Goal: Information Seeking & Learning: Check status

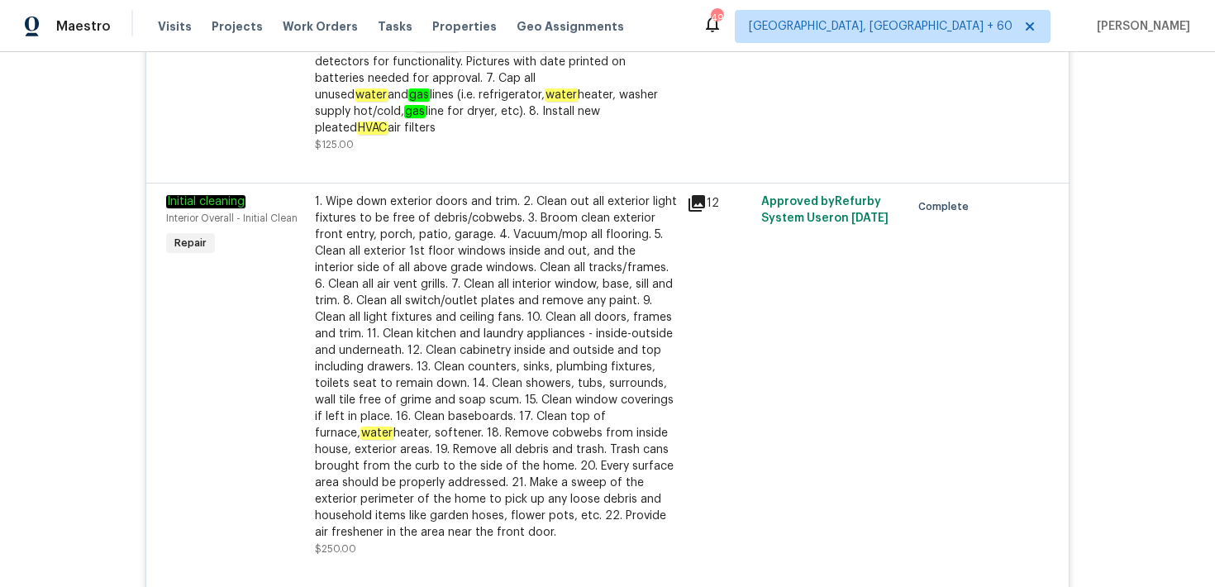
scroll to position [2208, 0]
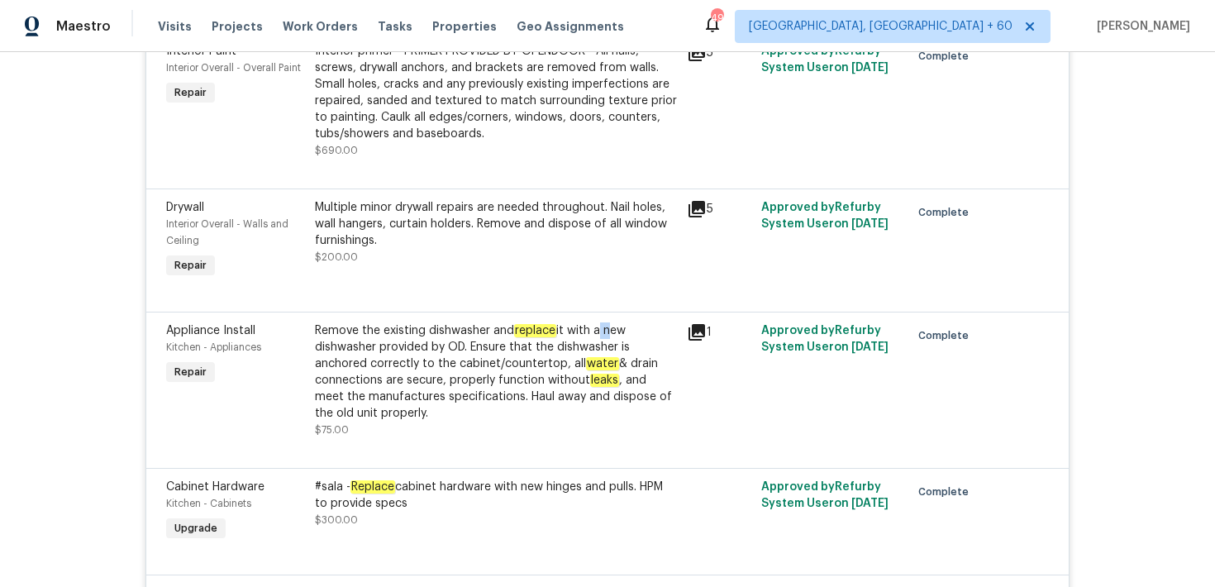
drag, startPoint x: 598, startPoint y: 317, endPoint x: 607, endPoint y: 316, distance: 9.2
click at [607, 322] on div "Remove the existing dishwasher and replace it with a new dishwasher provided by…" at bounding box center [496, 371] width 362 height 99
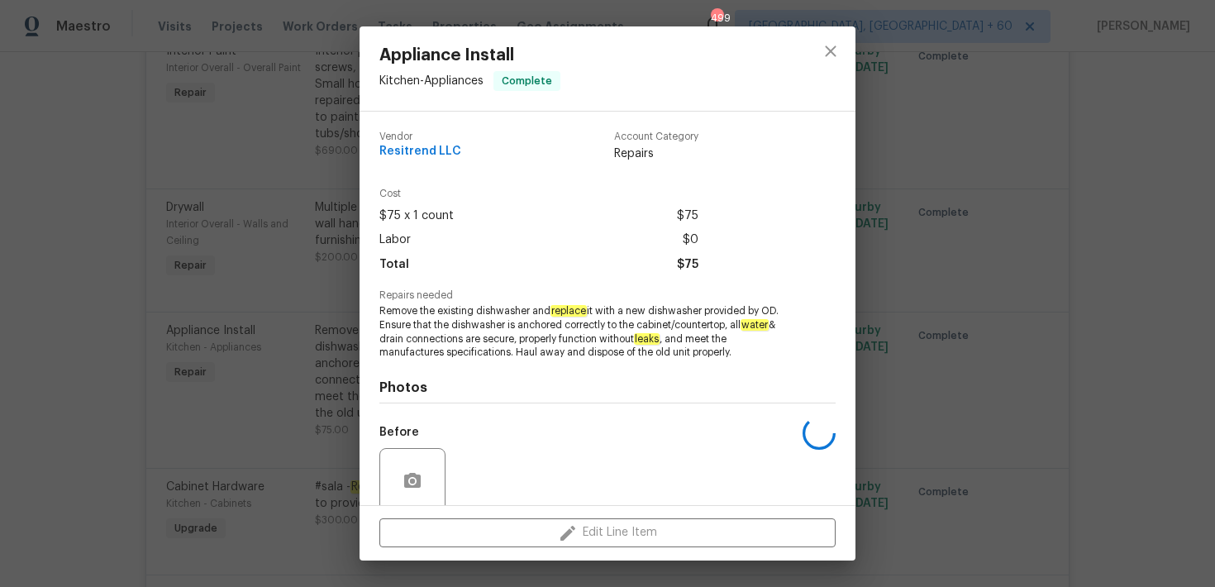
click at [613, 316] on span "Remove the existing dishwasher and replace it with a new dishwasher provided by…" at bounding box center [584, 331] width 411 height 55
click at [829, 57] on icon "close" at bounding box center [830, 51] width 20 height 20
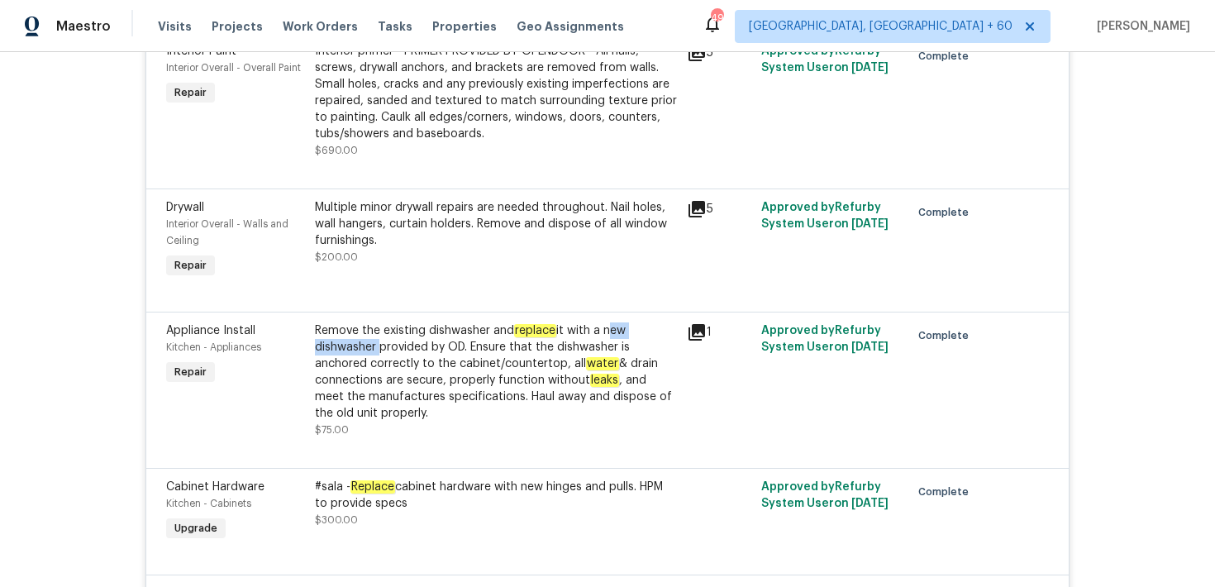
drag, startPoint x: 606, startPoint y: 320, endPoint x: 376, endPoint y: 329, distance: 229.9
click at [376, 329] on div "Remove the existing dishwasher and replace it with a new dishwasher provided by…" at bounding box center [496, 371] width 362 height 99
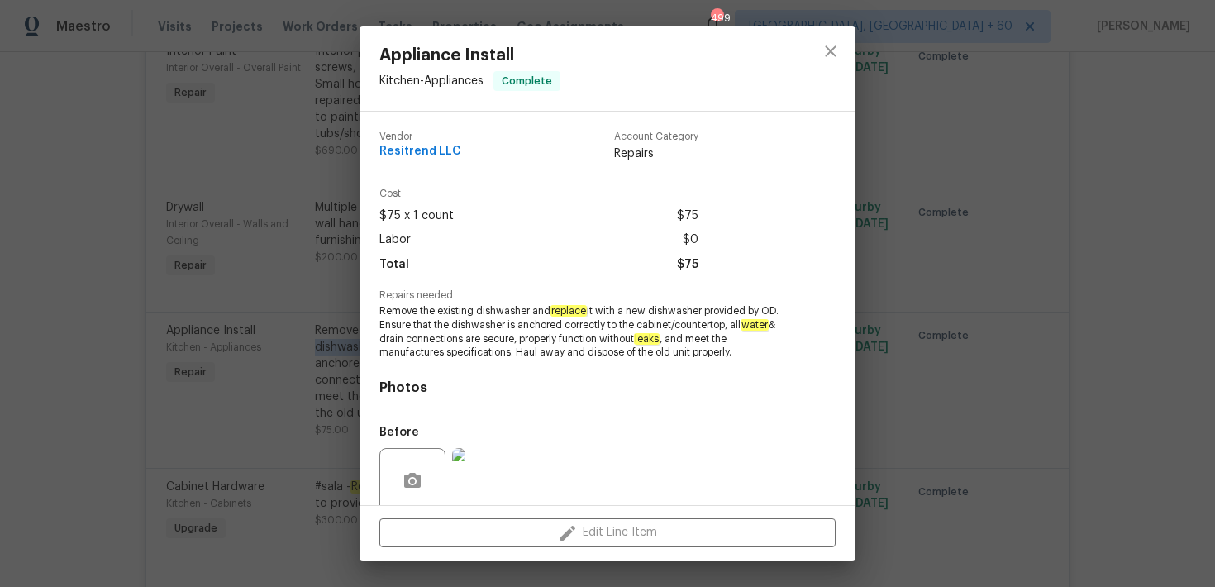
copy div "new dishwasher"
click at [835, 55] on icon "close" at bounding box center [830, 50] width 11 height 11
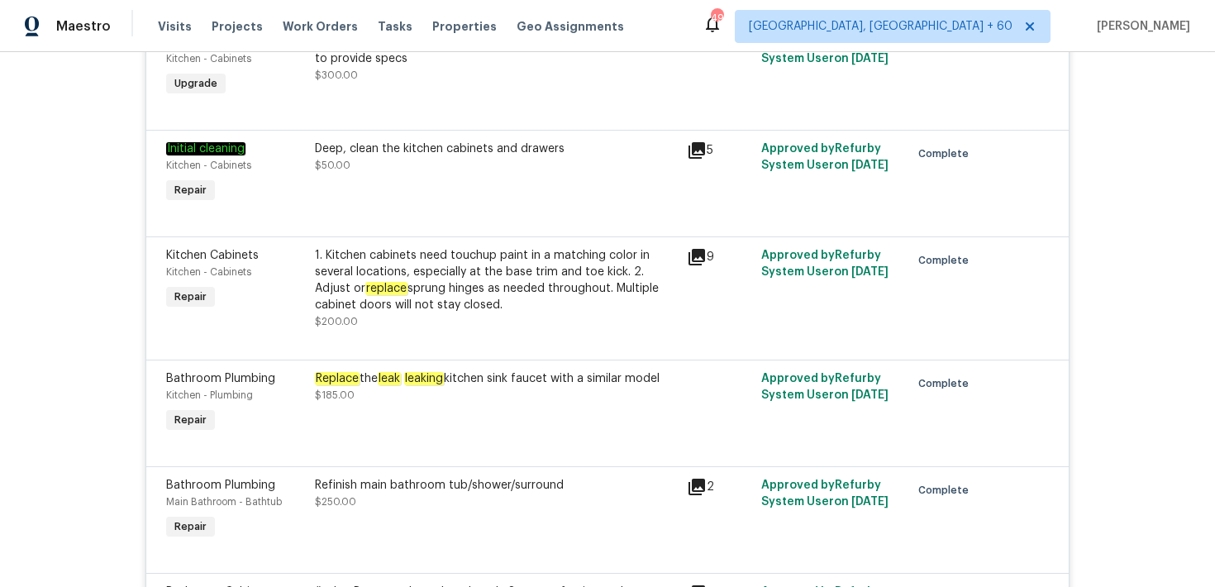
scroll to position [2676, 0]
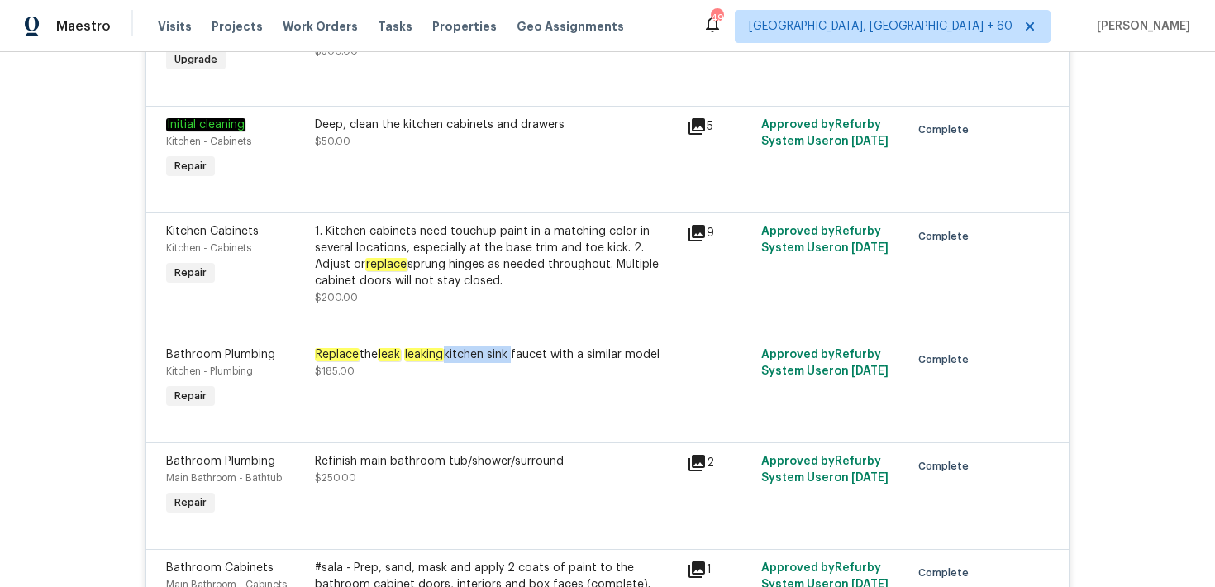
drag, startPoint x: 452, startPoint y: 345, endPoint x: 516, endPoint y: 346, distance: 64.5
click at [516, 346] on div "Replace the leak leaking kitchen sink faucet with a similar model" at bounding box center [496, 354] width 362 height 17
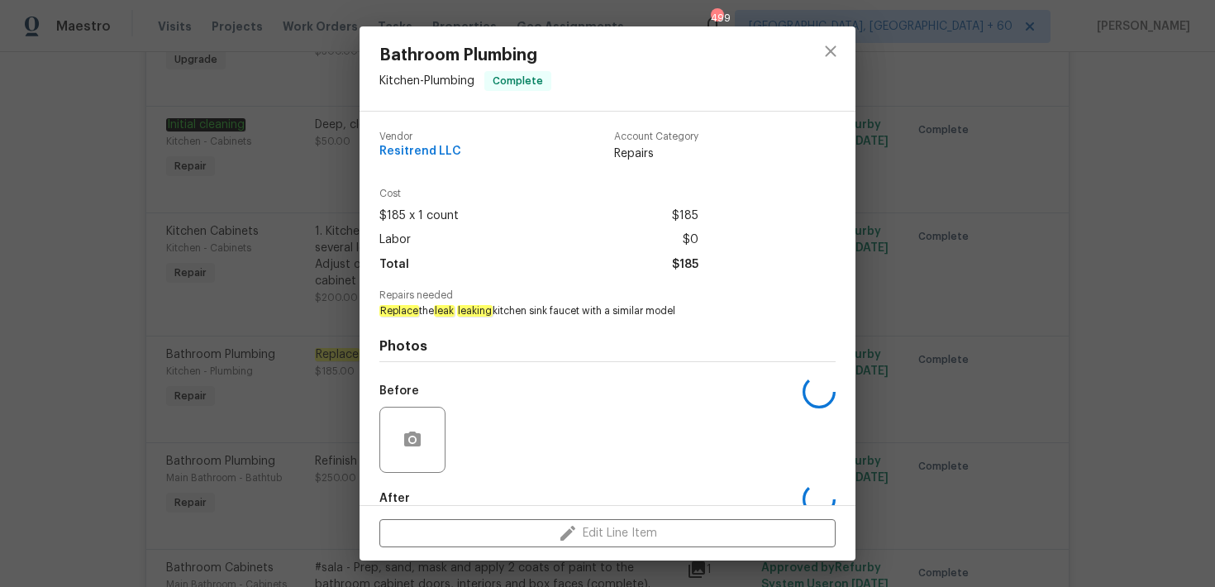
copy div "kitchen sink"
click at [831, 52] on icon "close" at bounding box center [830, 50] width 11 height 11
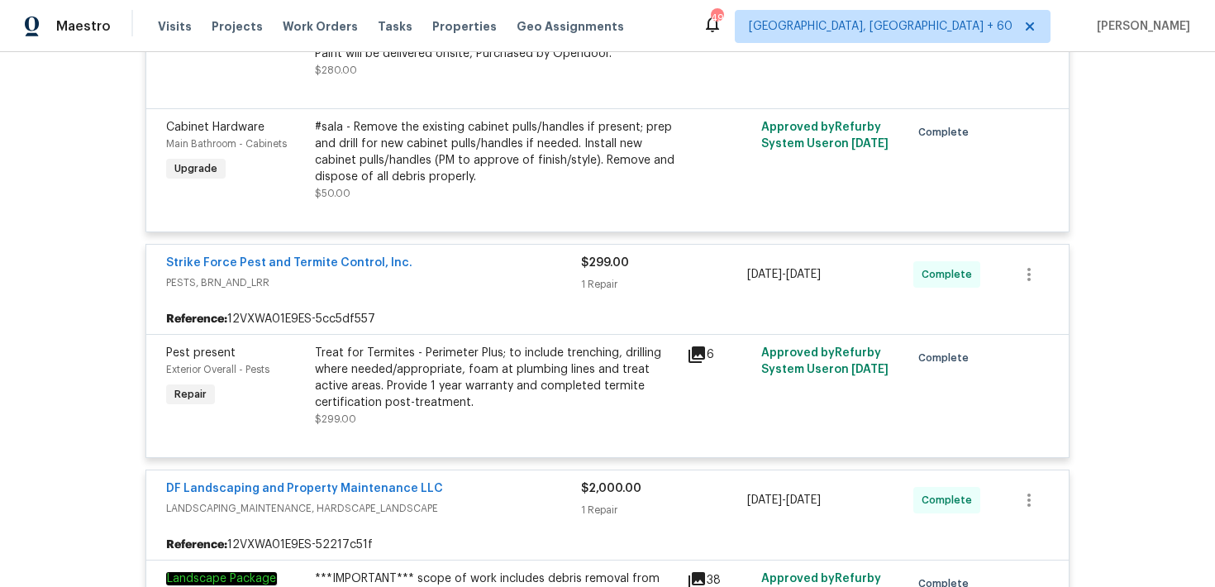
scroll to position [3296, 0]
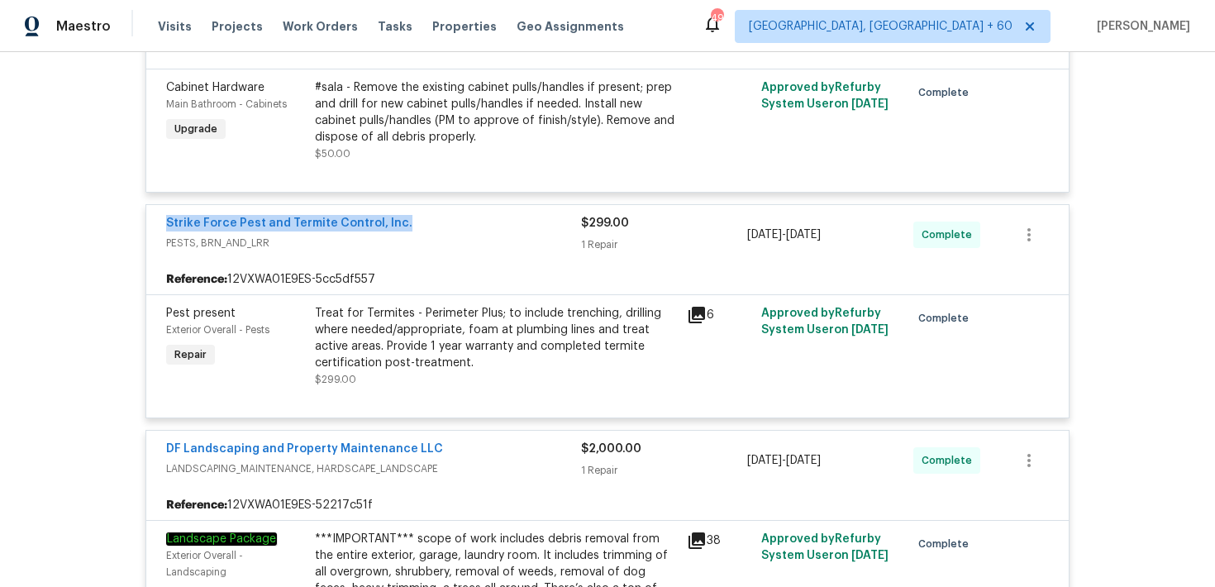
drag, startPoint x: 155, startPoint y: 212, endPoint x: 413, endPoint y: 213, distance: 257.8
click at [413, 213] on div "Strike Force Pest and Termite Control, Inc. PESTS, BRN_AND_LRR $299.00 1 Repair…" at bounding box center [607, 234] width 922 height 59
copy link "Strike Force Pest and Termite Control, Inc."
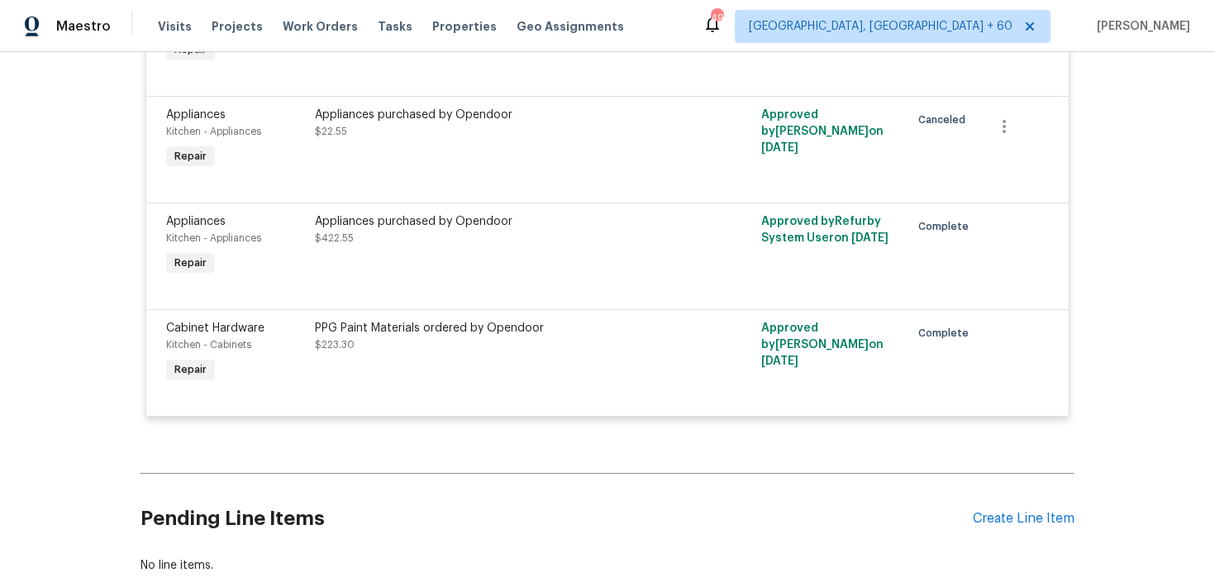
scroll to position [4606, 0]
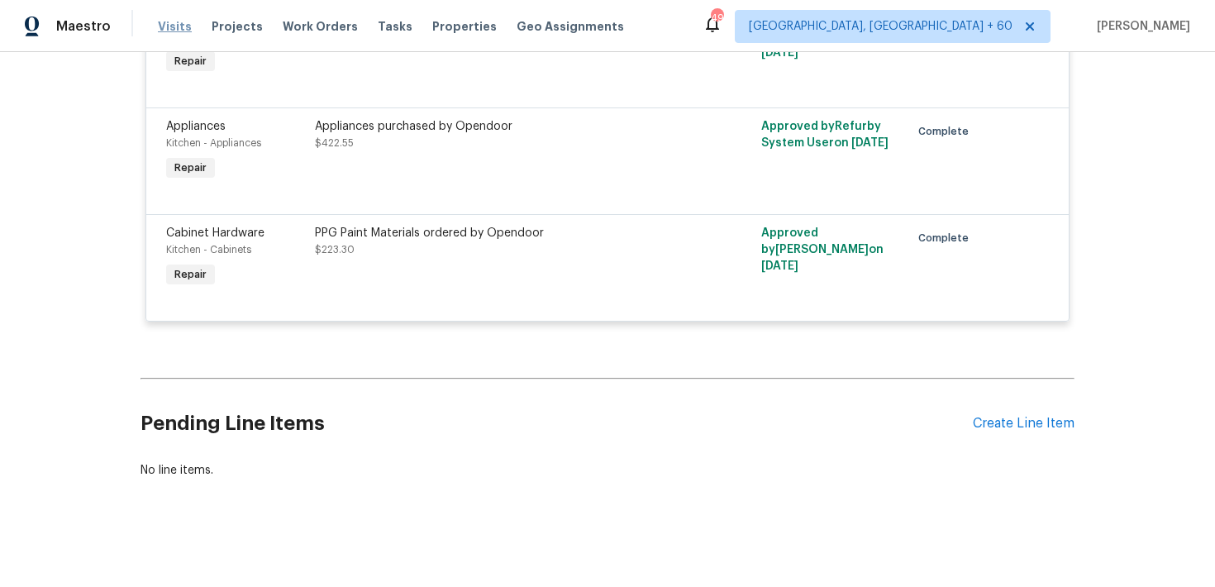
click at [164, 34] on span "Visits" at bounding box center [175, 26] width 34 height 17
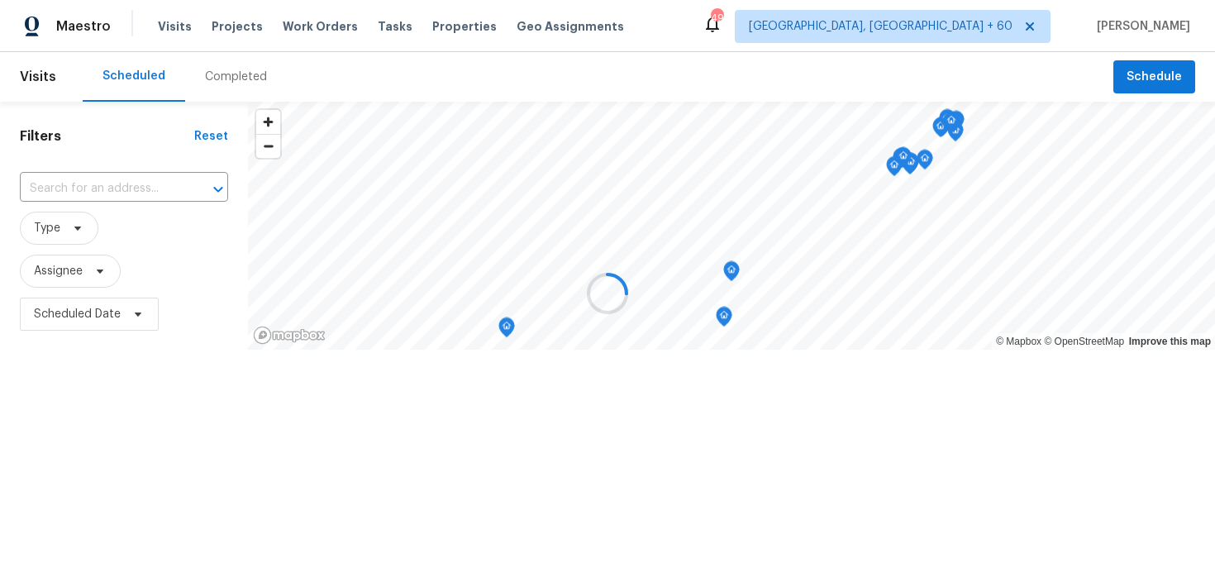
click at [207, 74] on div at bounding box center [607, 293] width 1215 height 587
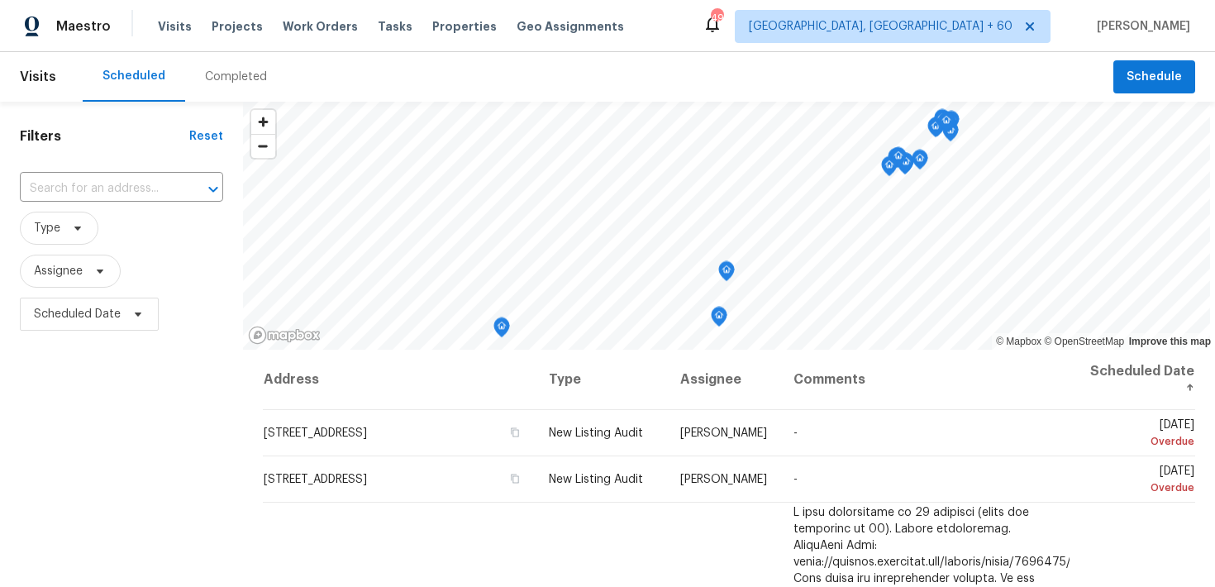
click at [216, 79] on div "Completed" at bounding box center [236, 77] width 62 height 17
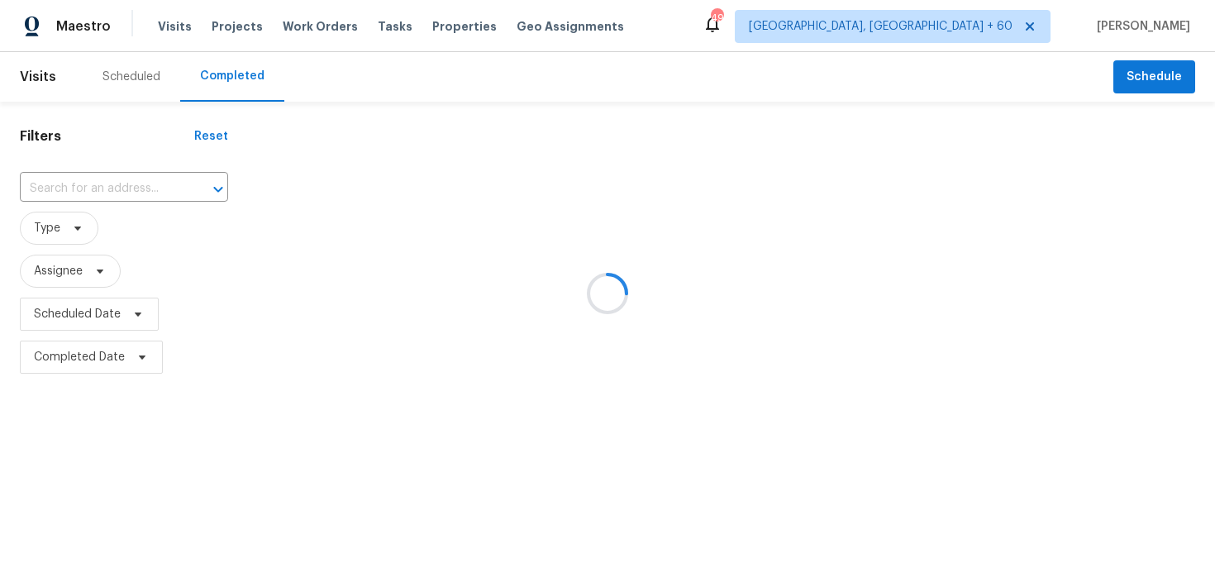
click at [98, 179] on div at bounding box center [607, 293] width 1215 height 587
click at [45, 183] on div at bounding box center [607, 293] width 1215 height 587
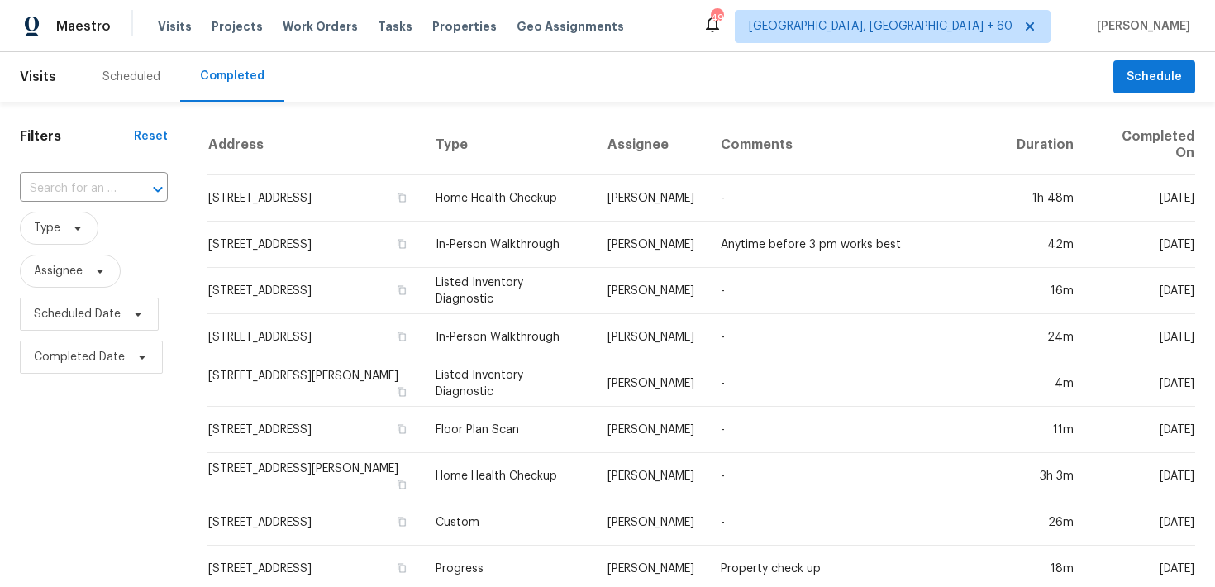
click at [45, 183] on input "text" at bounding box center [71, 189] width 102 height 26
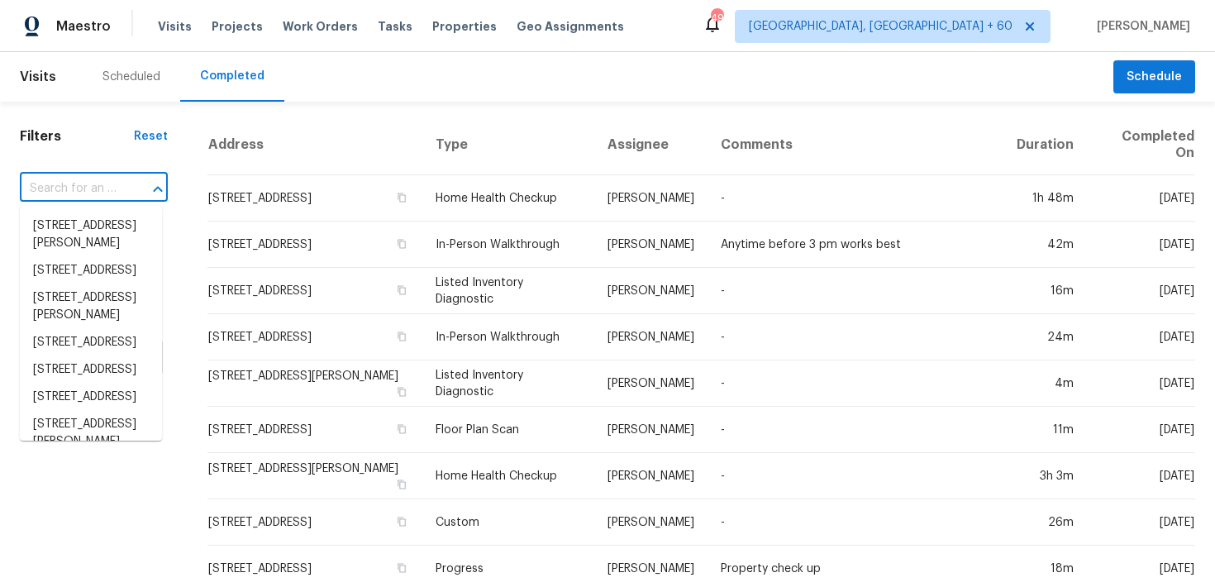
paste input "[STREET_ADDRESS]"
type input "[STREET_ADDRESS]"
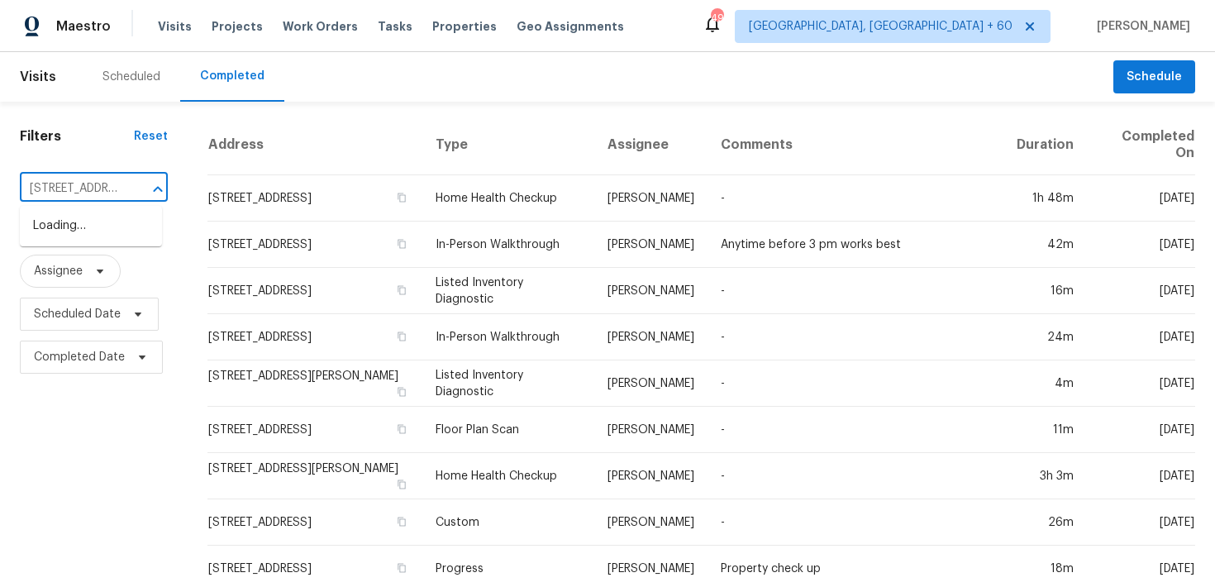
scroll to position [0, 124]
click at [61, 226] on li "[STREET_ADDRESS]" at bounding box center [91, 225] width 142 height 27
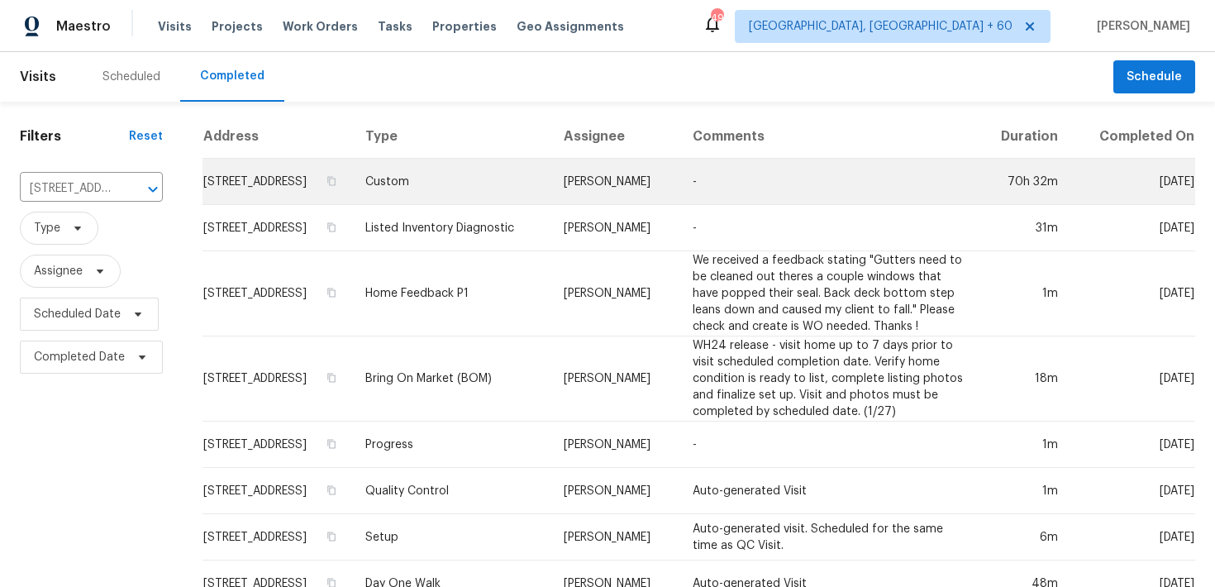
click at [444, 197] on td "Custom" at bounding box center [451, 182] width 198 height 46
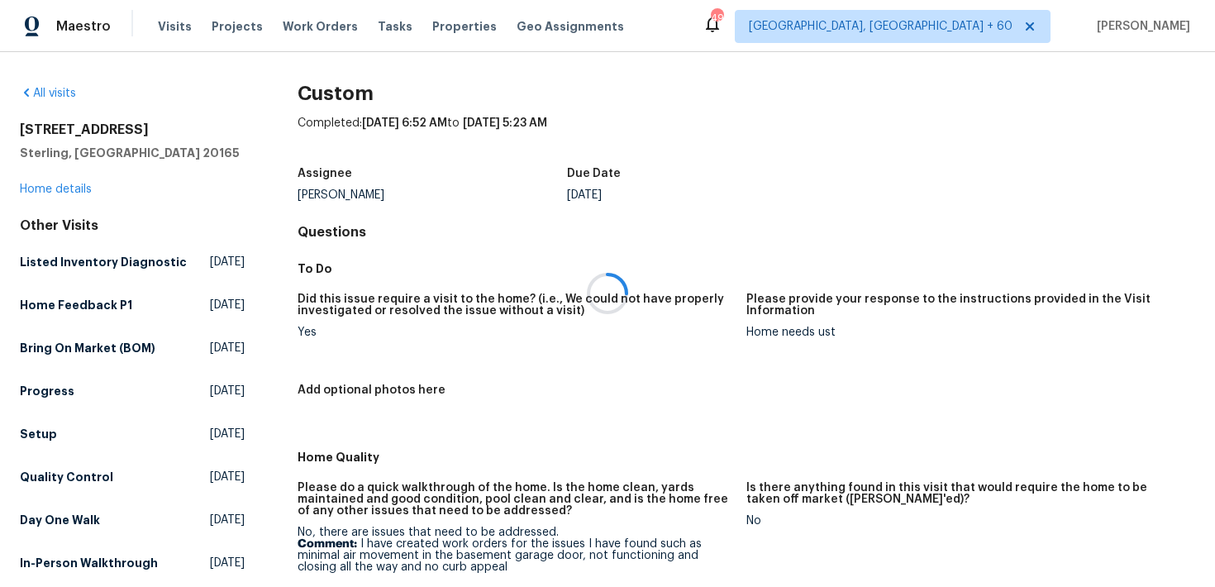
click at [55, 189] on div at bounding box center [607, 293] width 1215 height 587
click at [44, 189] on div at bounding box center [607, 293] width 1215 height 587
click at [52, 188] on link "Home details" at bounding box center [56, 189] width 72 height 12
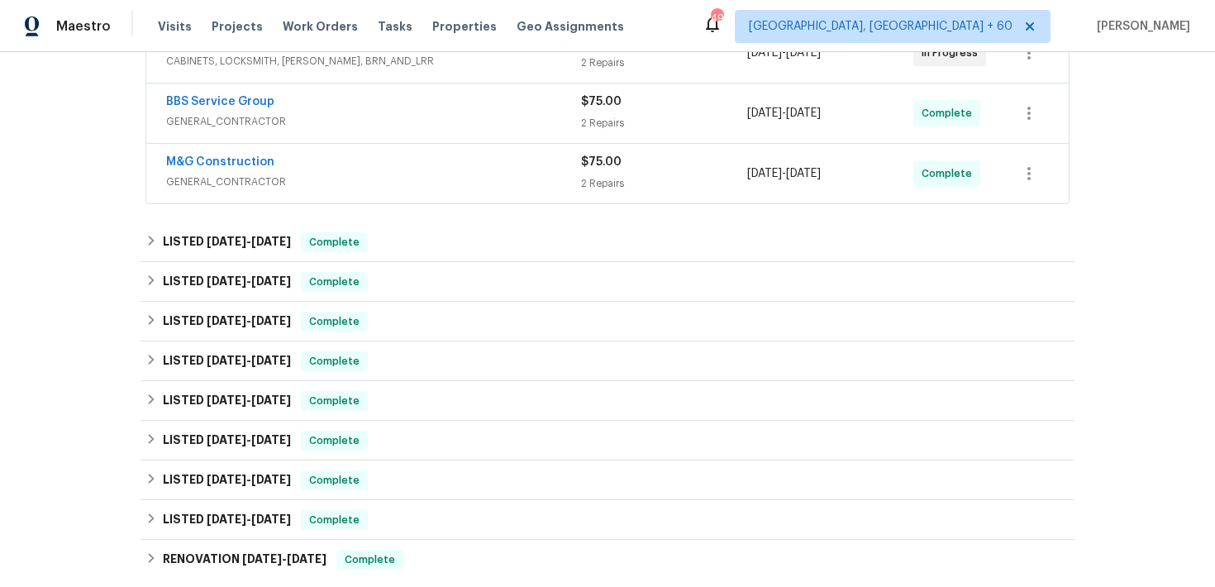
scroll to position [649, 0]
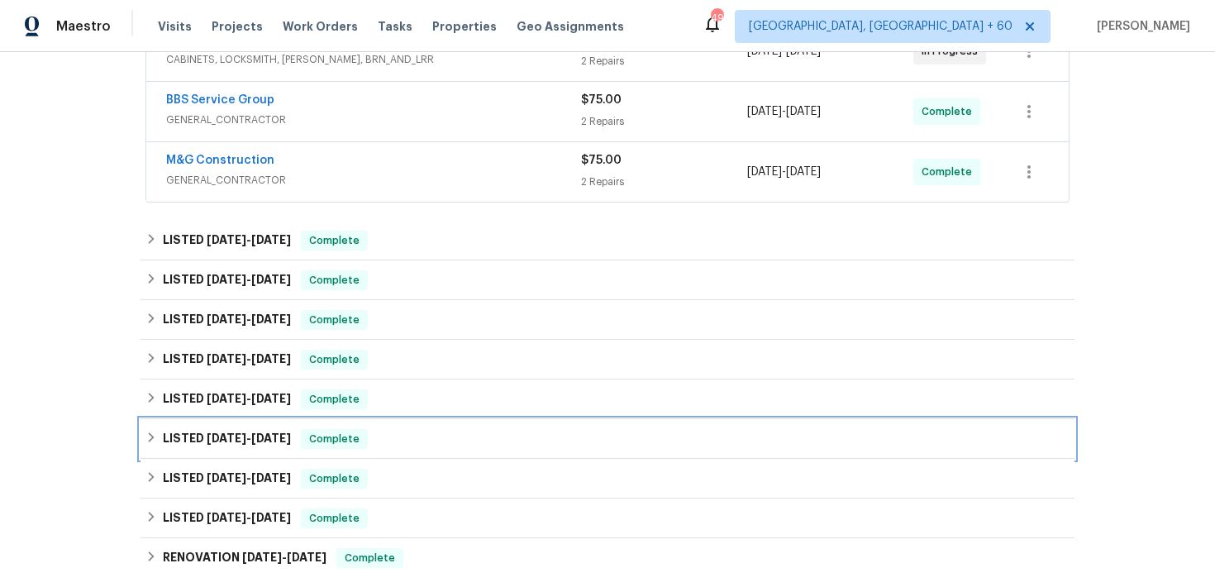
click at [397, 427] on div "LISTED [DATE] - [DATE] Complete" at bounding box center [607, 439] width 934 height 40
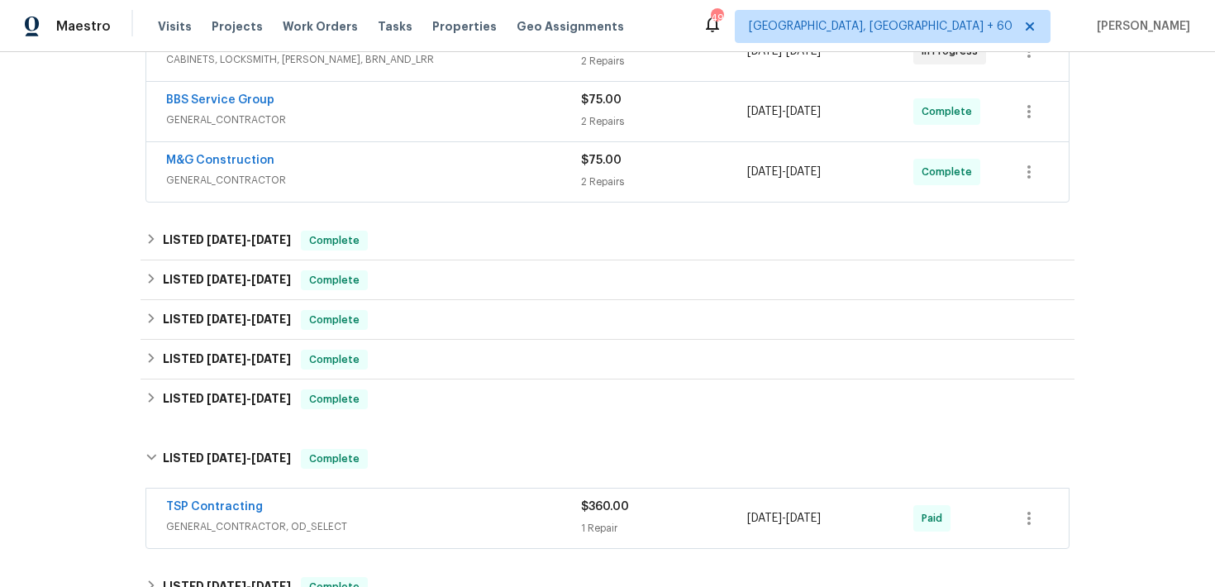
click at [593, 517] on div "$360.00 1 Repair" at bounding box center [664, 518] width 166 height 40
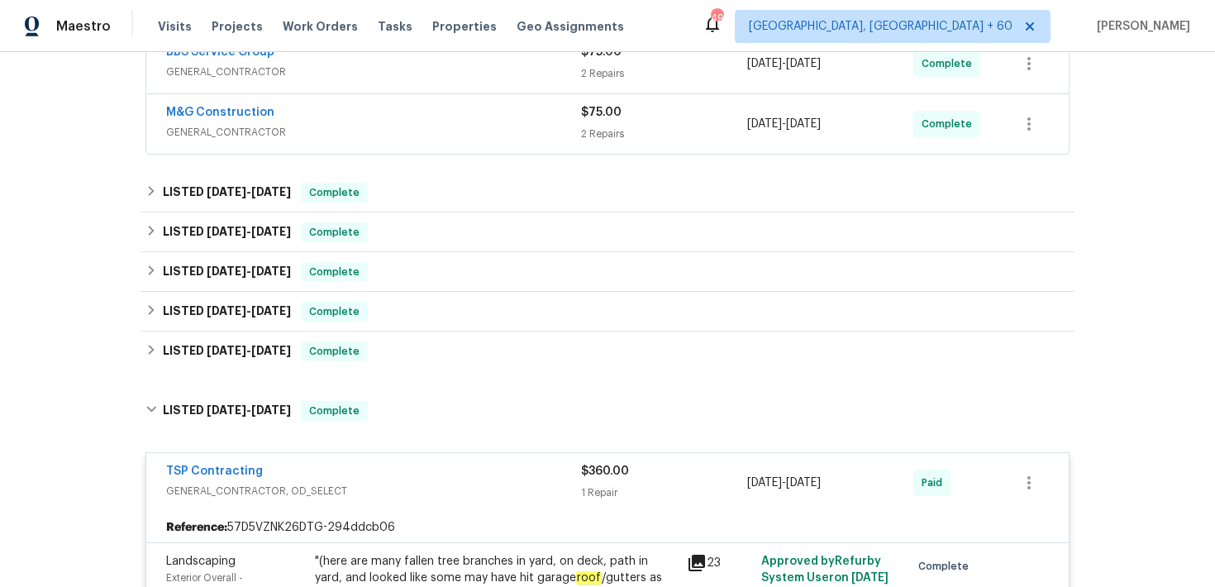
scroll to position [773, 0]
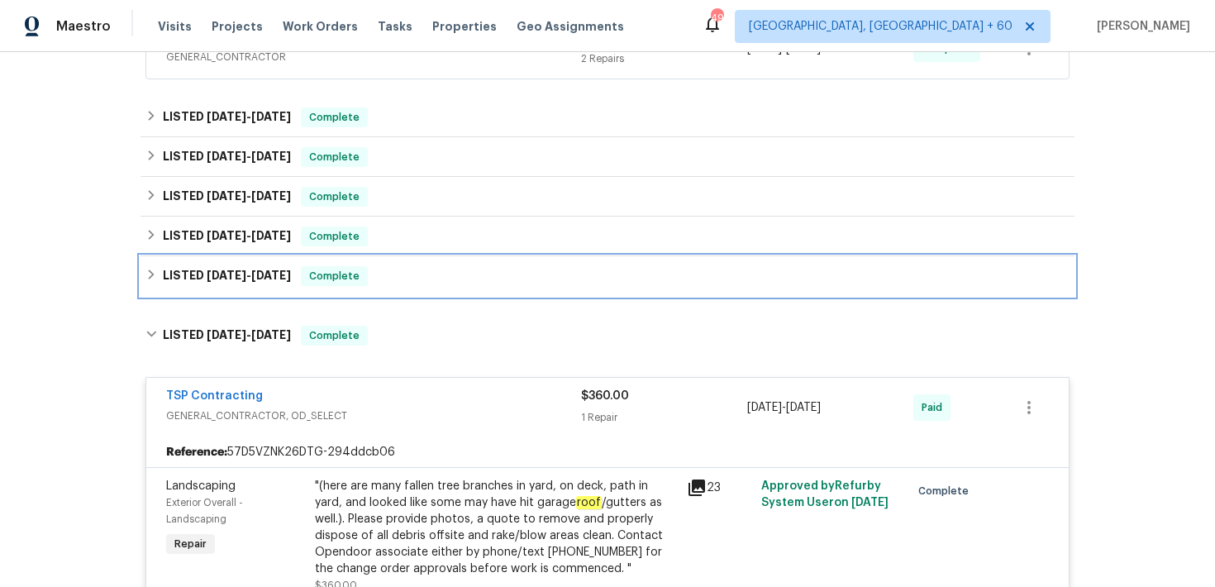
click at [526, 282] on div "LISTED [DATE] - [DATE] Complete" at bounding box center [607, 276] width 924 height 20
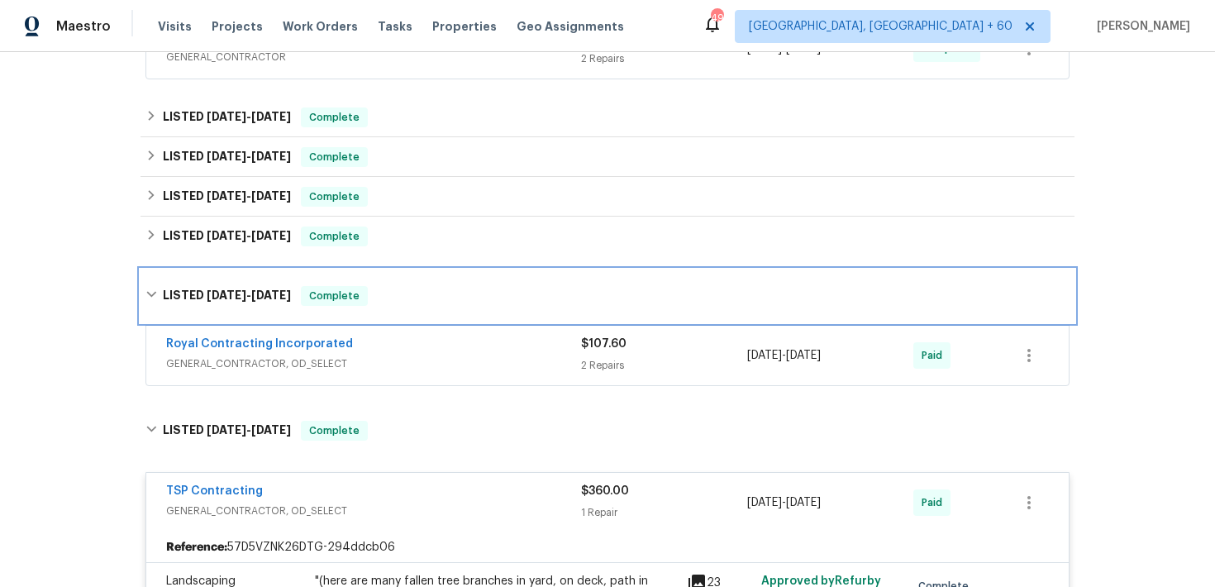
scroll to position [856, 0]
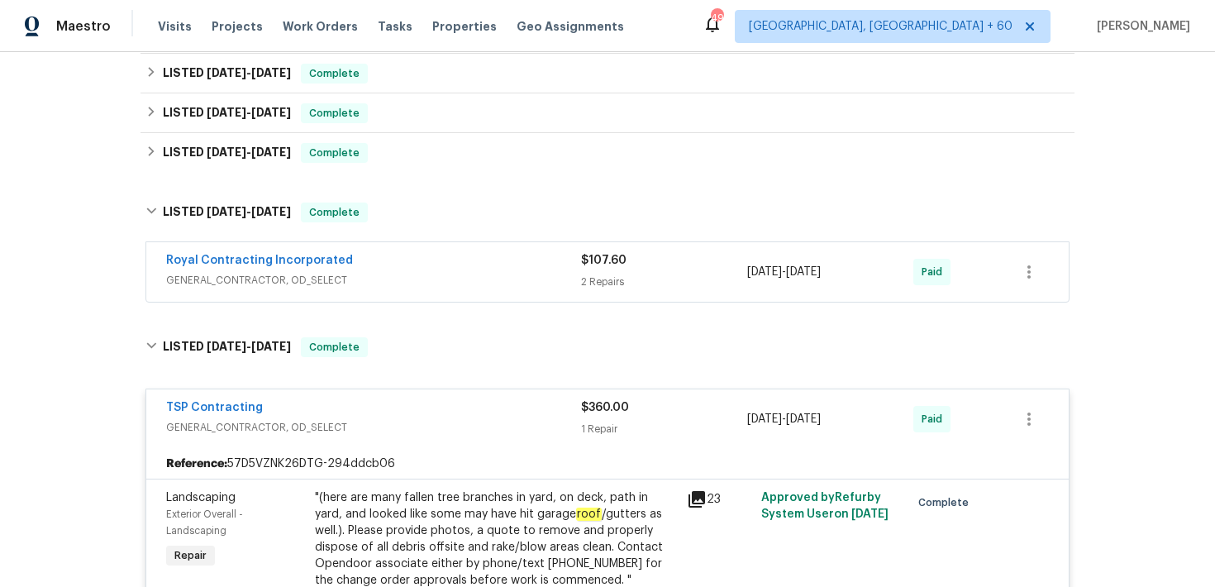
click at [525, 263] on div "Royal Contracting Incorporated" at bounding box center [373, 262] width 415 height 20
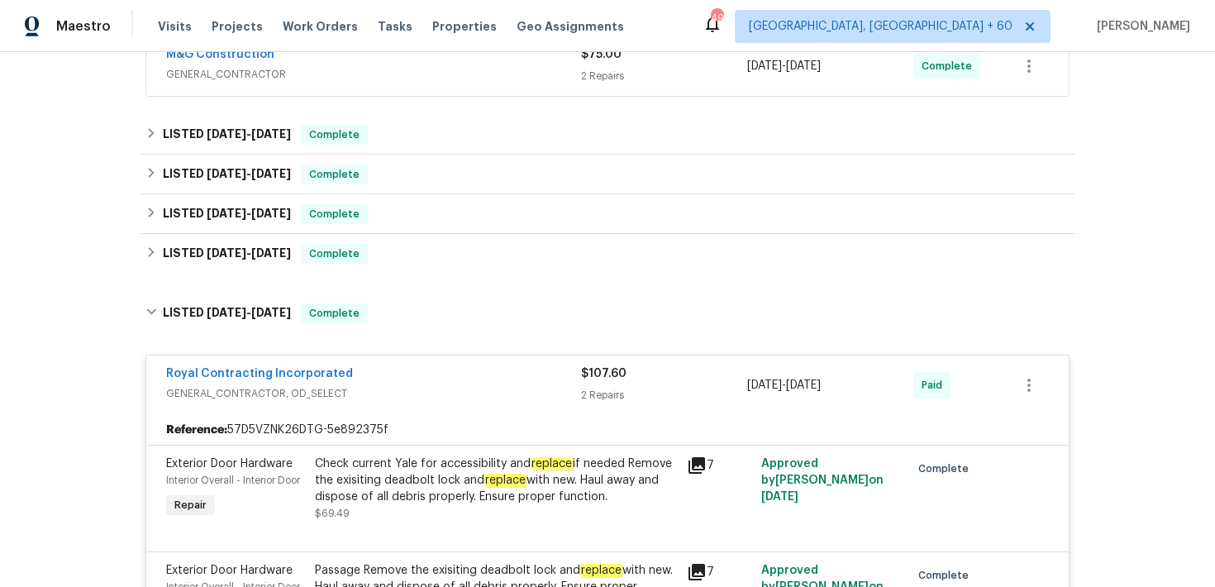
scroll to position [745, 0]
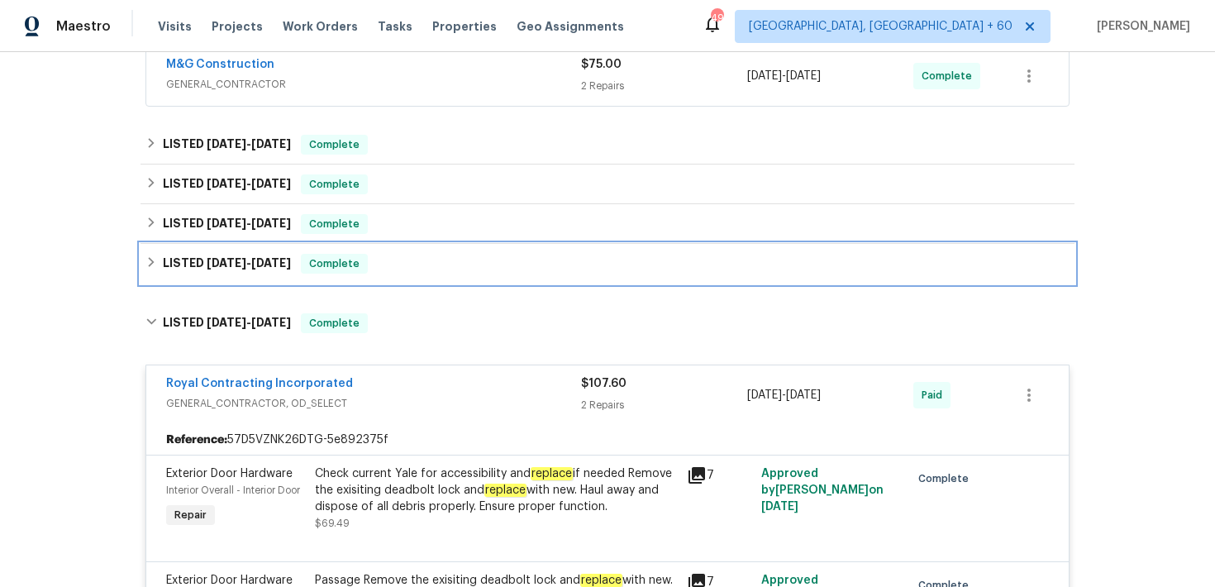
click at [500, 262] on div "LISTED [DATE] - [DATE] Complete" at bounding box center [607, 264] width 924 height 20
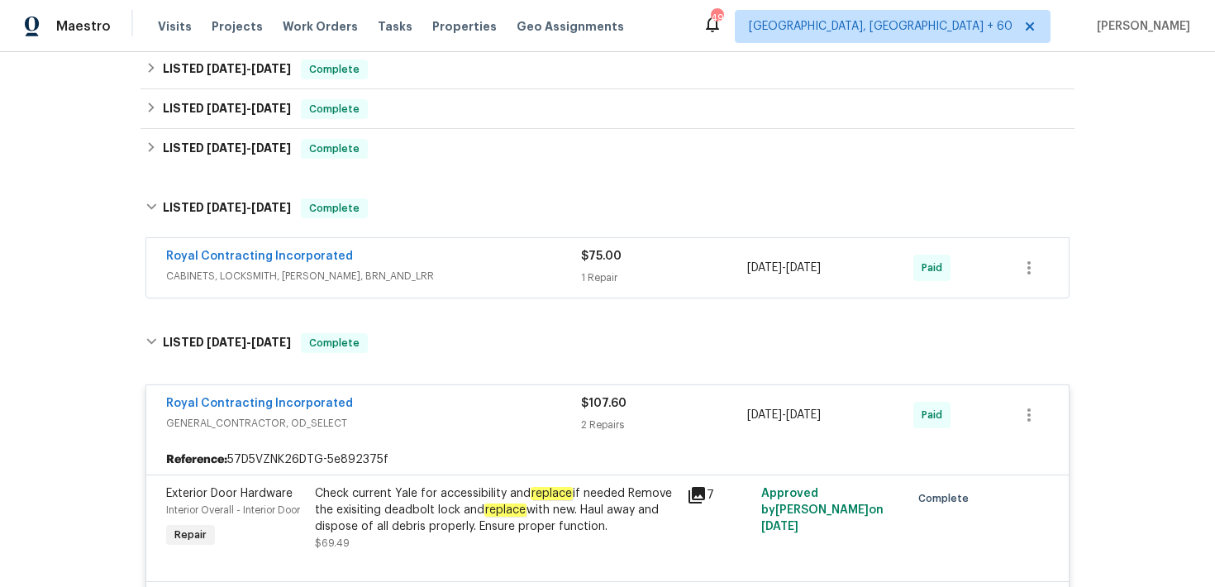
click at [500, 262] on div "Royal Contracting Incorporated" at bounding box center [373, 258] width 415 height 20
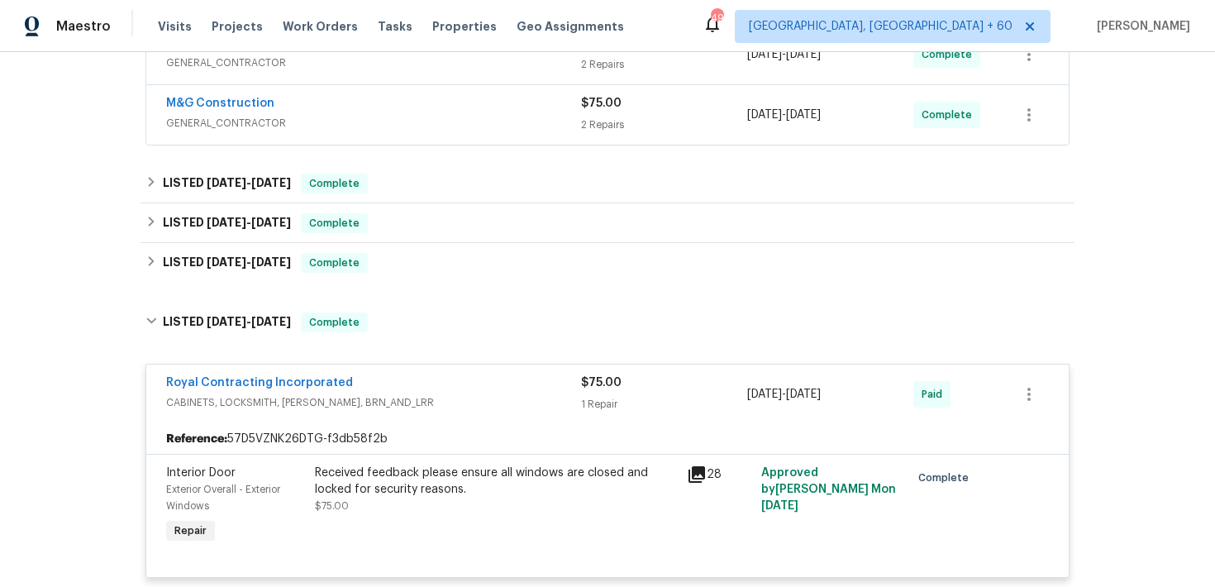
scroll to position [680, 0]
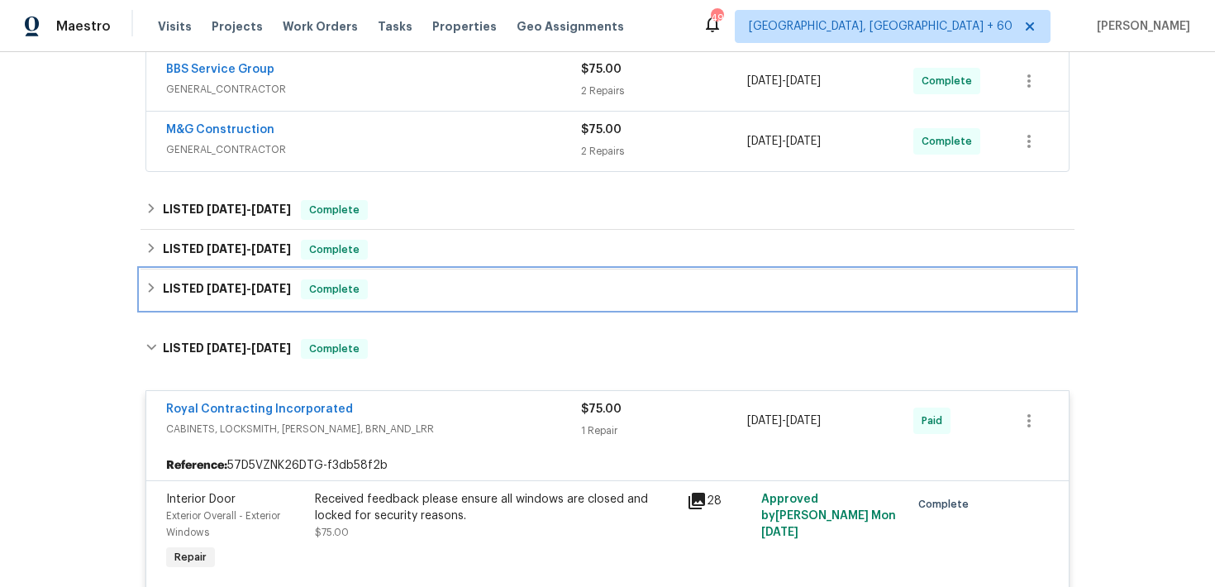
click at [503, 285] on div "LISTED [DATE] - [DATE] Complete" at bounding box center [607, 289] width 924 height 20
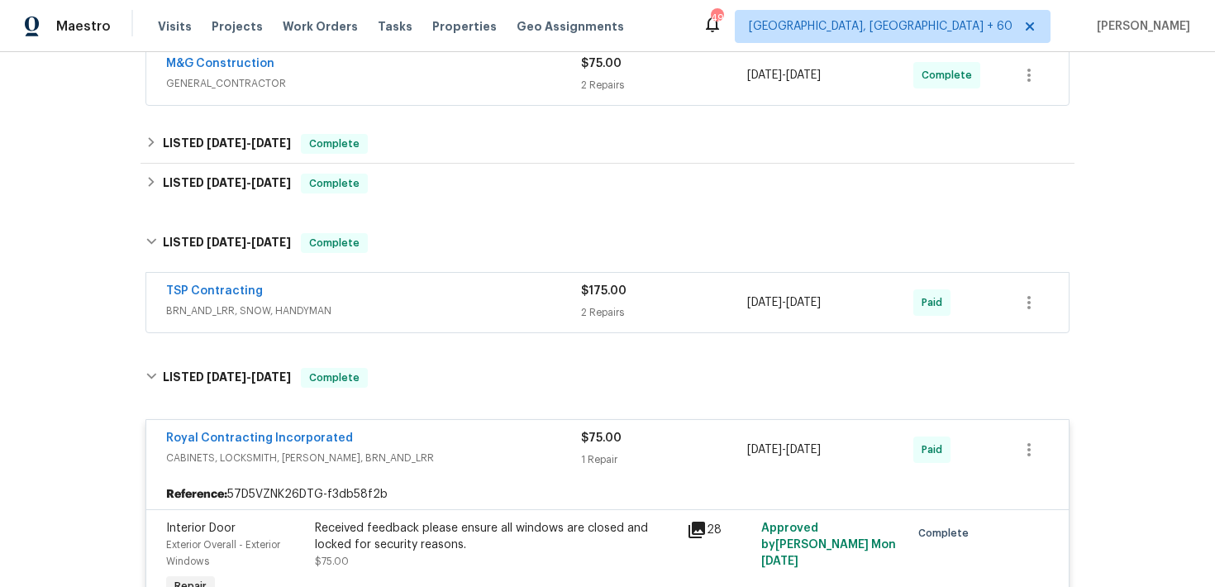
click at [507, 296] on div "TSP Contracting" at bounding box center [373, 293] width 415 height 20
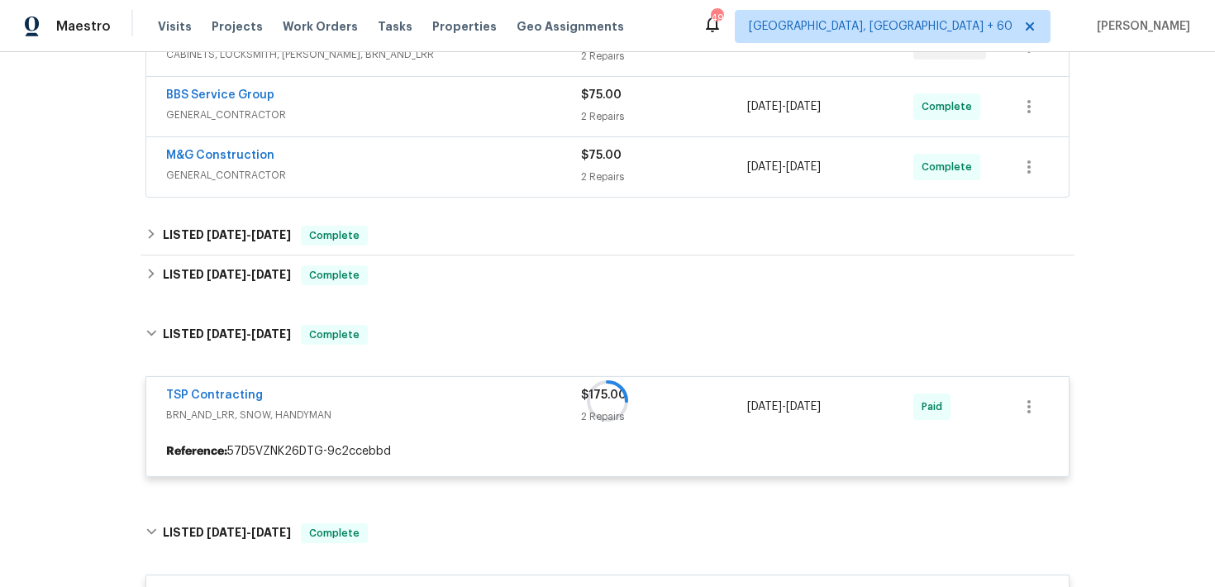
scroll to position [653, 0]
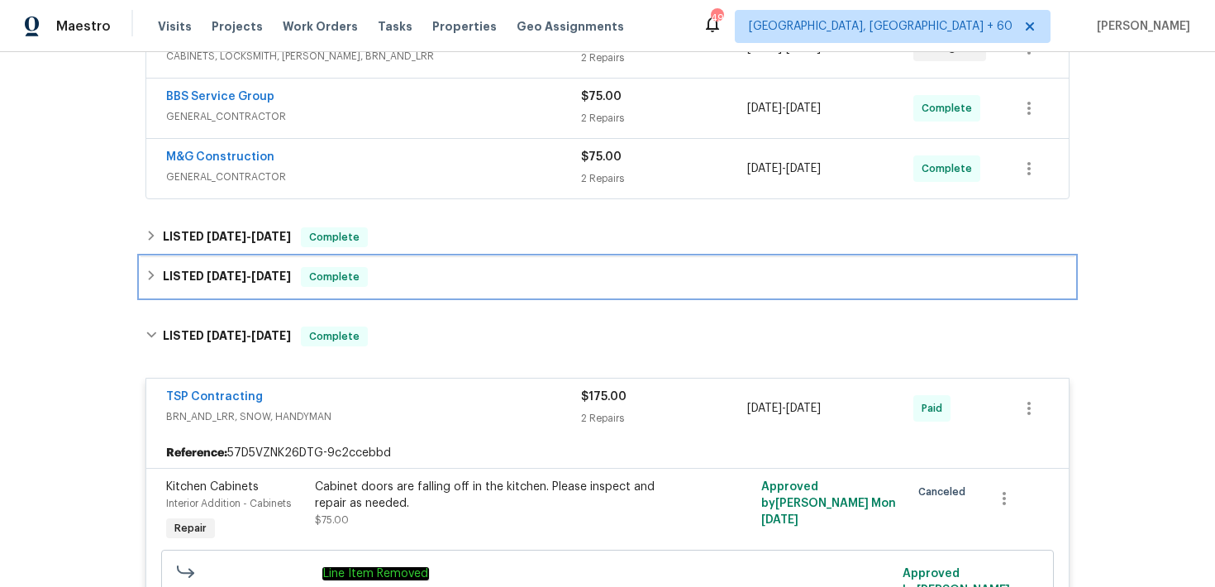
click at [487, 283] on div "LISTED [DATE] - [DATE] Complete" at bounding box center [607, 277] width 924 height 20
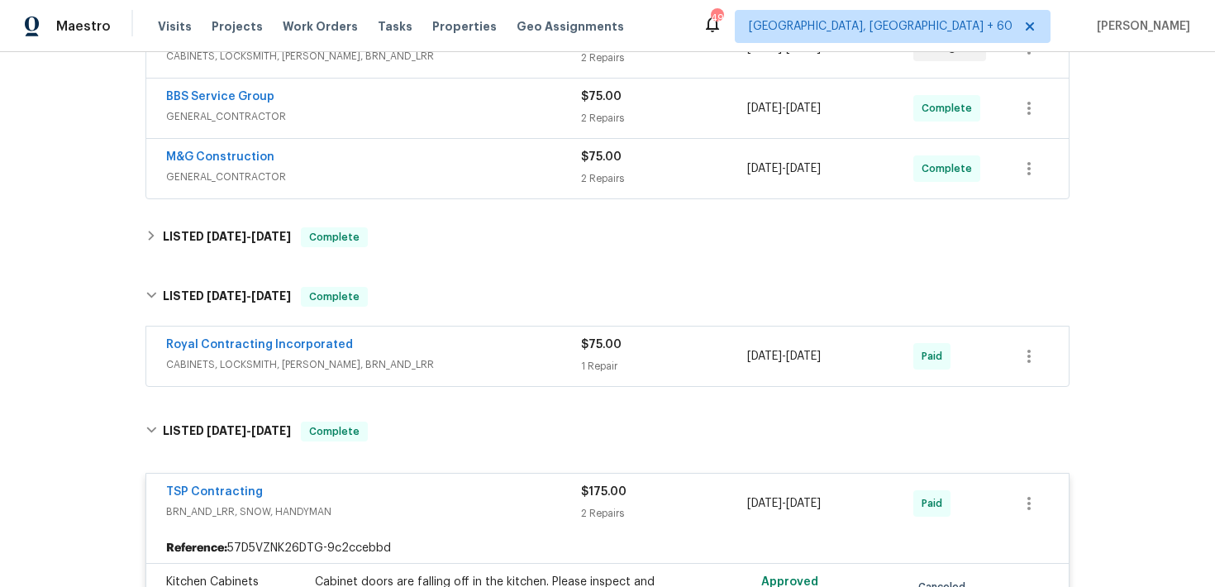
click at [499, 350] on div "Royal Contracting Incorporated" at bounding box center [373, 346] width 415 height 20
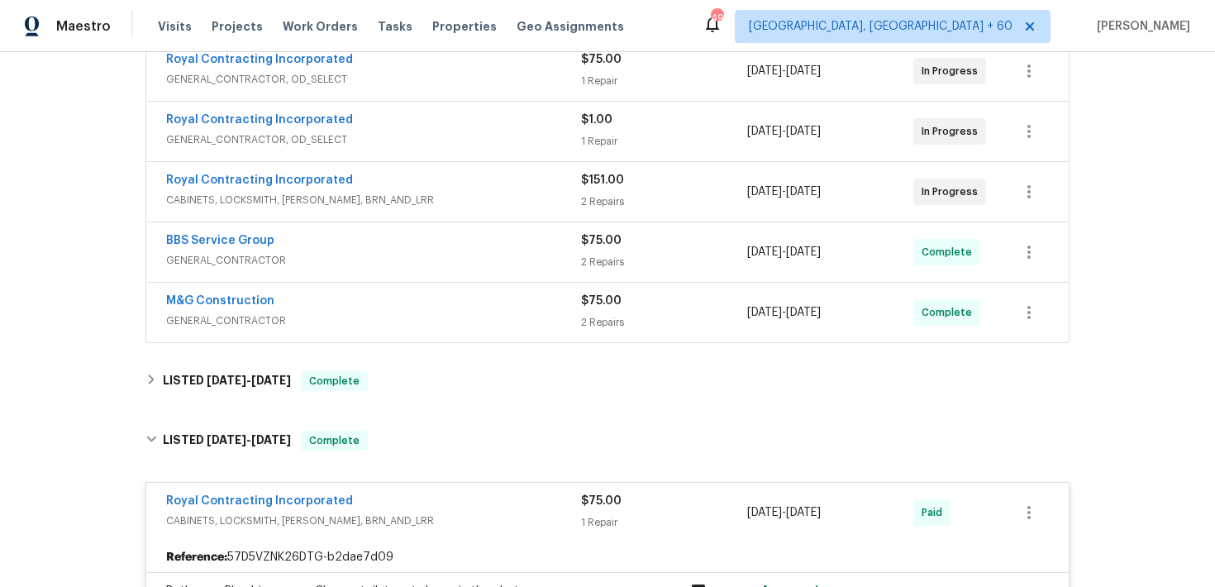
scroll to position [483, 0]
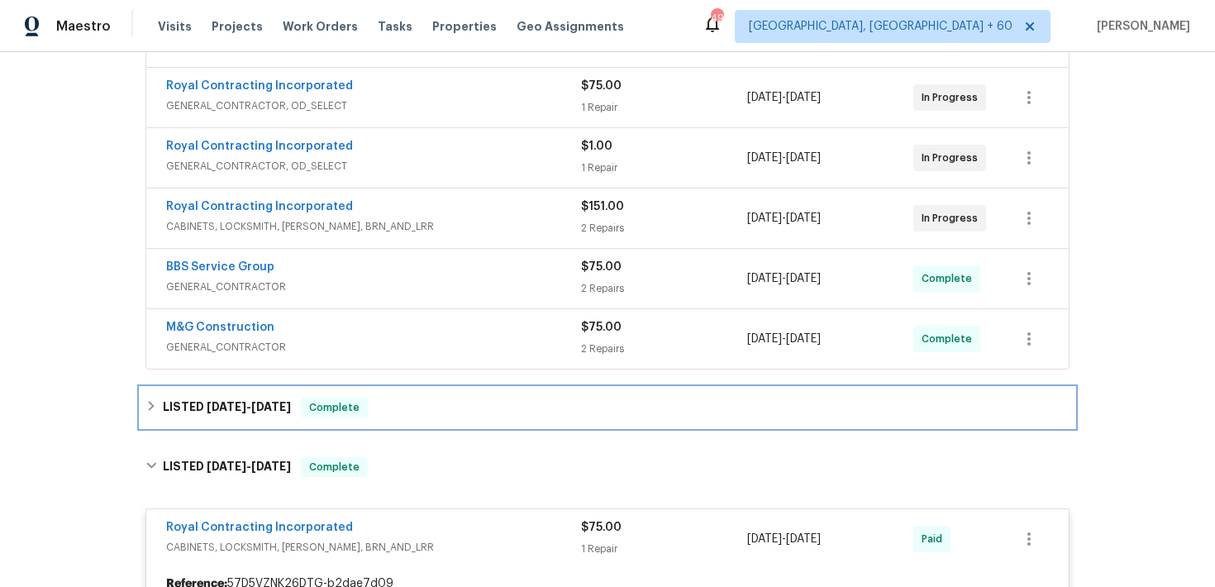
click at [478, 416] on div "LISTED [DATE] - [DATE] Complete" at bounding box center [607, 407] width 924 height 20
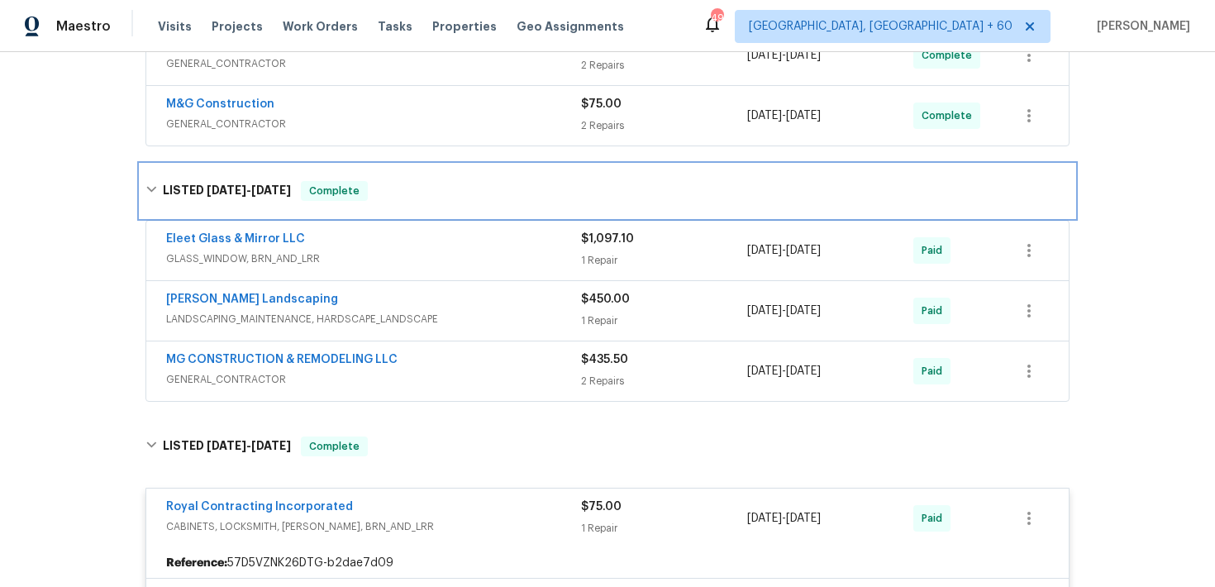
scroll to position [714, 0]
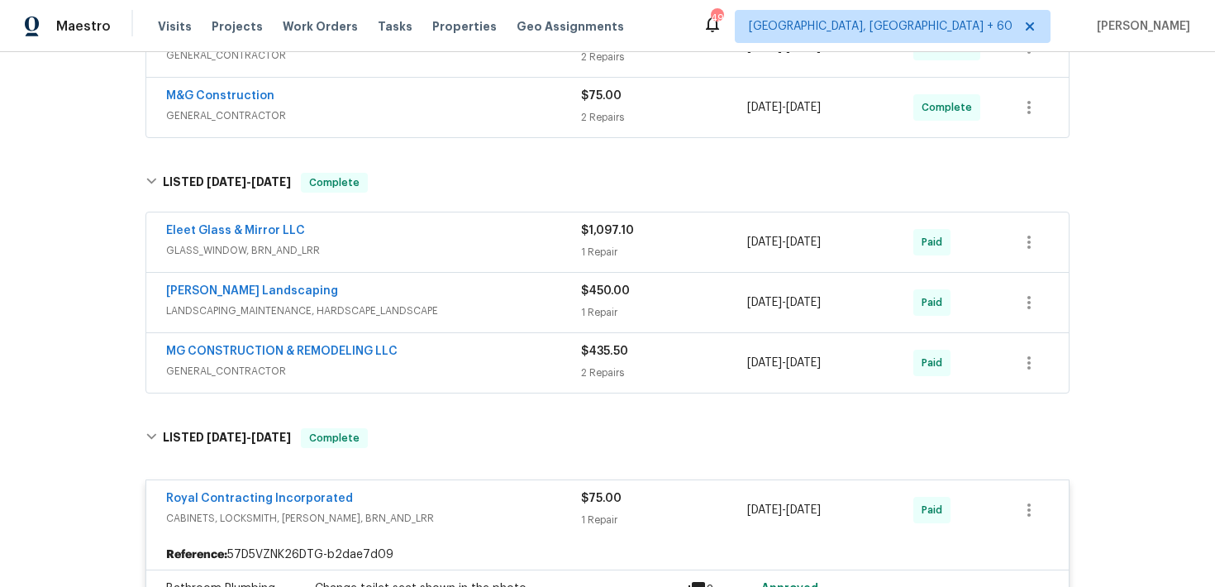
click at [478, 378] on span "GENERAL_CONTRACTOR" at bounding box center [373, 371] width 415 height 17
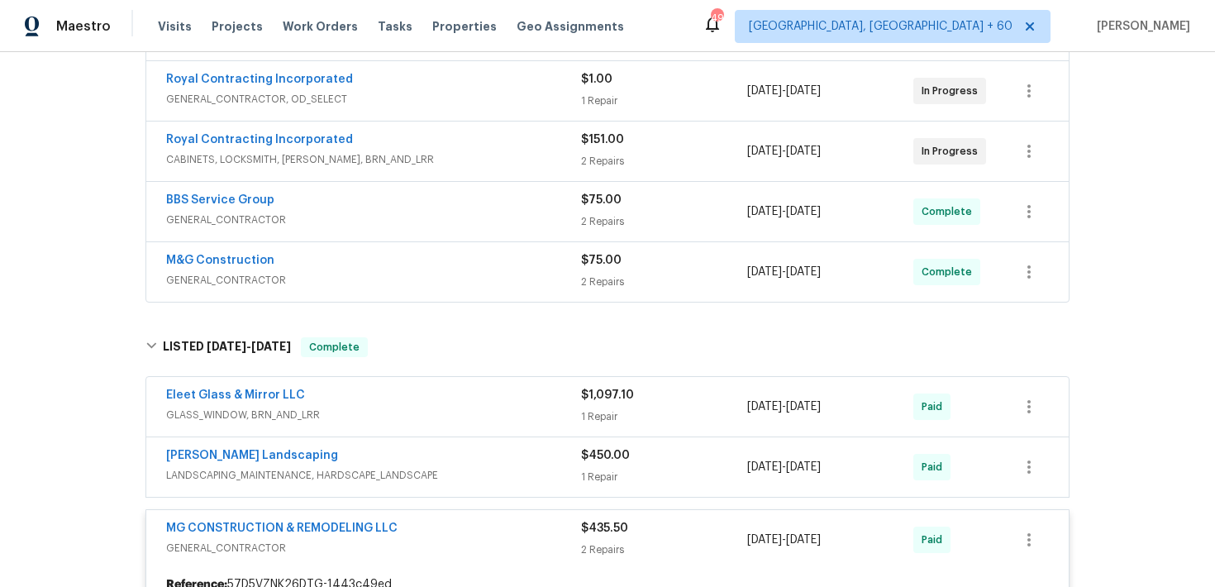
click at [493, 467] on span "LANDSCAPING_MAINTENANCE, HARDSCAPE_LANDSCAPE" at bounding box center [373, 475] width 415 height 17
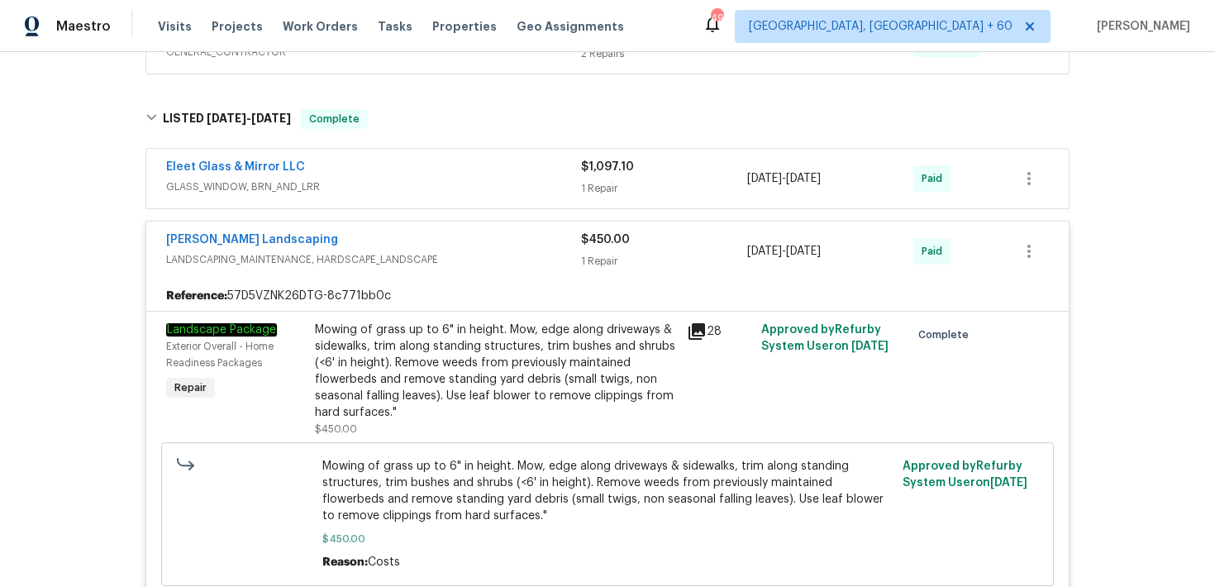
scroll to position [774, 0]
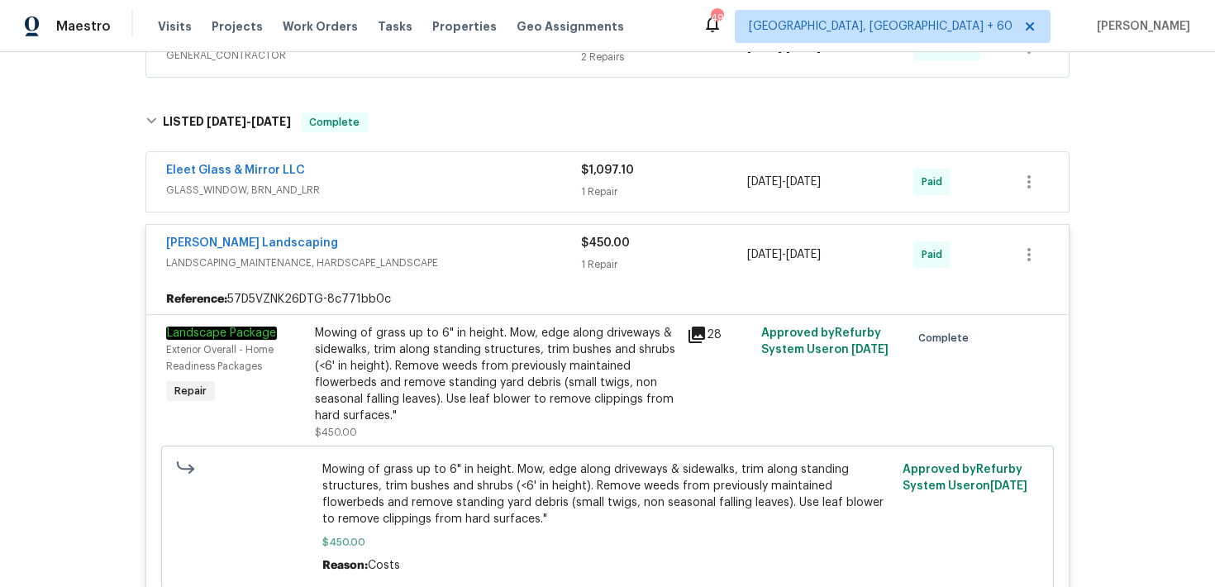
click at [532, 190] on span "GLASS_WINDOW, BRN_AND_LRR" at bounding box center [373, 190] width 415 height 17
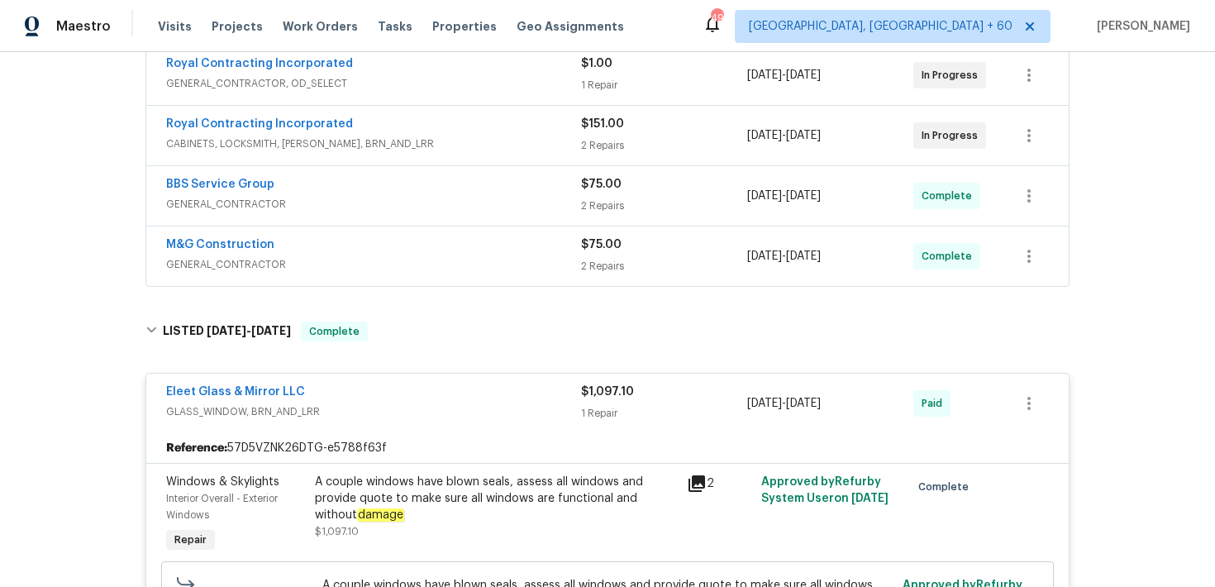
scroll to position [516, 0]
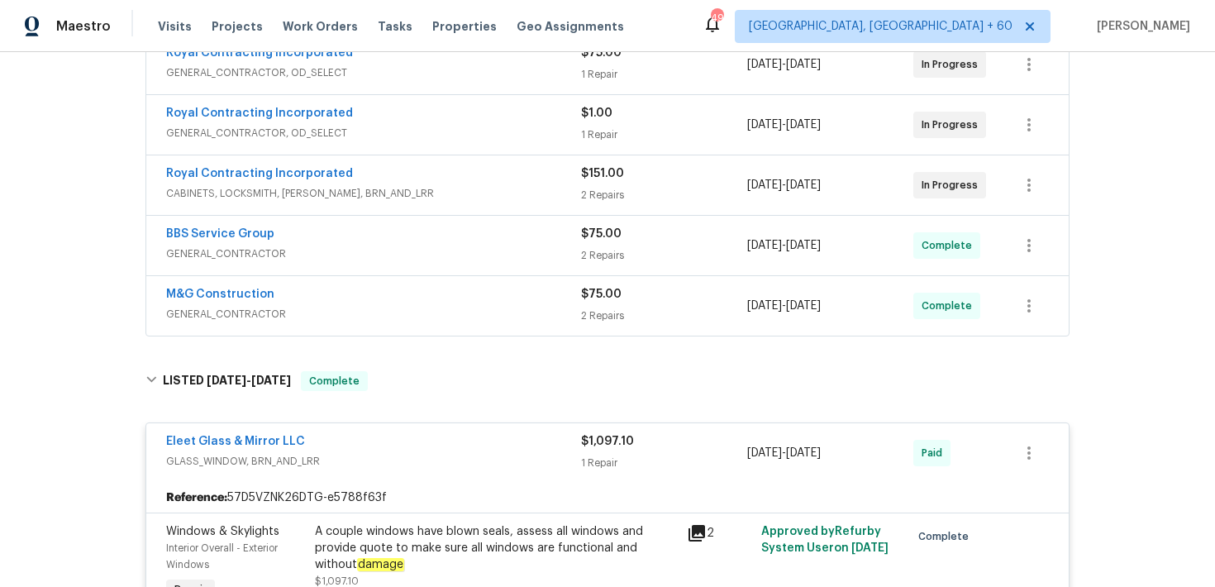
click at [517, 292] on div "M&G Construction" at bounding box center [373, 296] width 415 height 20
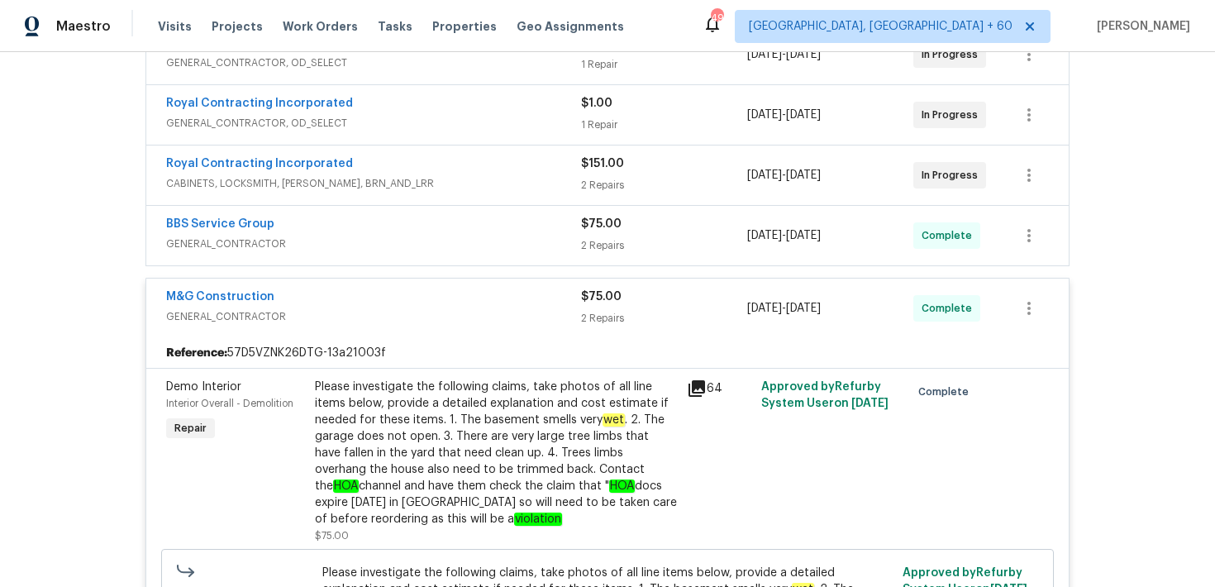
scroll to position [506, 0]
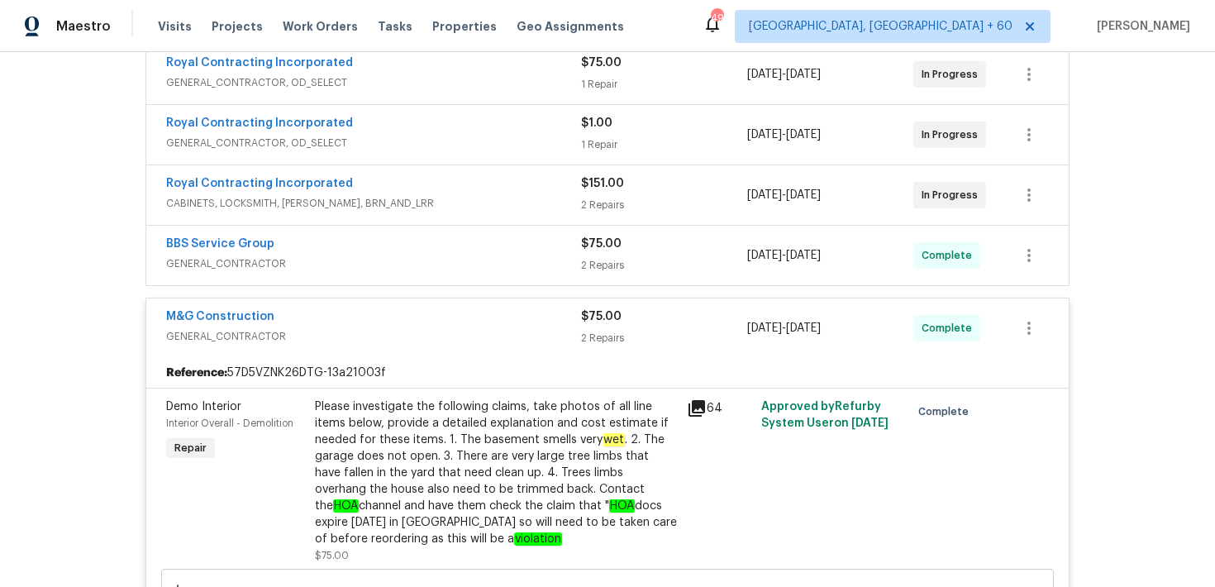
click at [523, 256] on span "GENERAL_CONTRACTOR" at bounding box center [373, 263] width 415 height 17
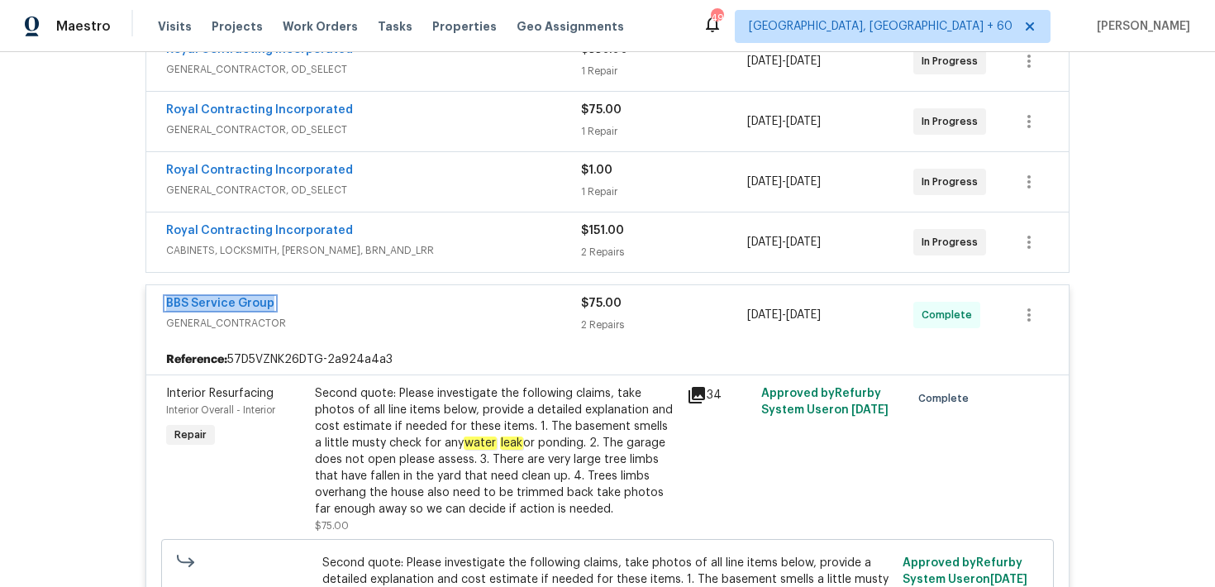
scroll to position [444, 0]
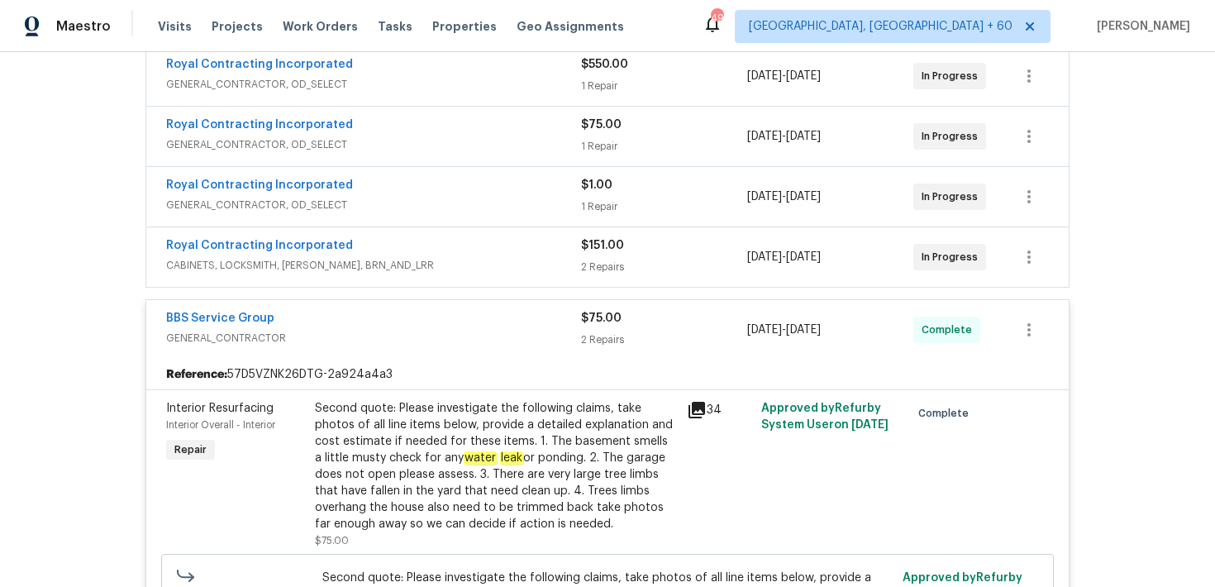
click at [468, 259] on span "CABINETS, LOCKSMITH, [PERSON_NAME], BRN_AND_LRR" at bounding box center [373, 265] width 415 height 17
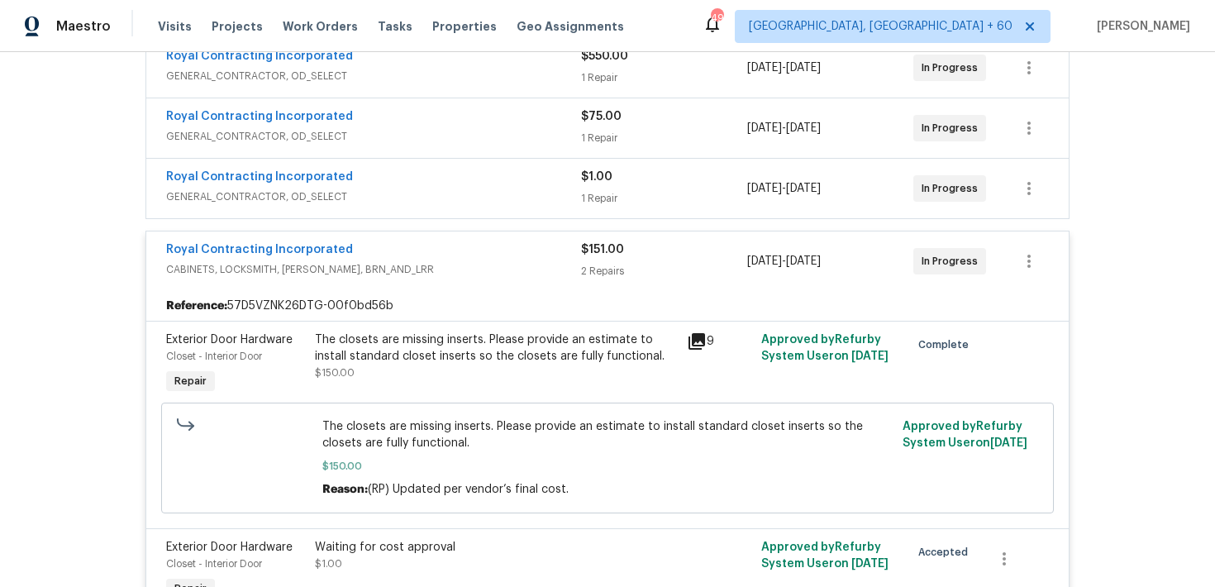
scroll to position [451, 0]
click at [473, 172] on div "Royal Contracting Incorporated" at bounding box center [373, 179] width 415 height 20
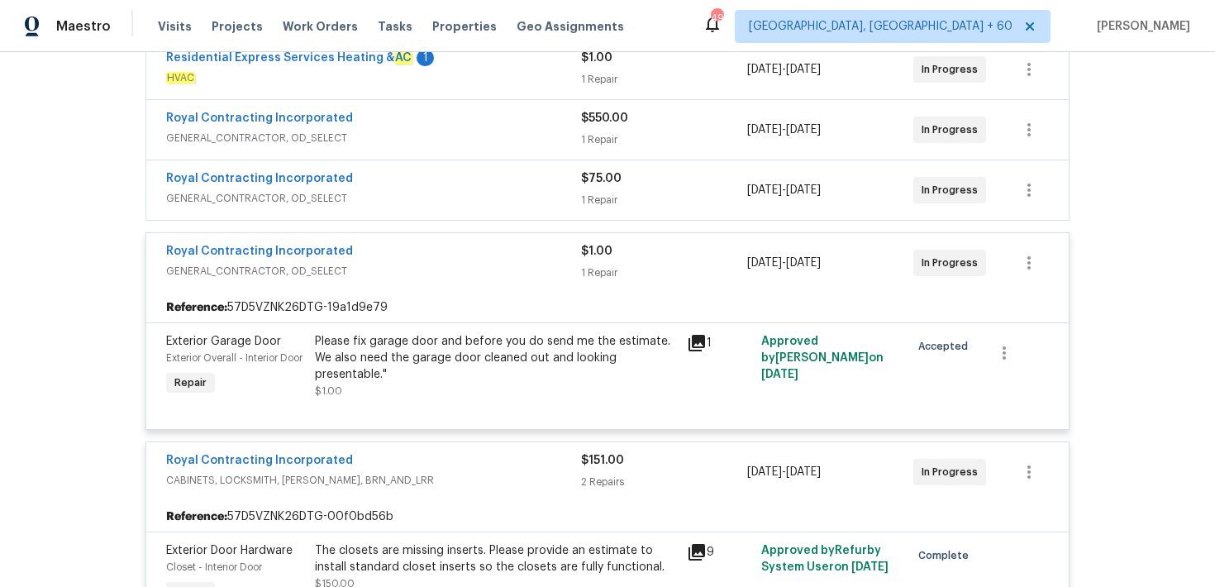
scroll to position [269, 0]
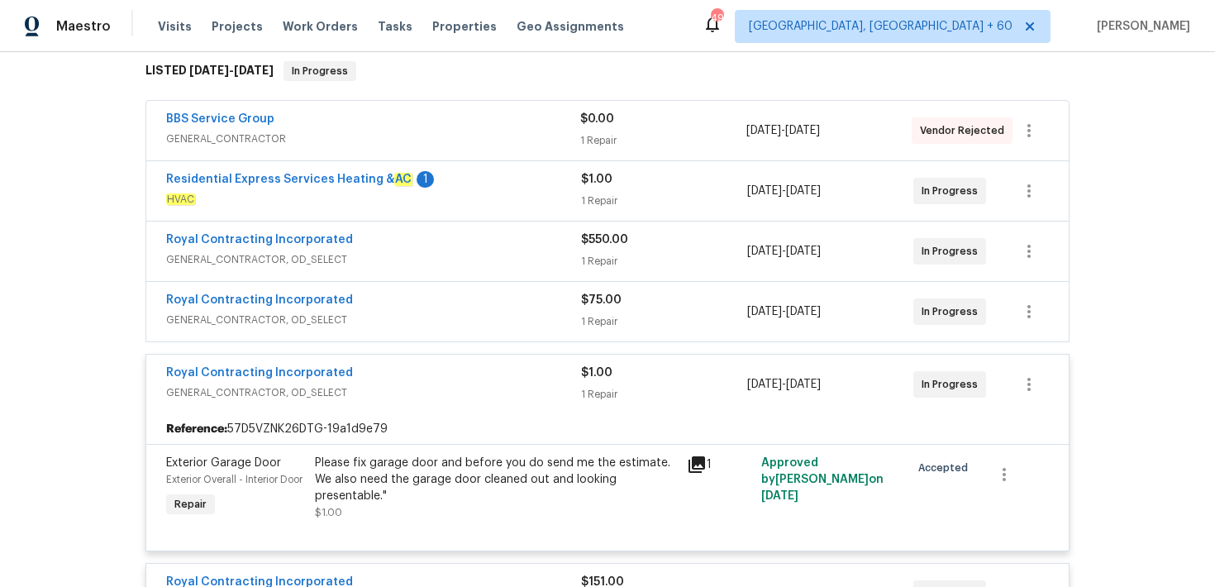
click at [505, 311] on span "GENERAL_CONTRACTOR, OD_SELECT" at bounding box center [373, 319] width 415 height 17
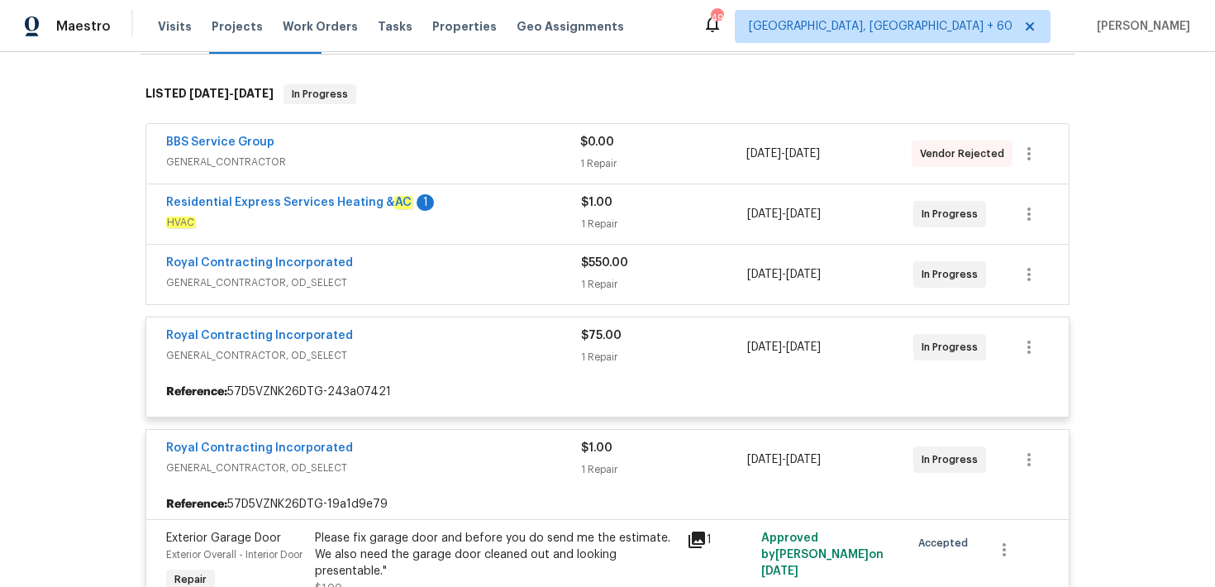
scroll to position [235, 0]
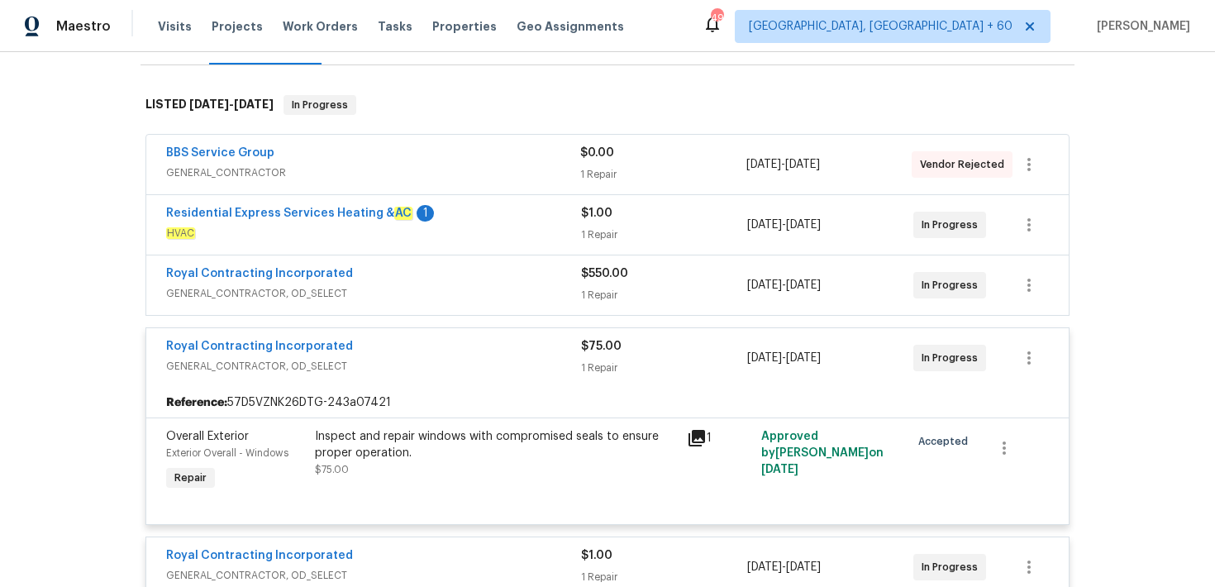
click at [503, 283] on div "Royal Contracting Incorporated" at bounding box center [373, 275] width 415 height 20
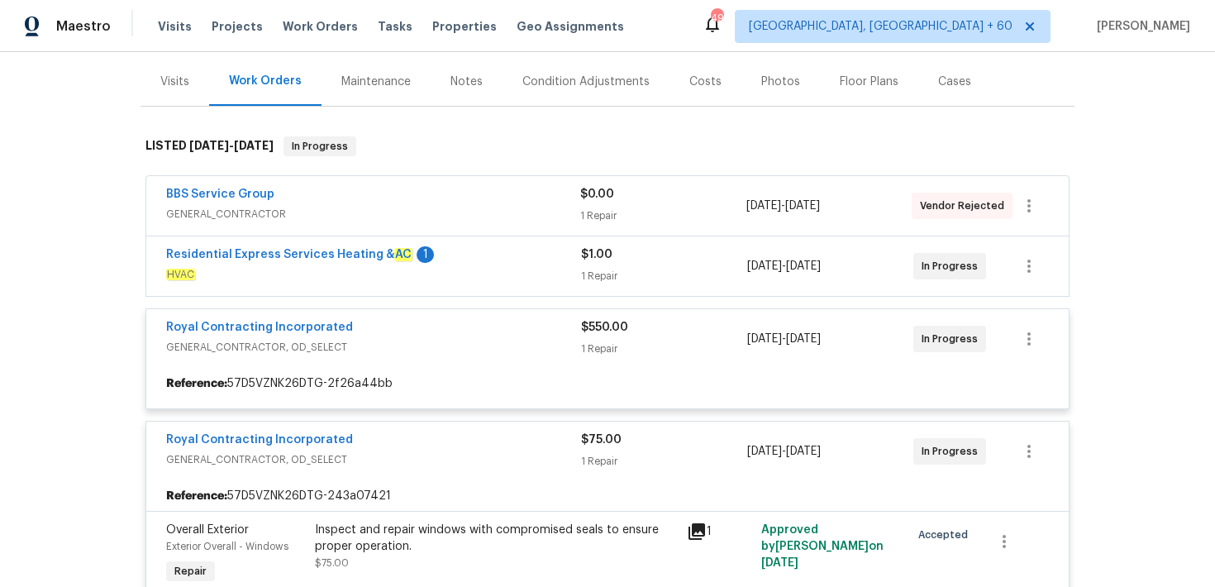
scroll to position [189, 0]
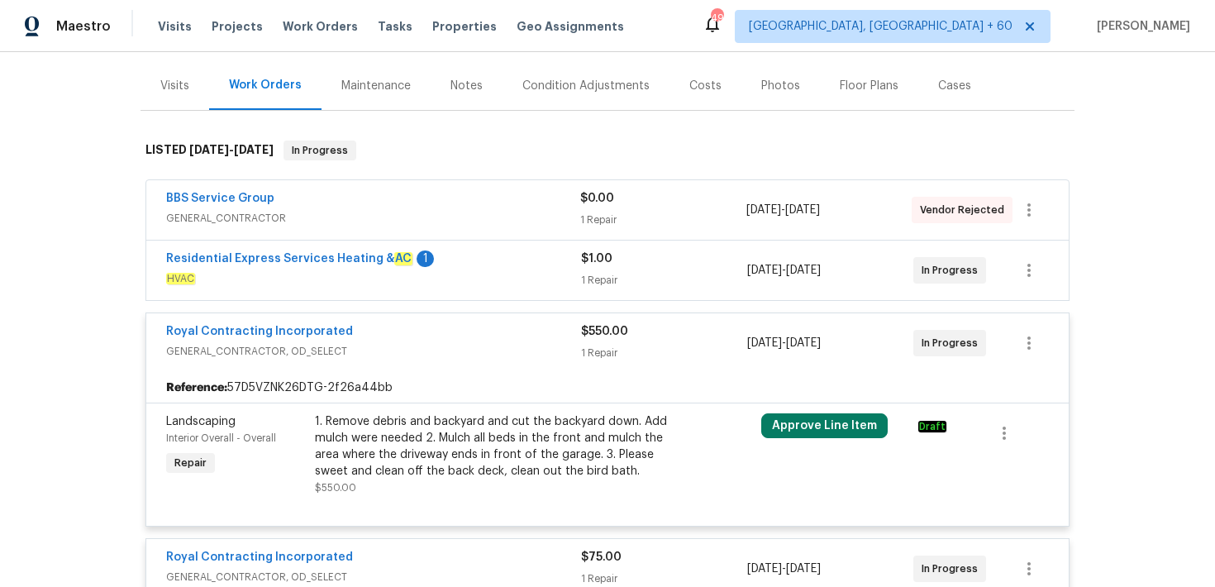
click at [504, 281] on span "HVAC" at bounding box center [373, 278] width 415 height 17
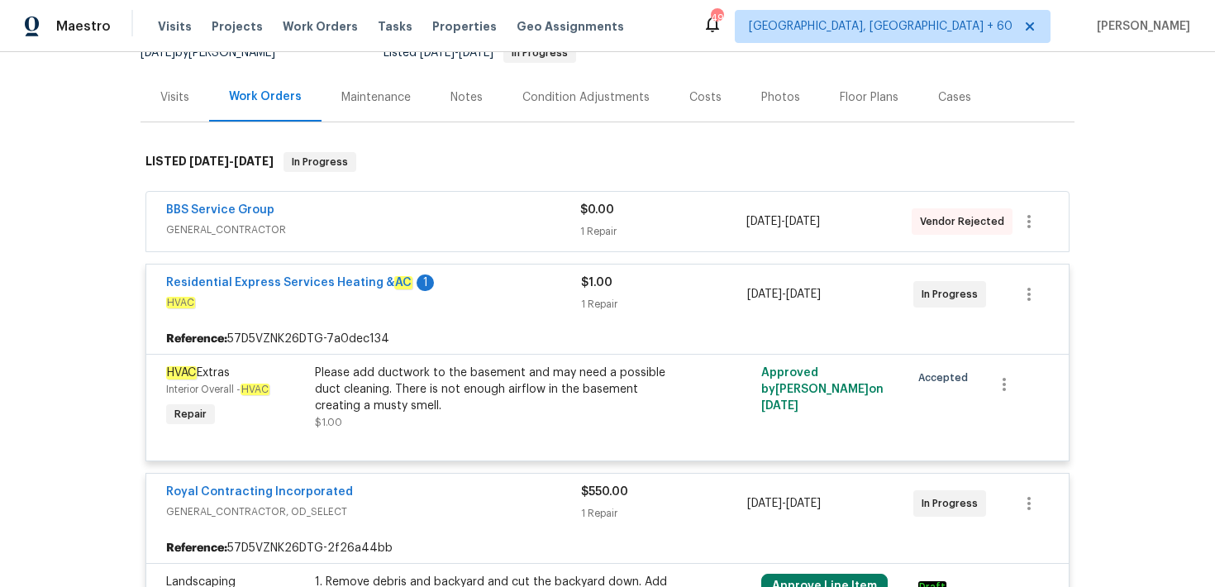
scroll to position [167, 0]
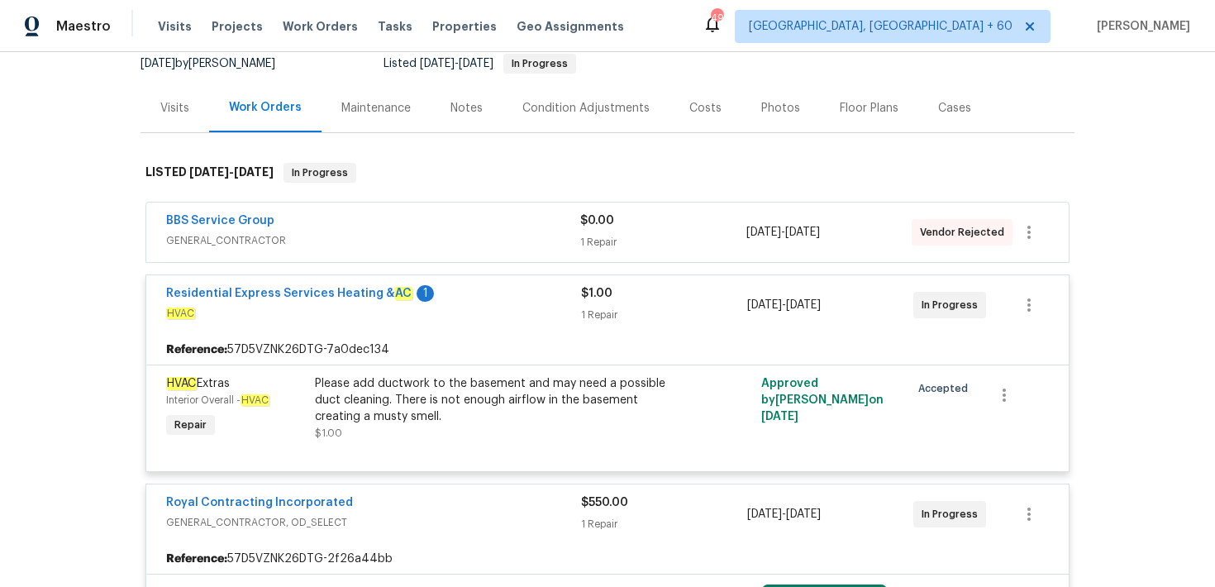
click at [511, 213] on div "BBS Service Group" at bounding box center [373, 222] width 414 height 20
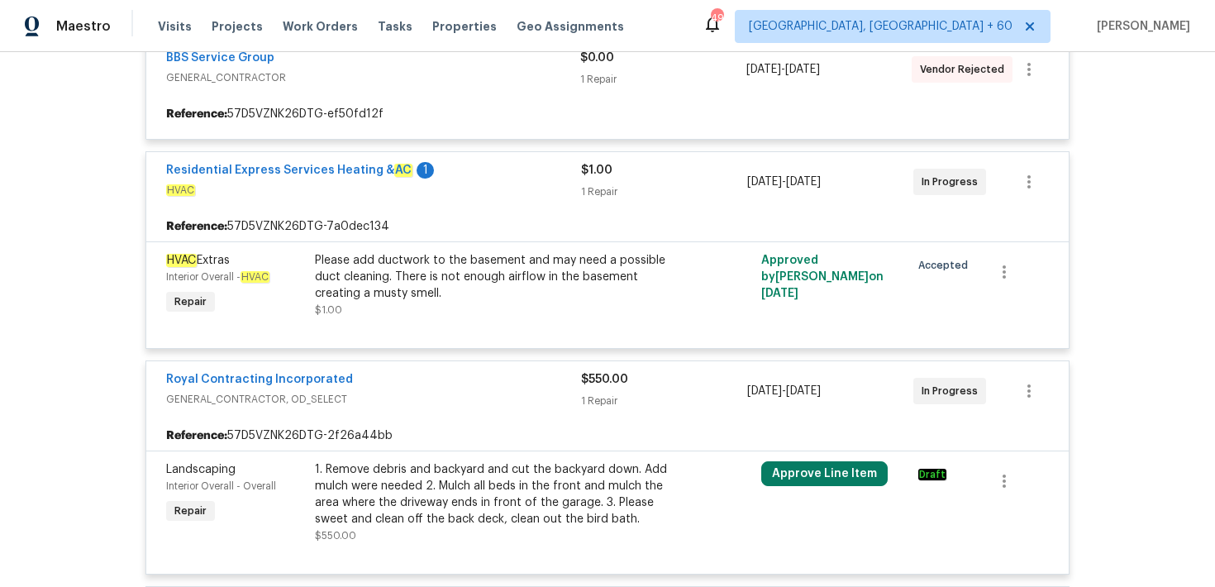
scroll to position [343, 0]
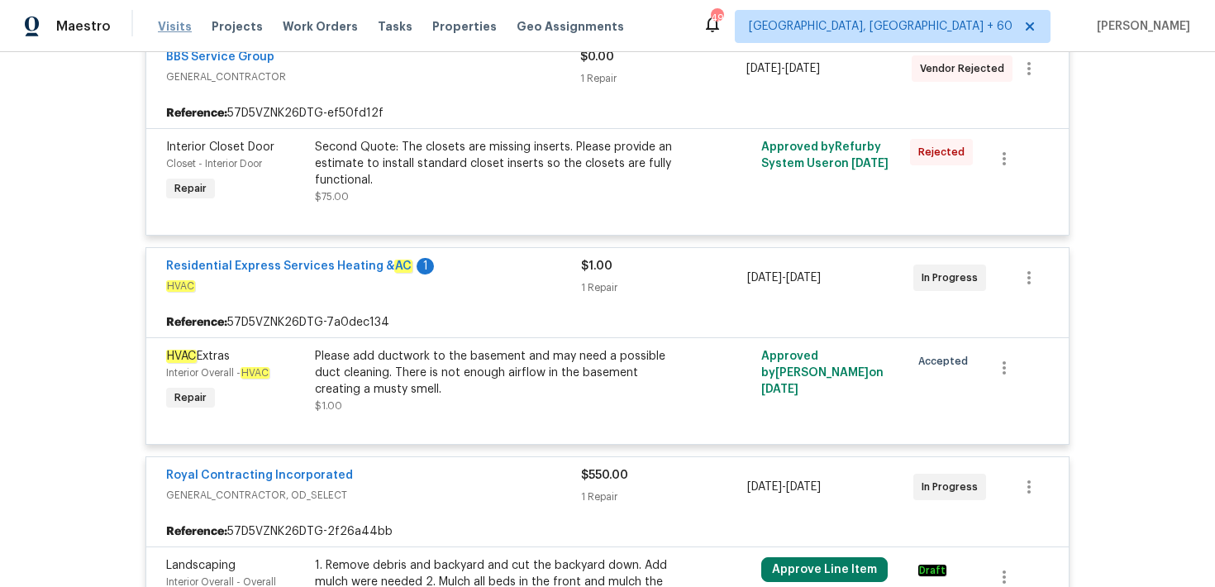
click at [166, 33] on span "Visits" at bounding box center [175, 26] width 34 height 17
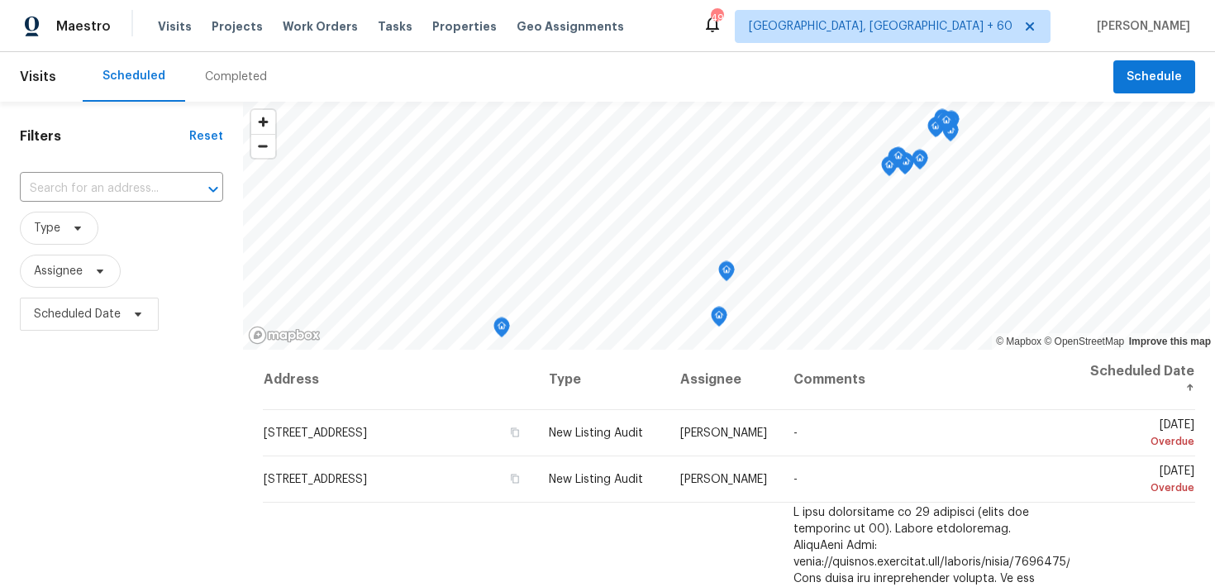
click at [231, 80] on div "Completed" at bounding box center [236, 77] width 62 height 17
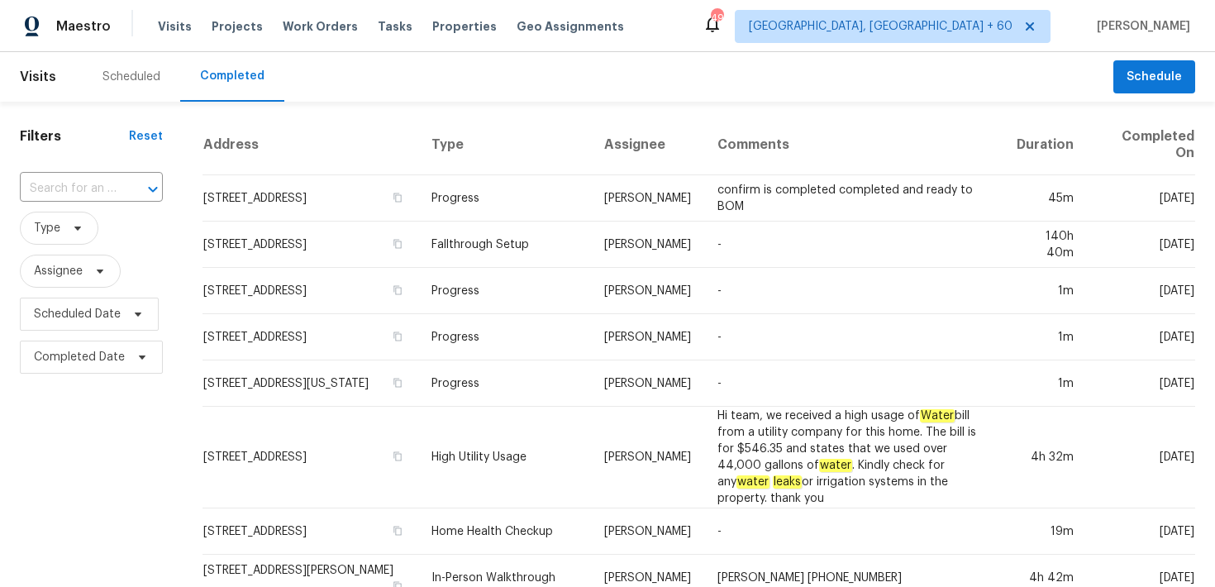
click at [79, 180] on input "text" at bounding box center [68, 189] width 97 height 26
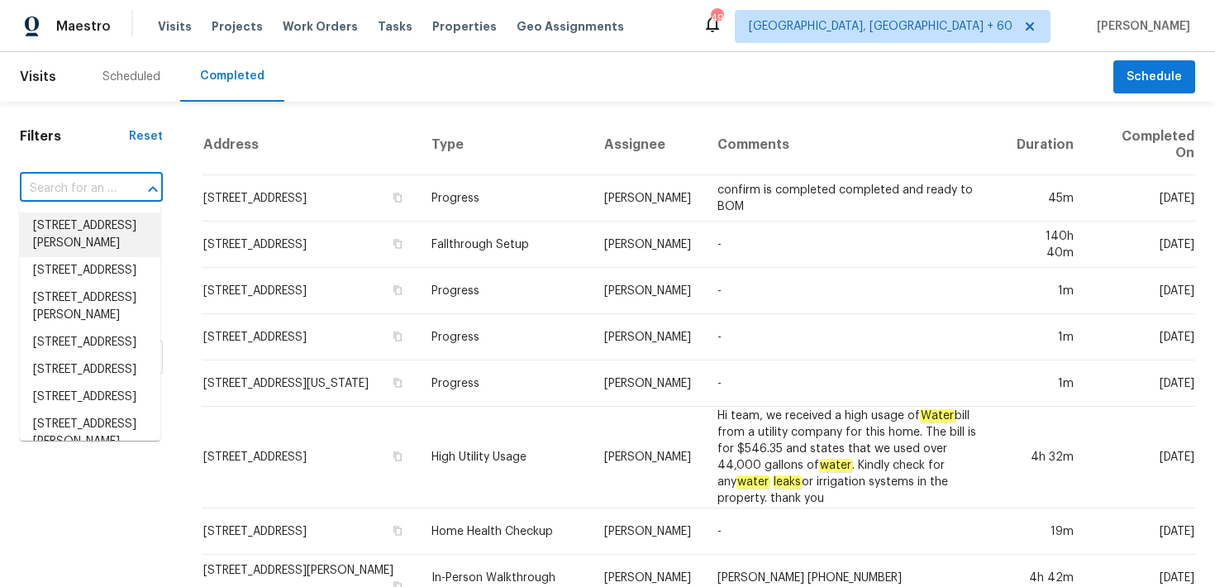
paste input "[STREET_ADDRESS]"
type input "[STREET_ADDRESS]"
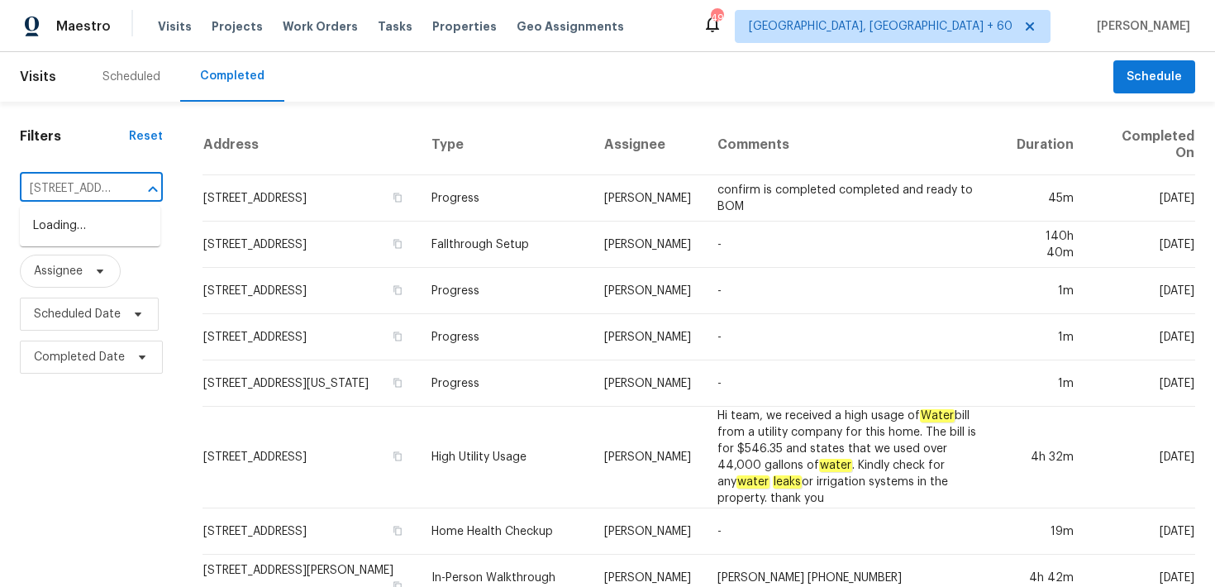
scroll to position [0, 131]
click at [50, 229] on li "[STREET_ADDRESS]" at bounding box center [90, 225] width 140 height 27
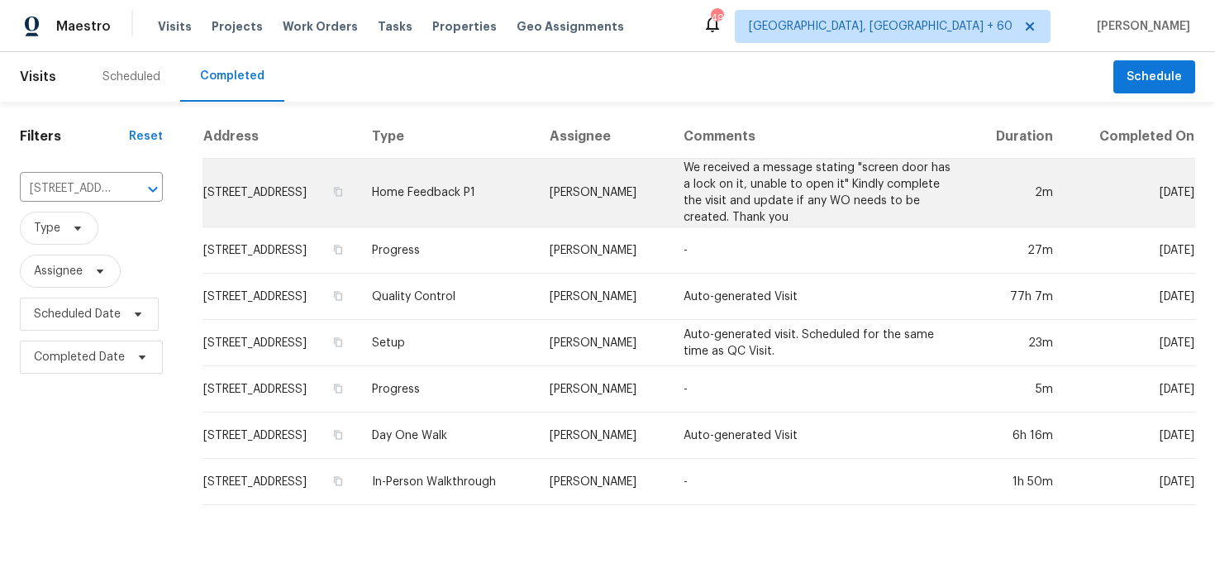
click at [514, 185] on td "Home Feedback P1" at bounding box center [448, 193] width 178 height 69
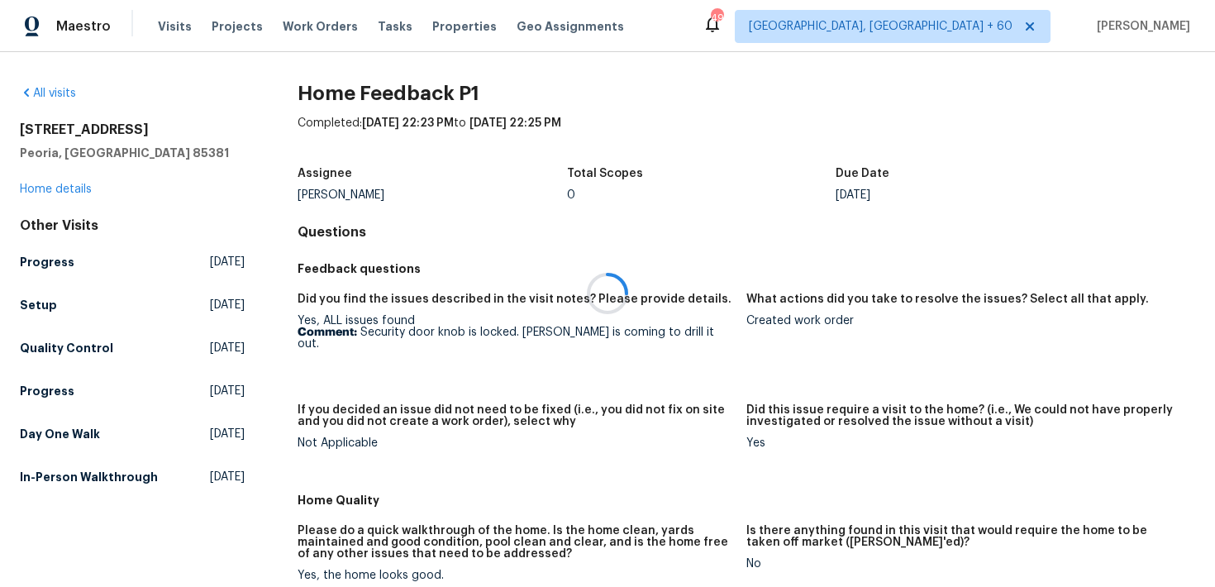
click at [35, 189] on div at bounding box center [607, 293] width 1215 height 587
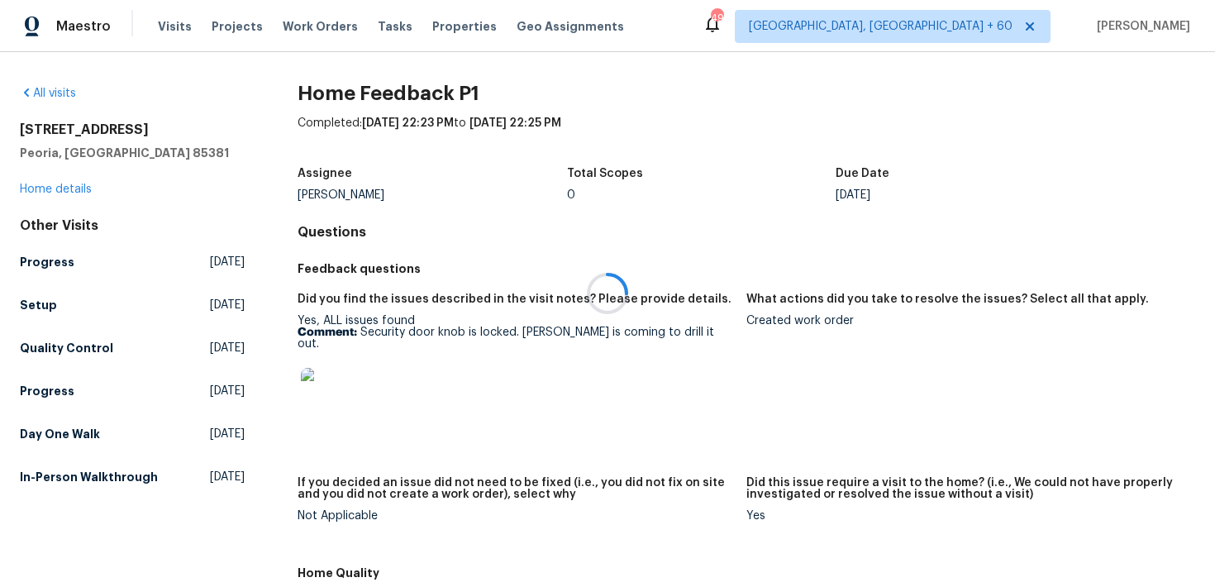
click at [37, 185] on div at bounding box center [607, 293] width 1215 height 587
click at [33, 193] on div at bounding box center [607, 293] width 1215 height 587
click at [61, 191] on link "Home details" at bounding box center [56, 189] width 72 height 12
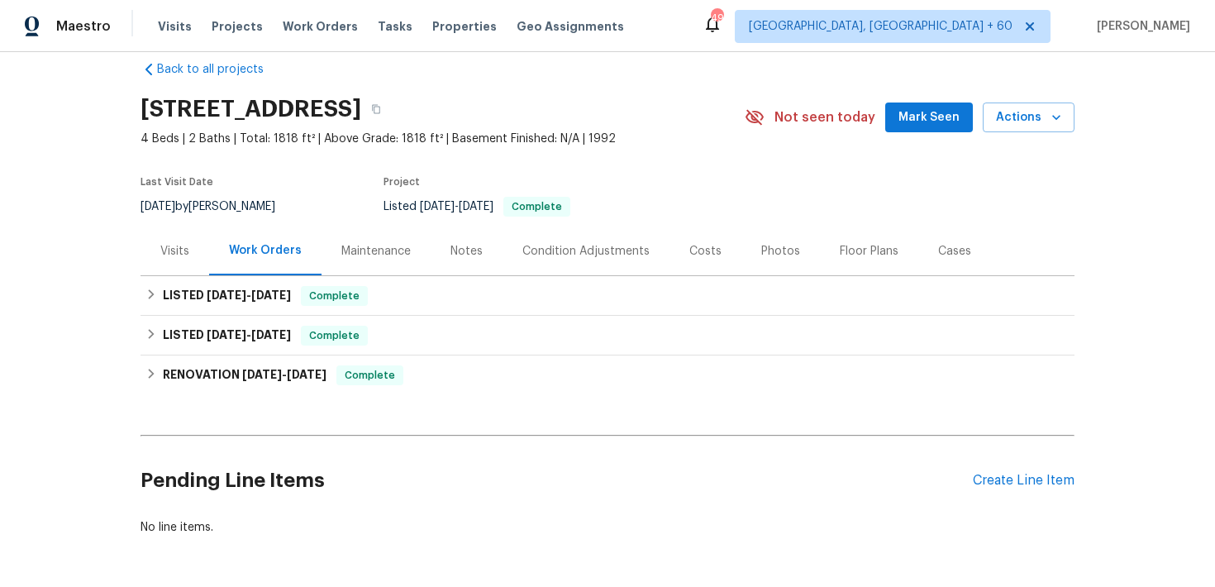
scroll to position [44, 0]
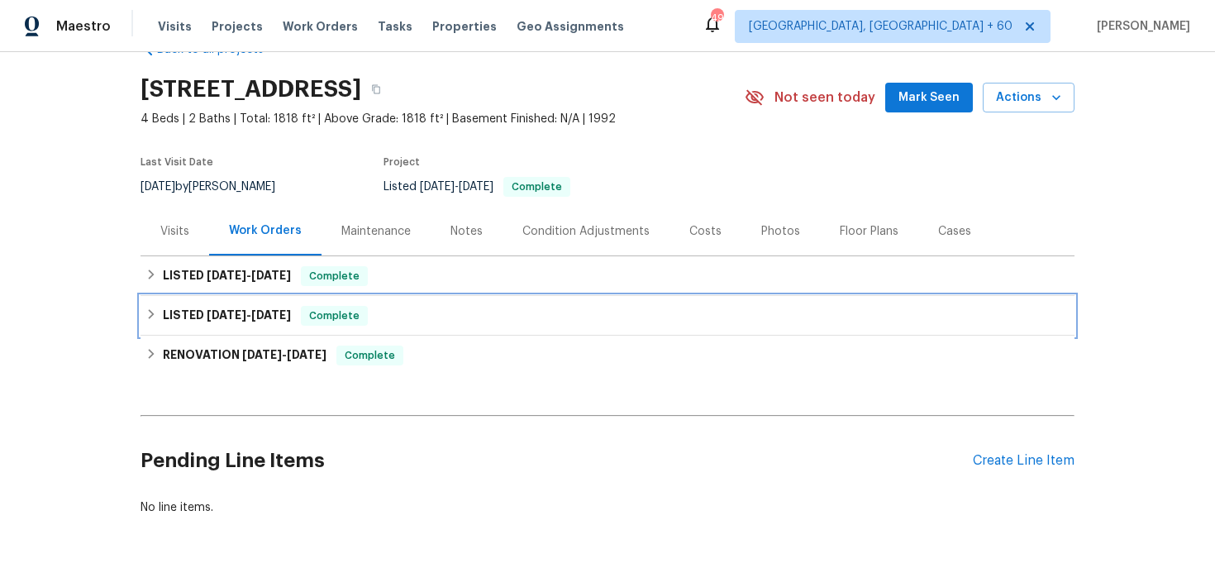
click at [351, 316] on span "Complete" at bounding box center [334, 315] width 64 height 17
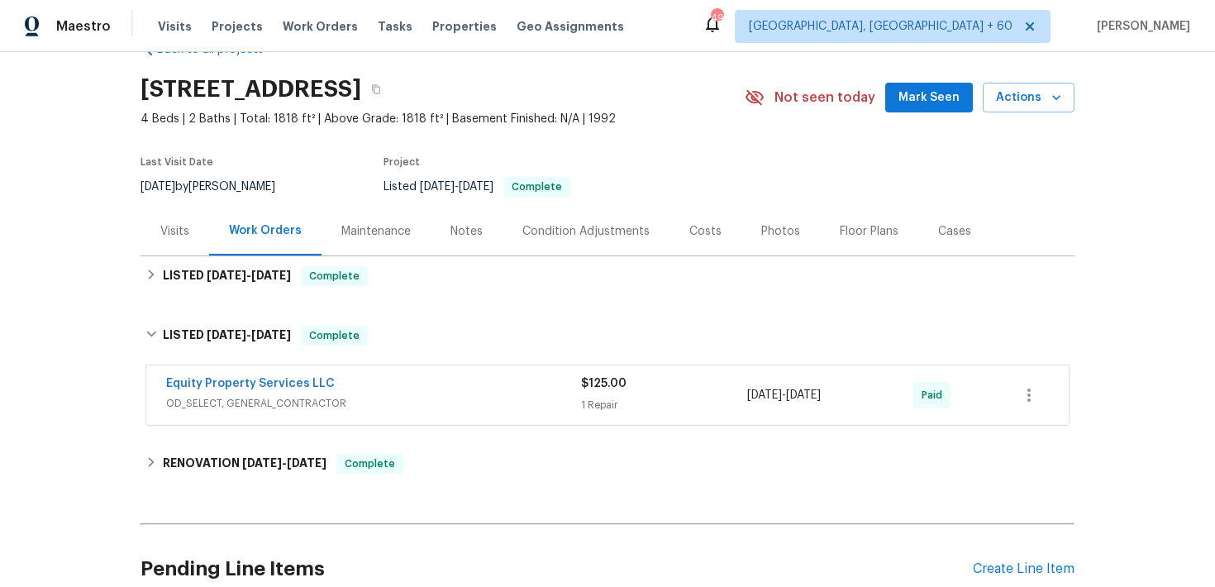
click at [562, 391] on div "Equity Property Services LLC" at bounding box center [373, 385] width 415 height 20
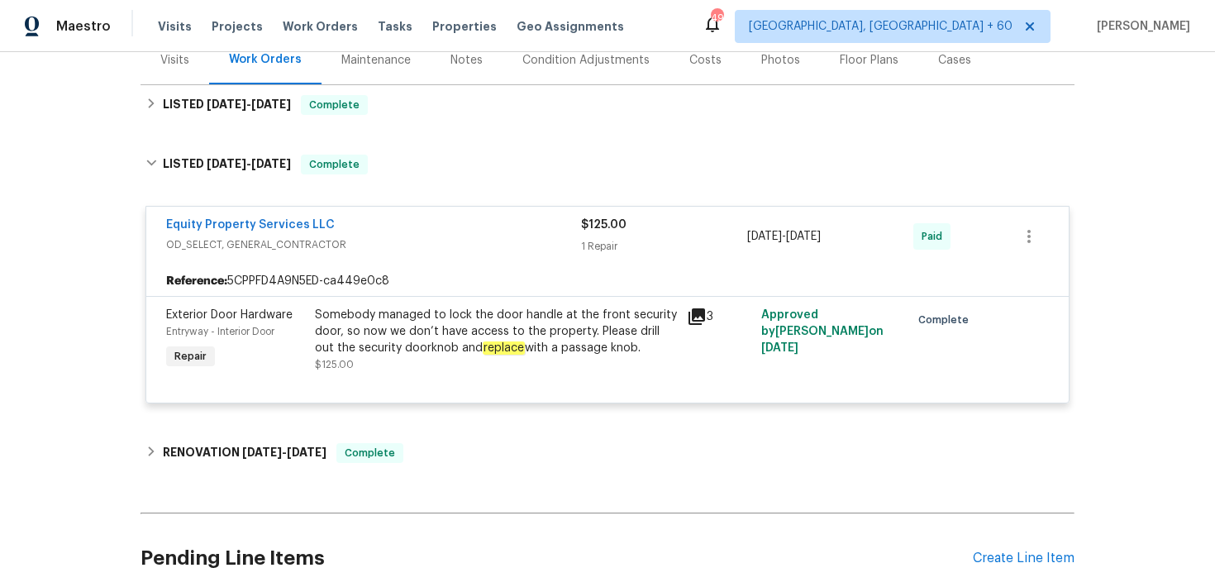
scroll to position [226, 0]
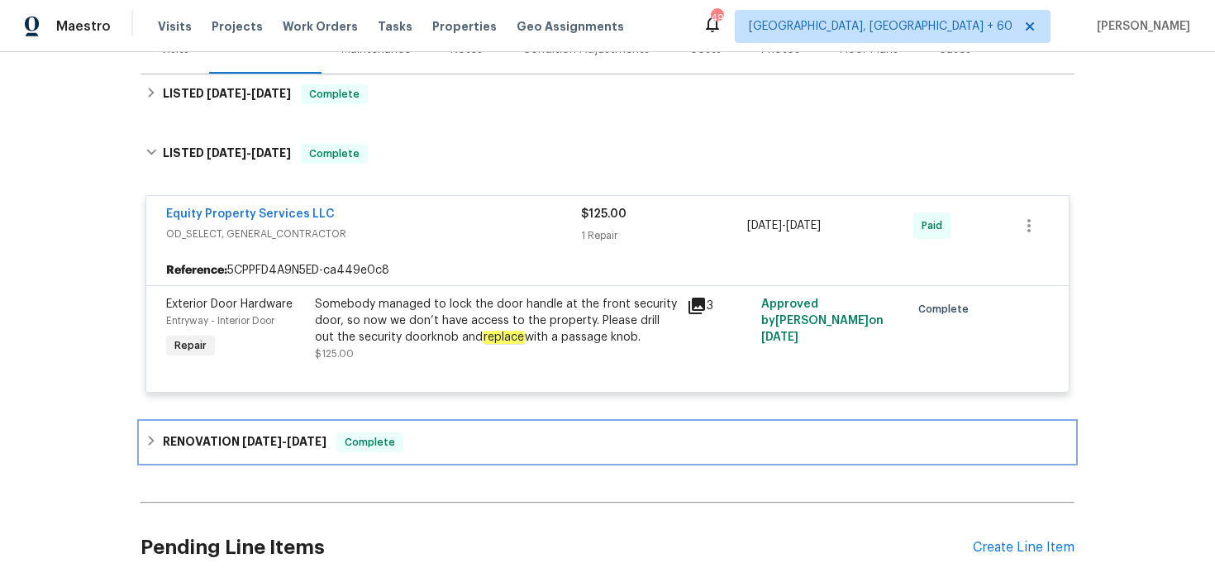
click at [473, 436] on div "RENOVATION [DATE] - [DATE] Complete" at bounding box center [607, 442] width 924 height 20
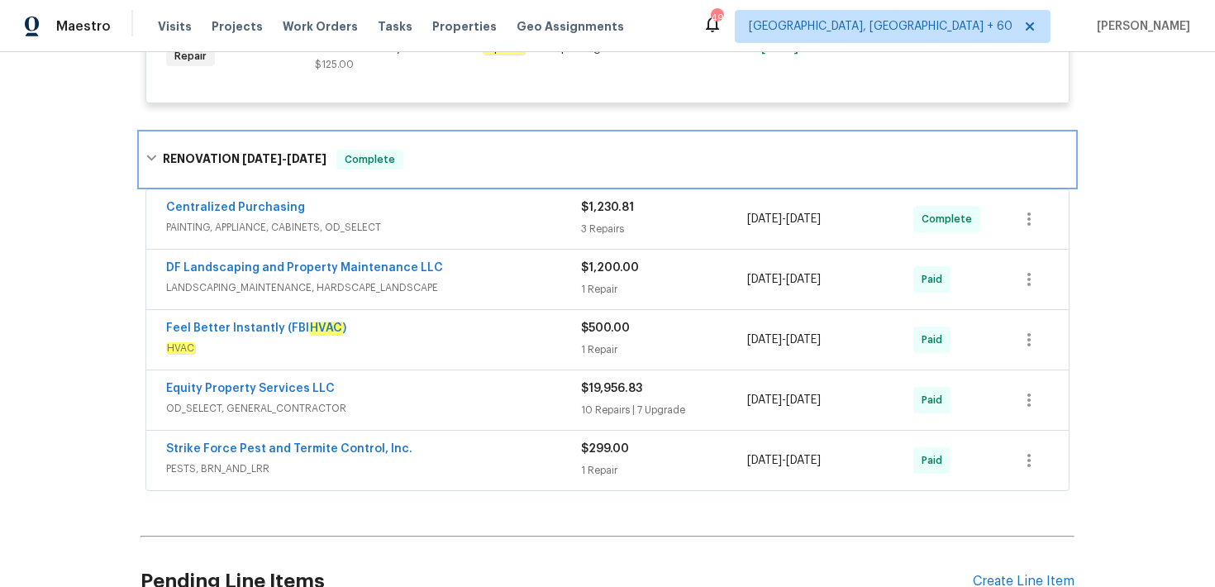
scroll to position [485, 0]
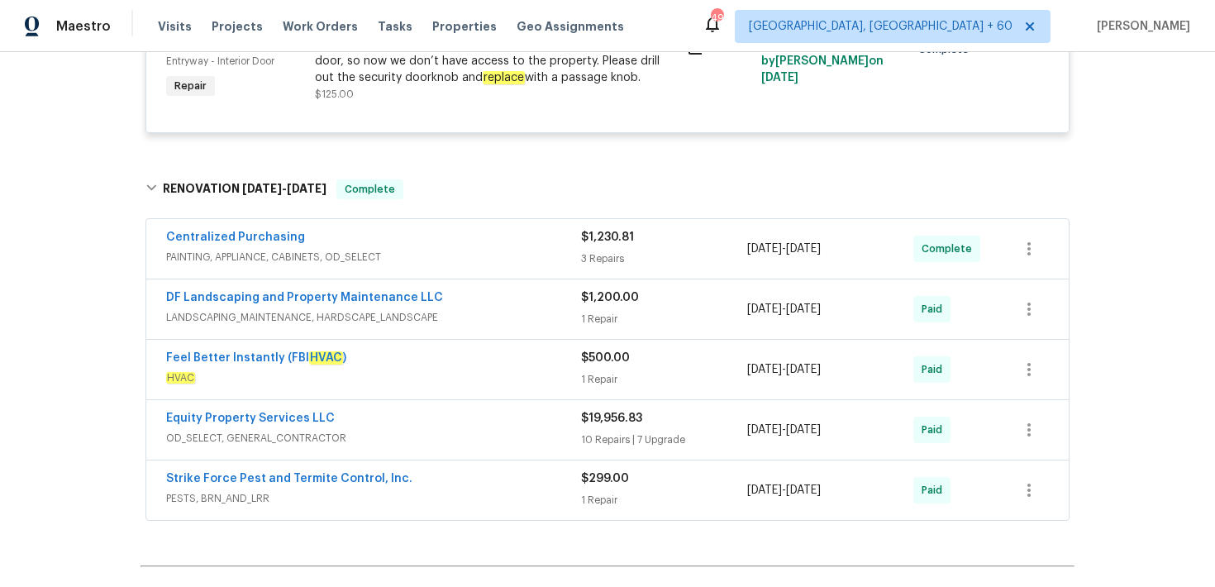
click at [590, 428] on div "$19,956.83 10 Repairs | 7 Upgrade" at bounding box center [664, 430] width 166 height 40
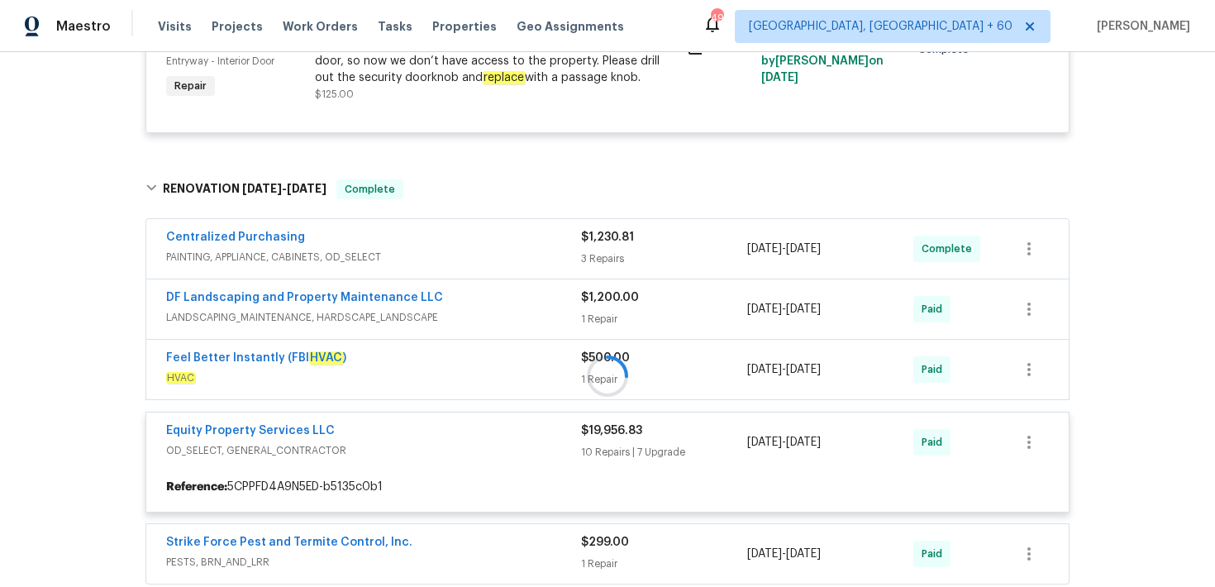
click at [602, 261] on div at bounding box center [607, 376] width 934 height 426
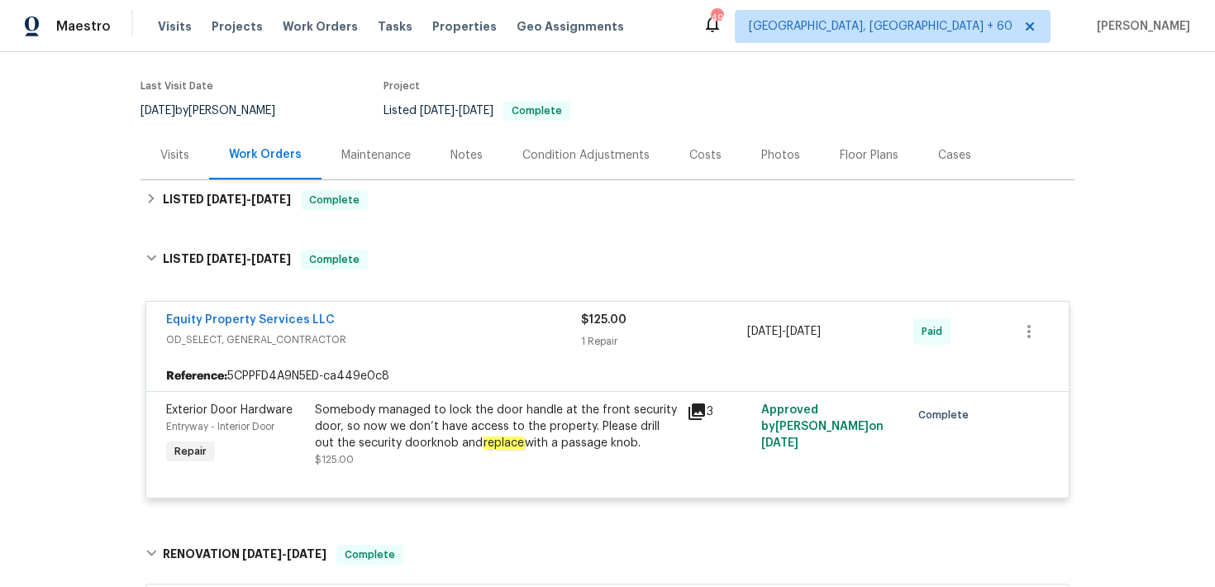
scroll to position [108, 0]
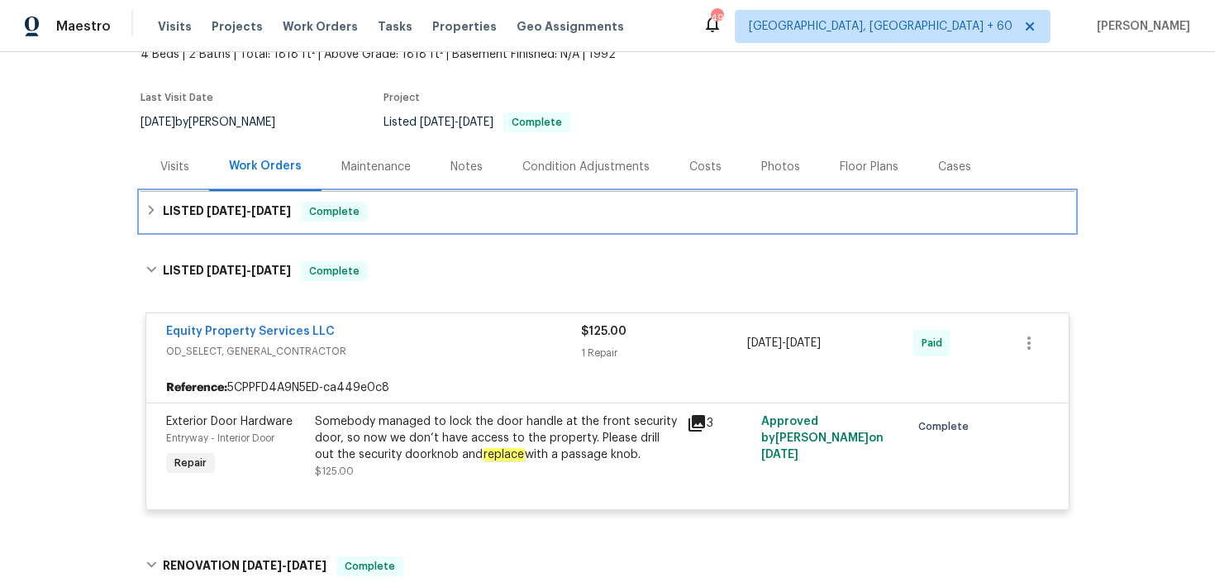
click at [463, 216] on div "LISTED [DATE] - [DATE] Complete" at bounding box center [607, 212] width 924 height 20
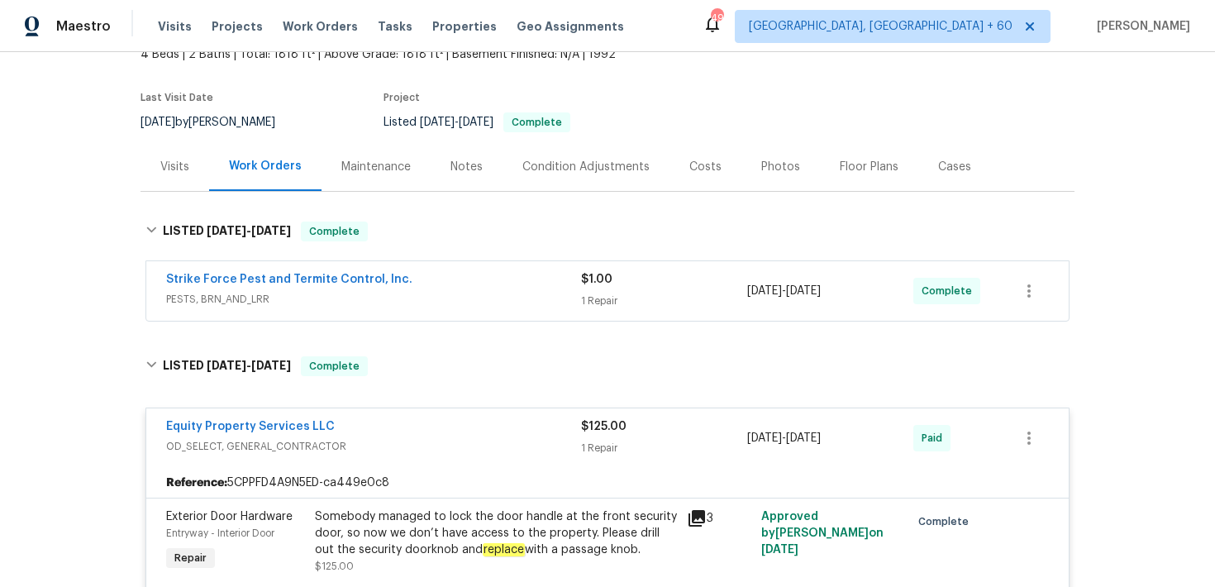
click at [596, 276] on span "$1.00" at bounding box center [596, 279] width 31 height 12
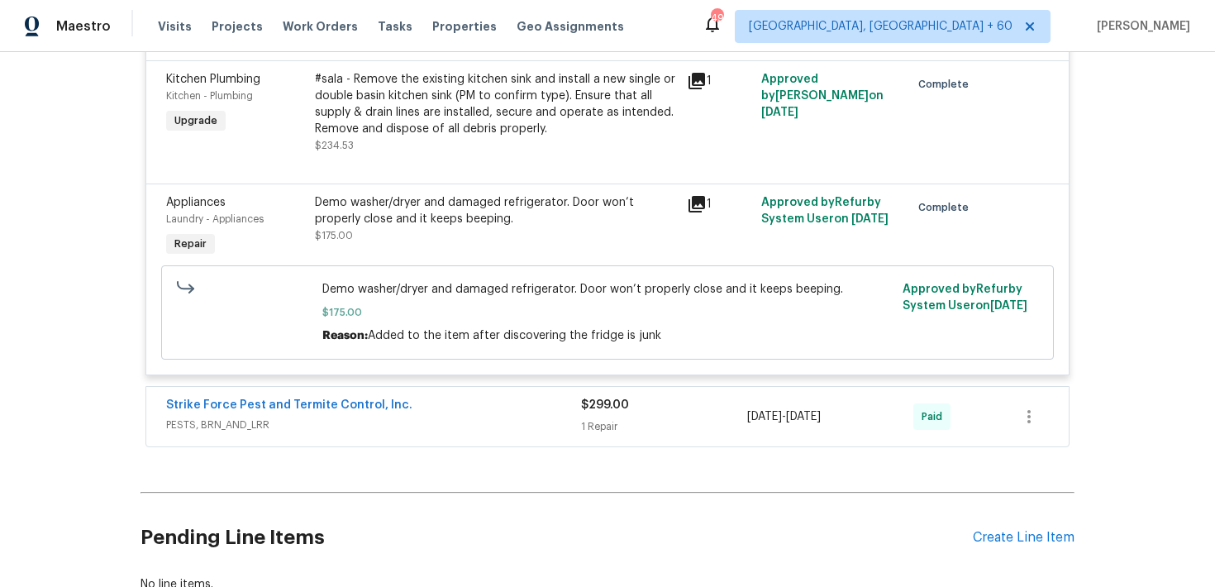
scroll to position [3426, 0]
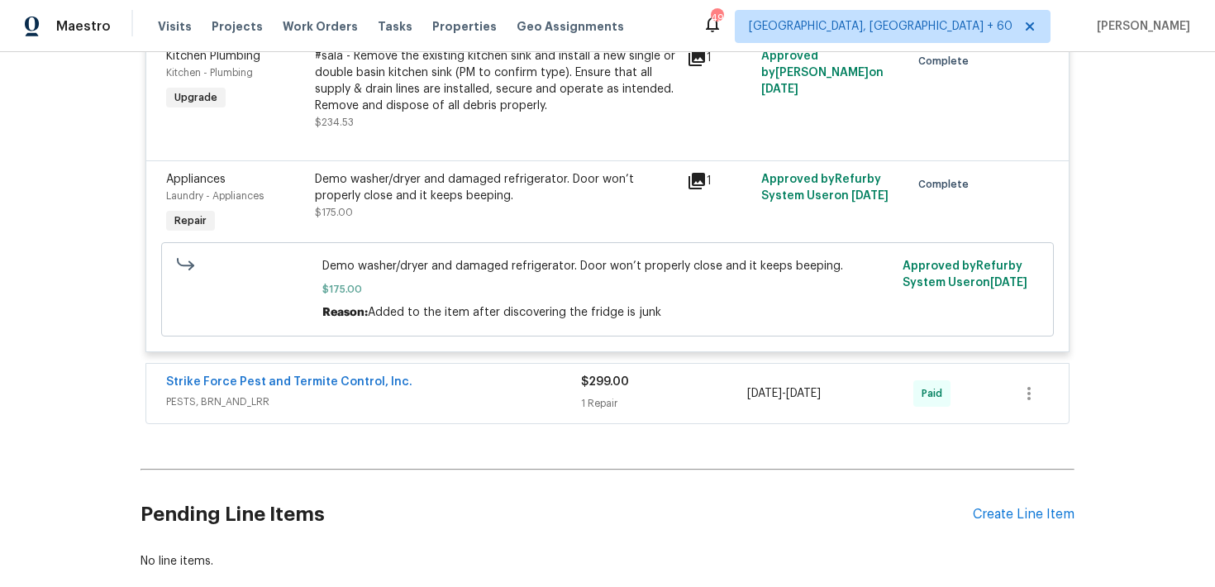
click at [606, 373] on div "$299.00 1 Repair" at bounding box center [664, 393] width 166 height 40
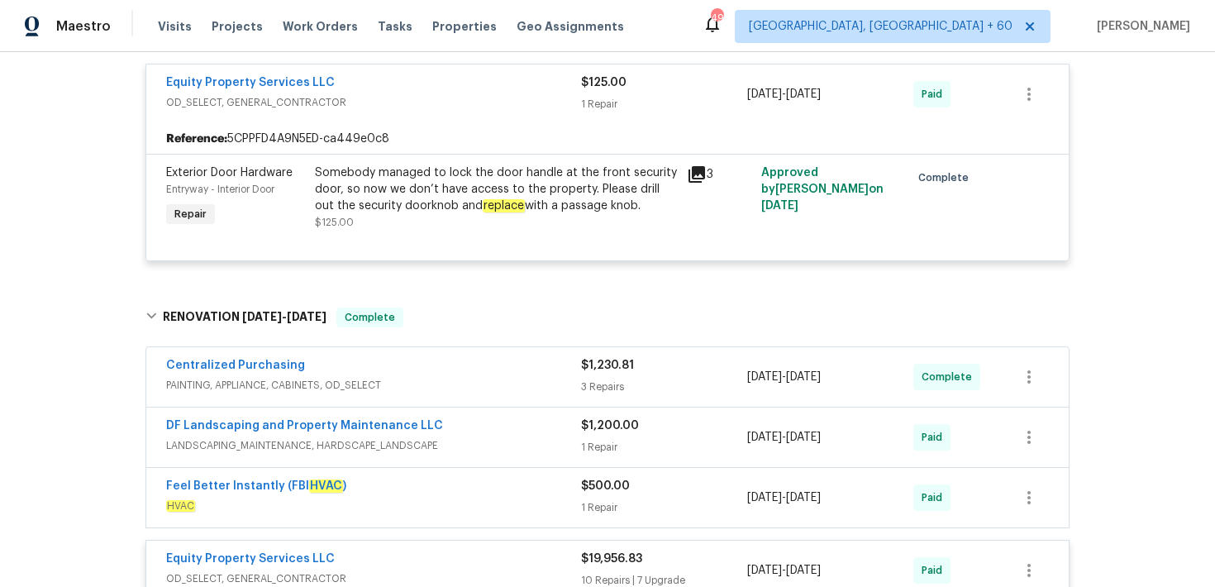
scroll to position [766, 0]
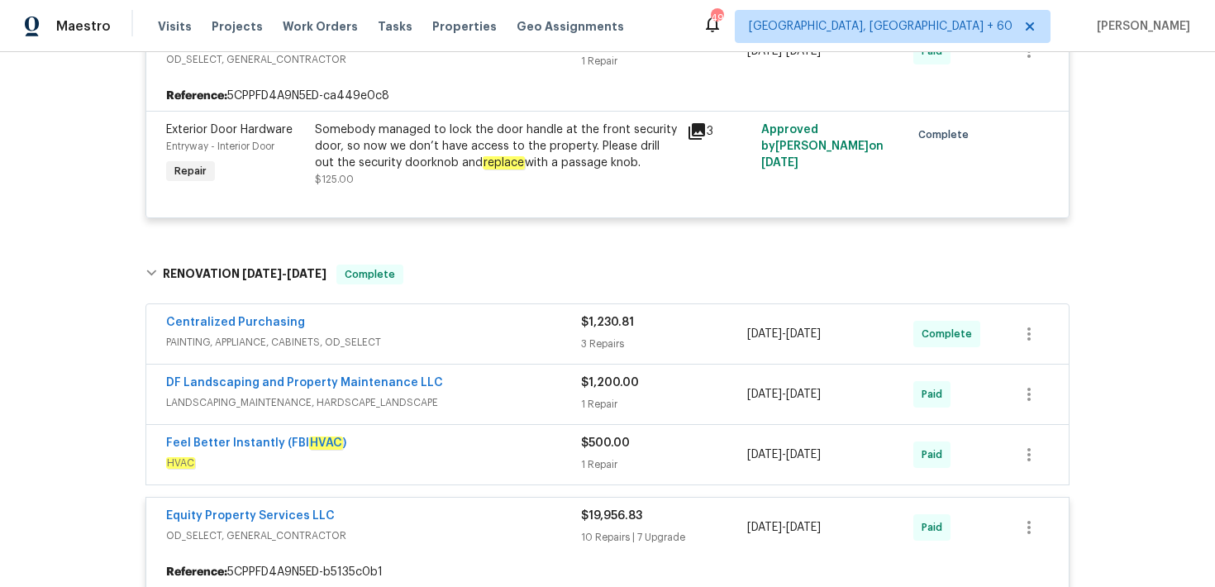
click at [592, 339] on div "3 Repairs" at bounding box center [664, 343] width 166 height 17
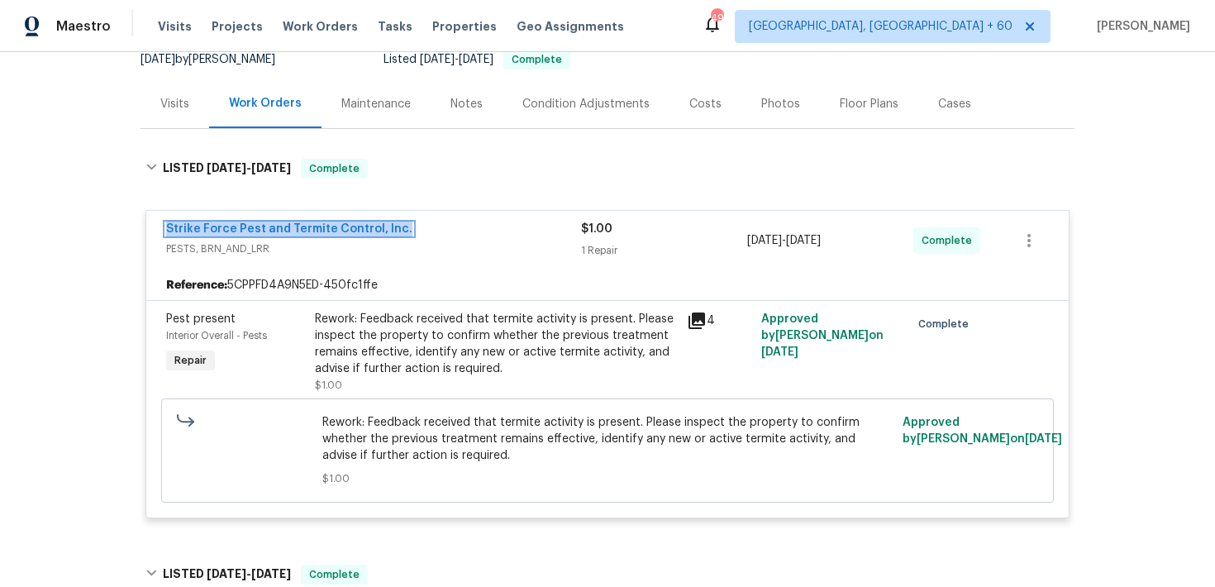
scroll to position [234, 0]
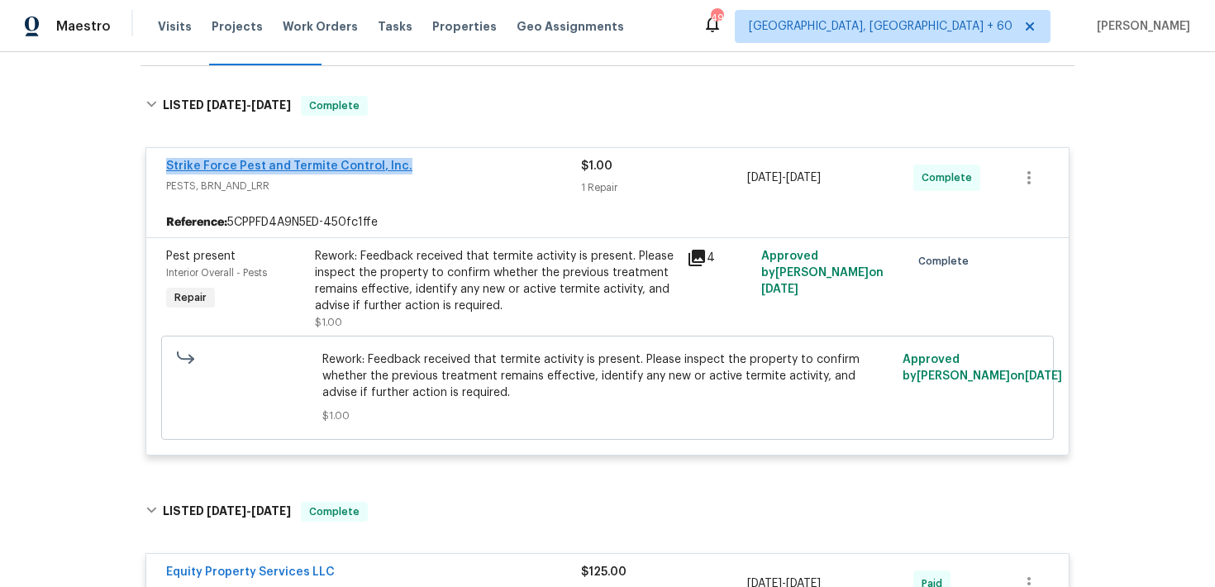
drag, startPoint x: 156, startPoint y: 167, endPoint x: 392, endPoint y: 164, distance: 235.5
click at [392, 164] on div "Strike Force Pest and Termite Control, Inc. PESTS, BRN_AND_LRR $1.00 1 Repair […" at bounding box center [607, 177] width 922 height 59
copy link "Strike Force Pest and Termite Control, Inc."
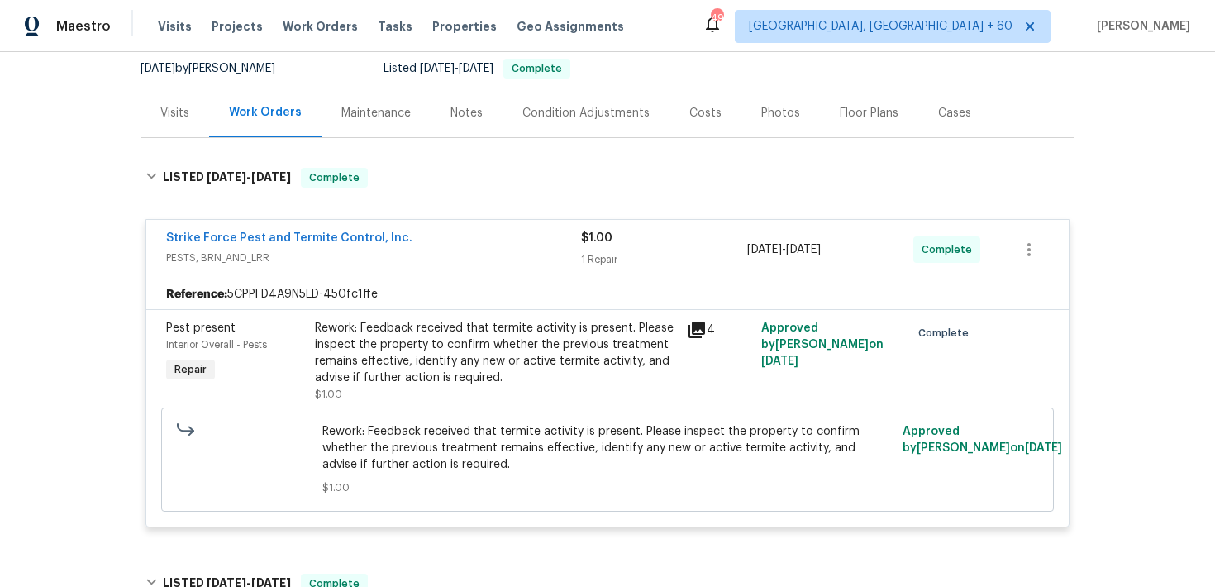
scroll to position [174, 0]
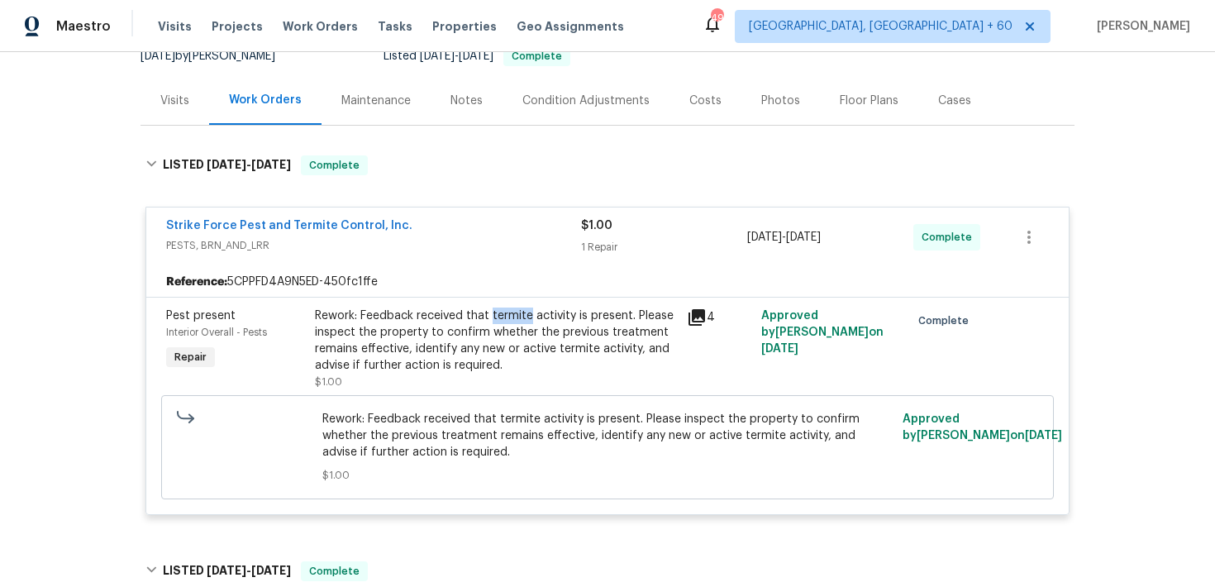
drag, startPoint x: 492, startPoint y: 314, endPoint x: 531, endPoint y: 314, distance: 38.8
click at [531, 314] on div "Rework: Feedback received that termite activity is present. Please inspect the …" at bounding box center [496, 340] width 362 height 66
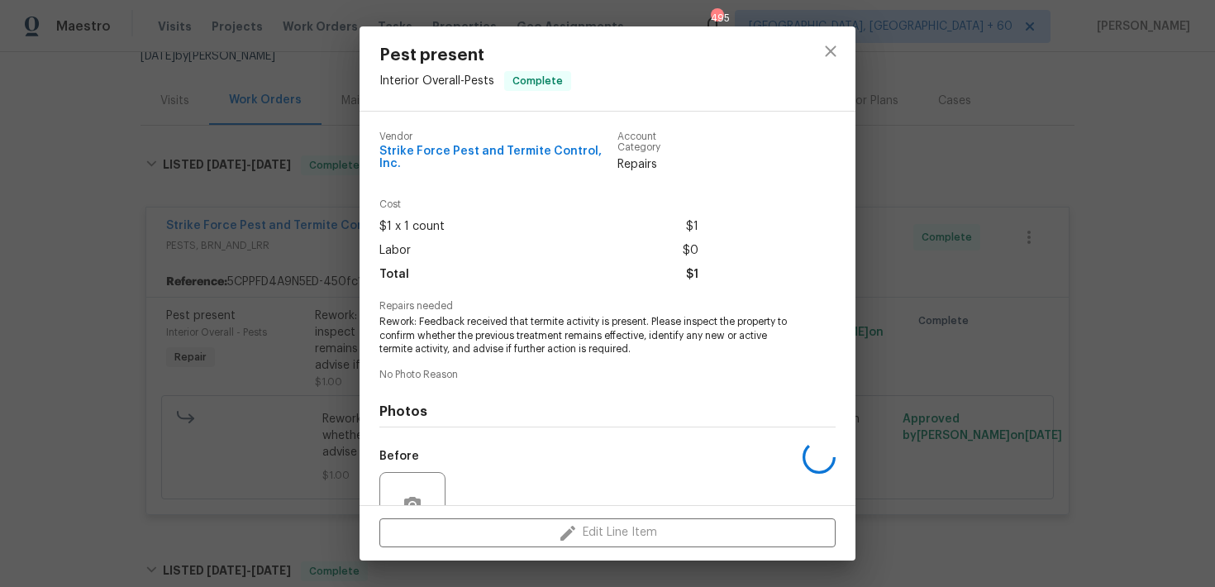
copy div "termite"
click at [347, 140] on div "Pest present Interior Overall - Pests Complete Vendor Strike Force Pest and Ter…" at bounding box center [607, 293] width 1215 height 587
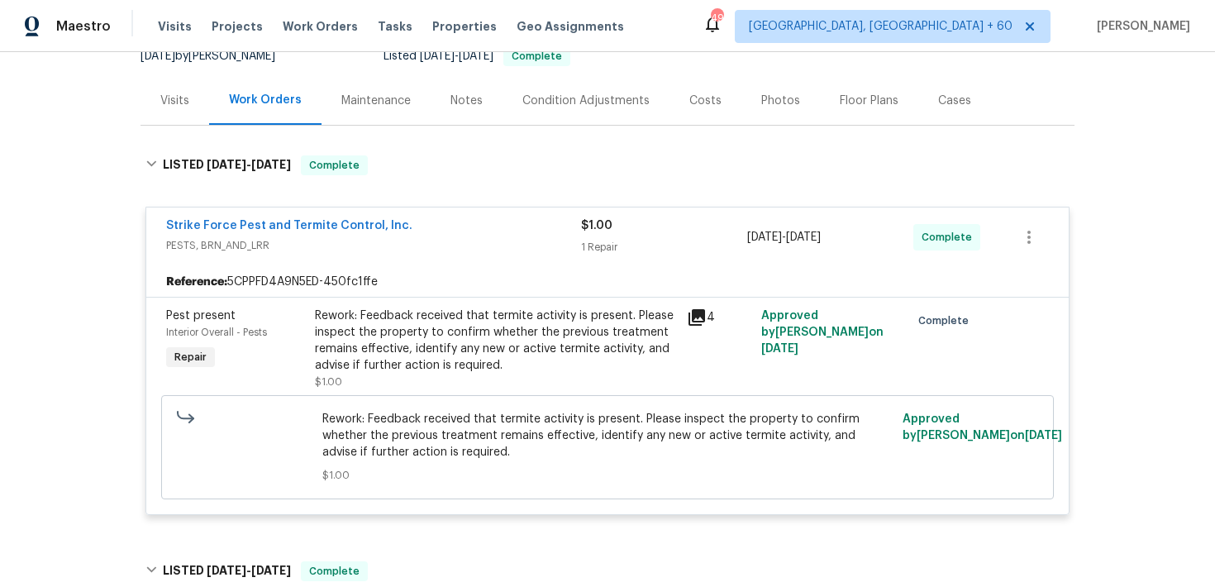
scroll to position [0, 0]
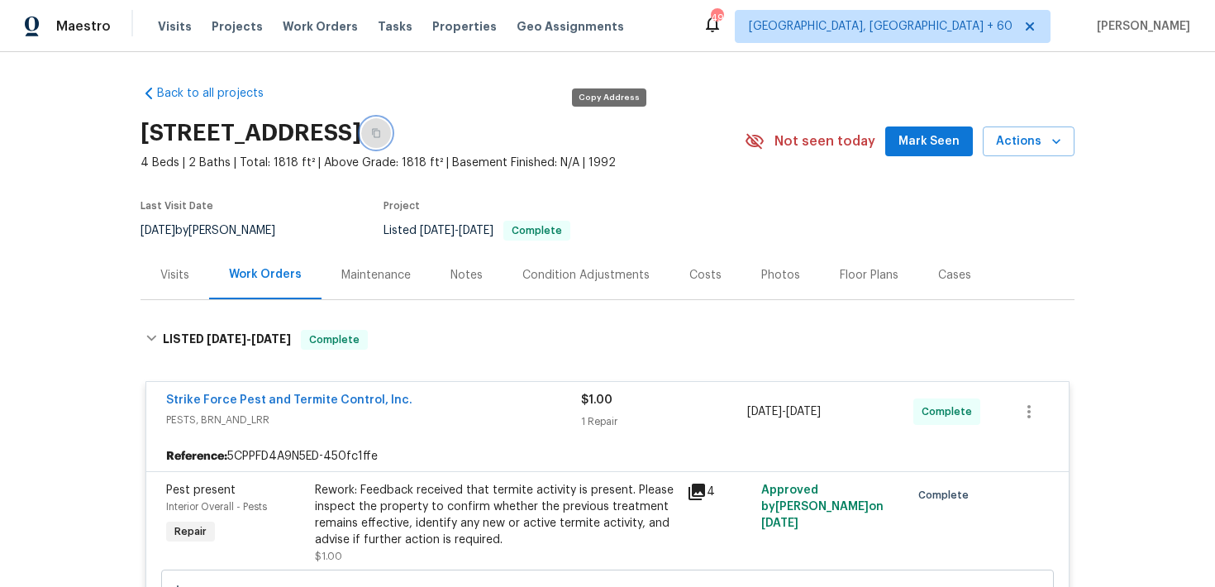
click at [391, 130] on button "button" at bounding box center [376, 133] width 30 height 30
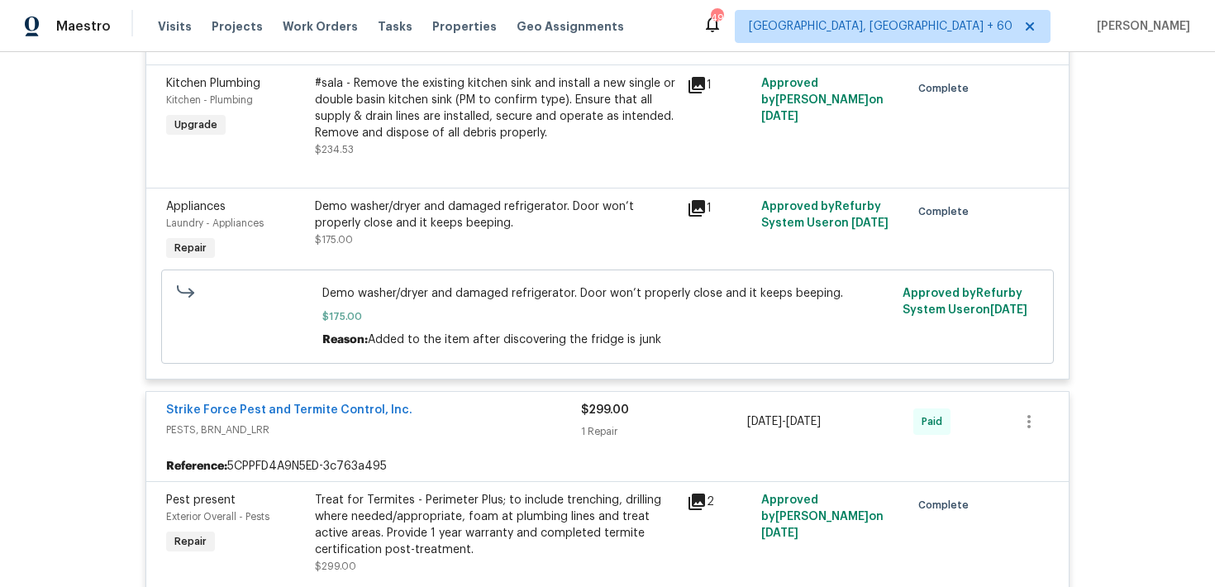
scroll to position [4037, 0]
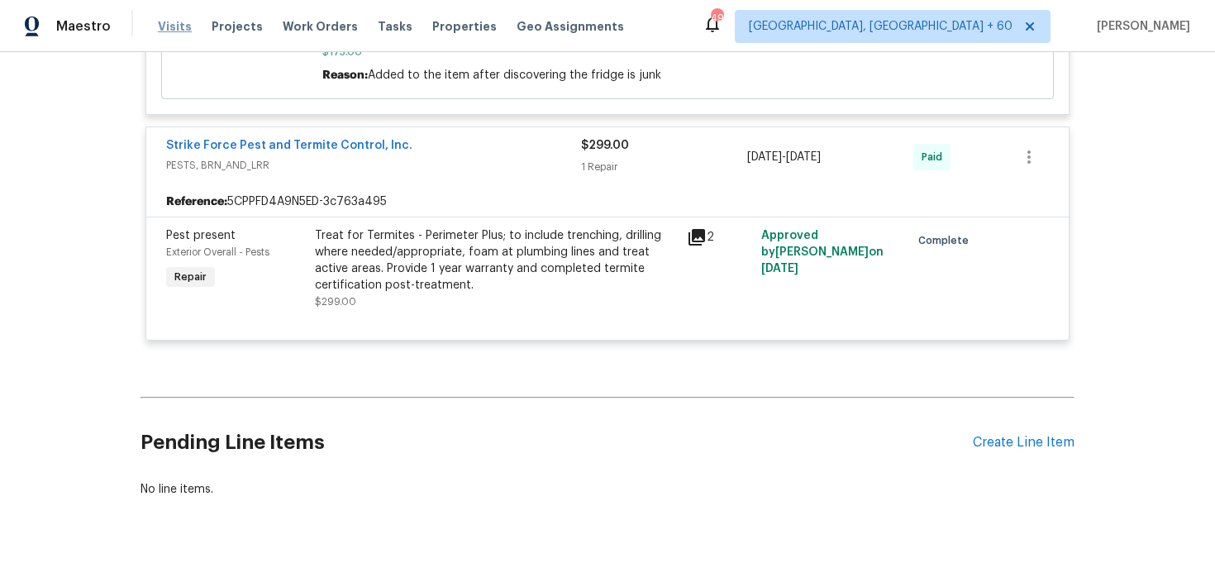
click at [159, 19] on span "Visits" at bounding box center [175, 26] width 34 height 17
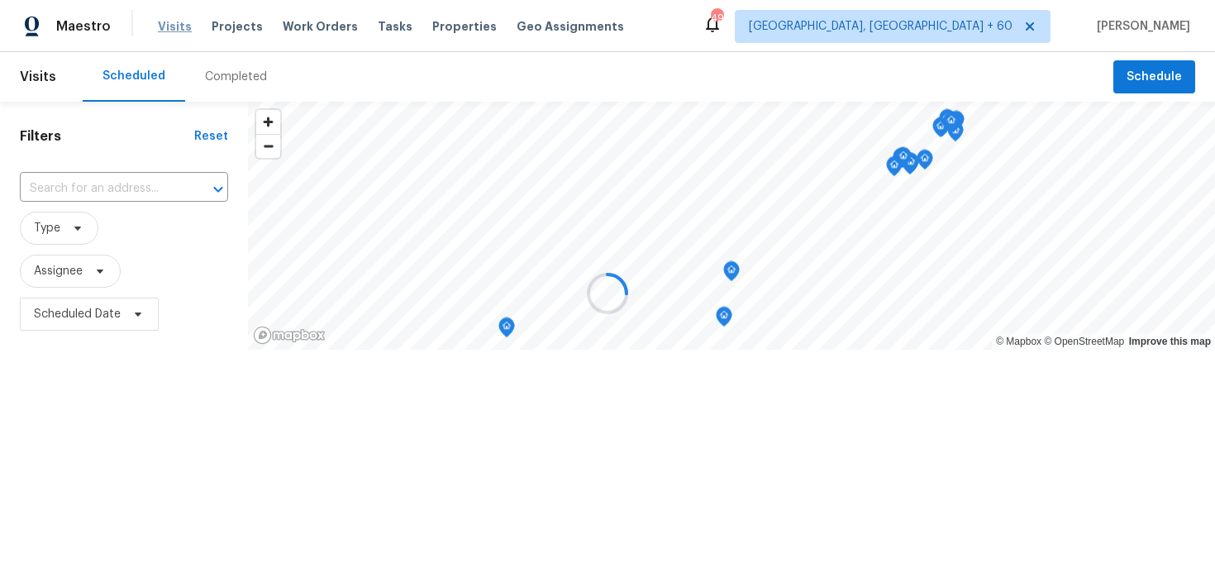
click at [159, 19] on div at bounding box center [607, 293] width 1215 height 587
click at [218, 73] on div at bounding box center [607, 293] width 1215 height 587
click at [239, 76] on div at bounding box center [607, 293] width 1215 height 587
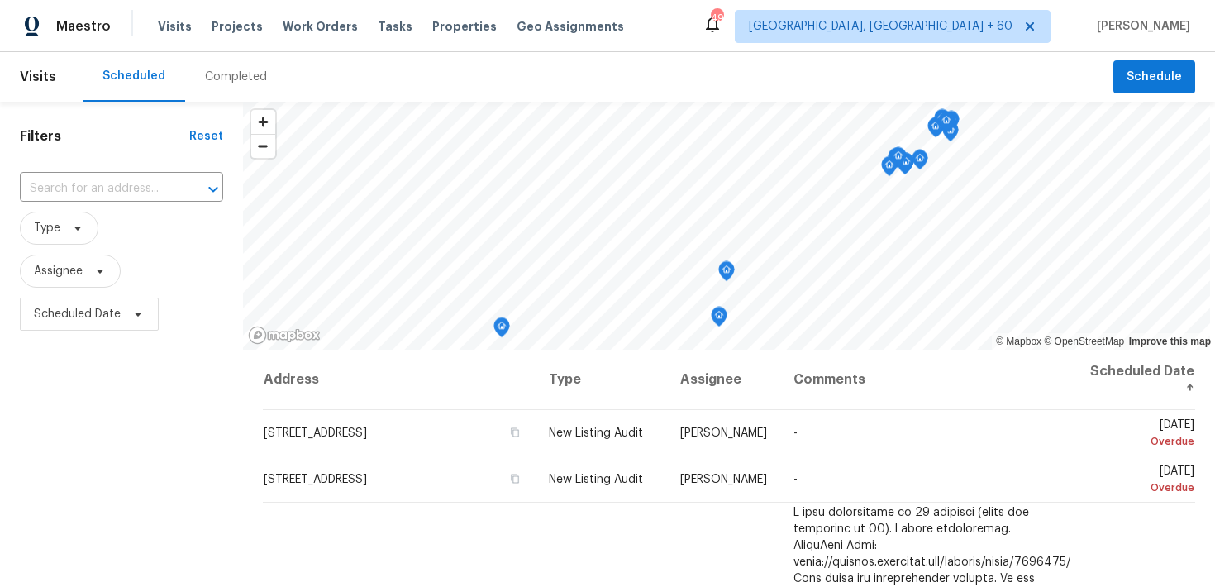
click at [221, 79] on div "Completed" at bounding box center [236, 77] width 62 height 17
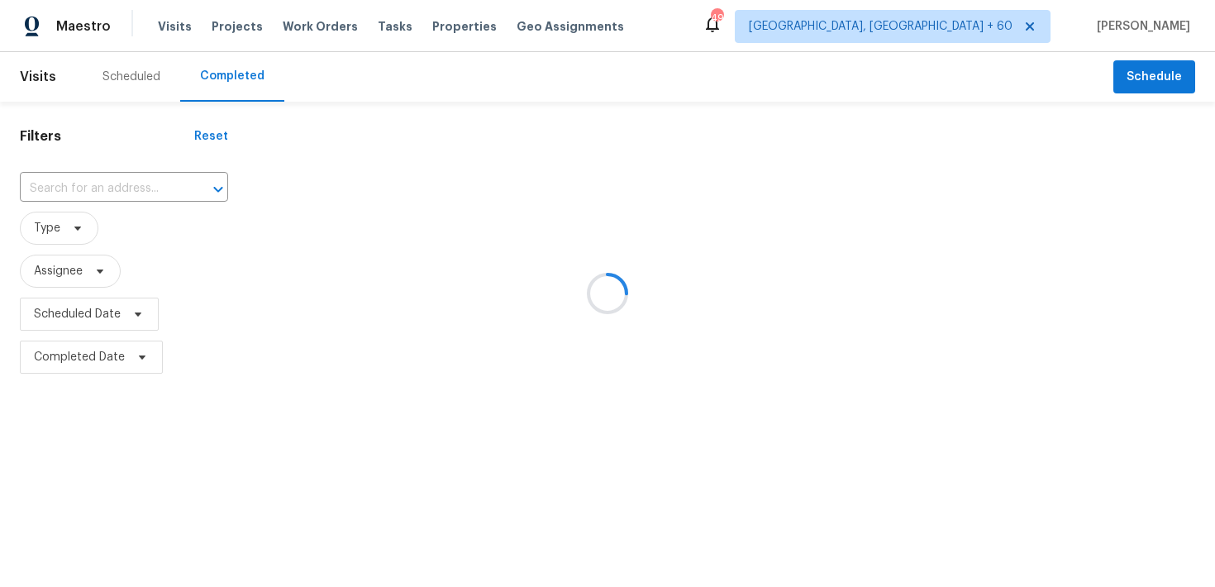
click at [77, 207] on div at bounding box center [607, 293] width 1215 height 587
click at [77, 195] on div at bounding box center [607, 293] width 1215 height 587
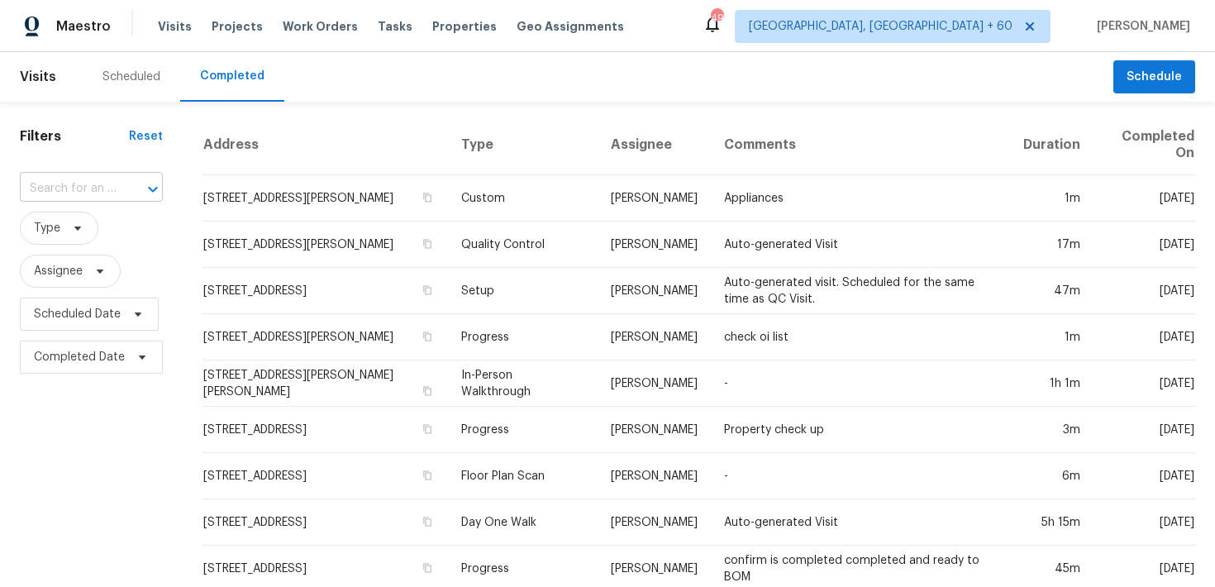
click at [74, 182] on input "text" at bounding box center [68, 189] width 97 height 26
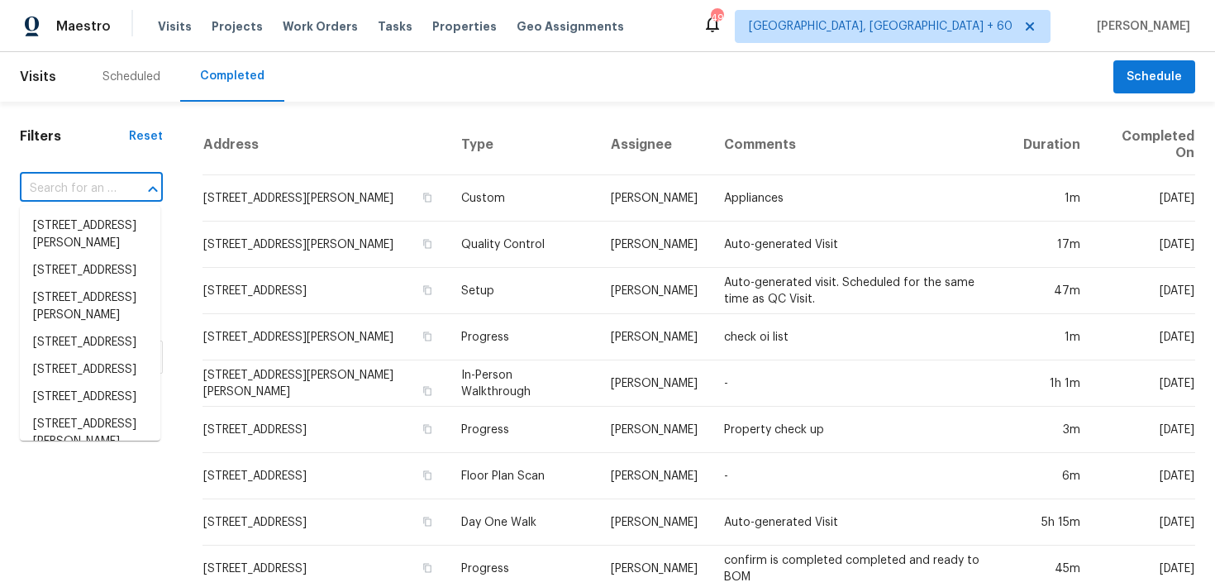
paste input "[STREET_ADDRESS]"
type input "[STREET_ADDRESS]"
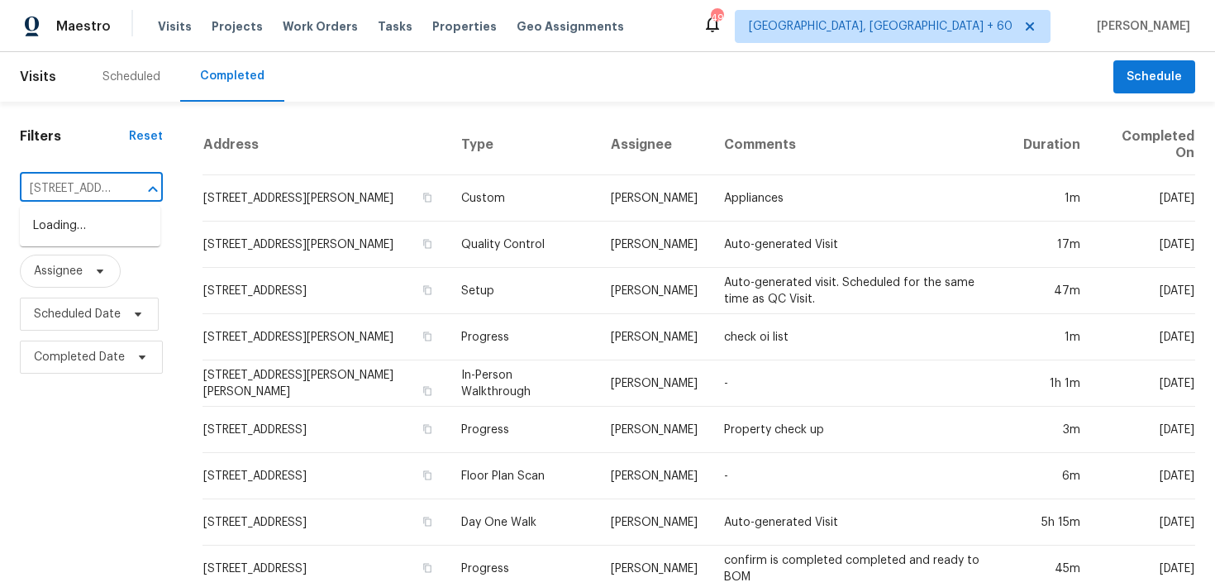
scroll to position [0, 95]
click at [75, 236] on li "[STREET_ADDRESS]" at bounding box center [90, 225] width 140 height 27
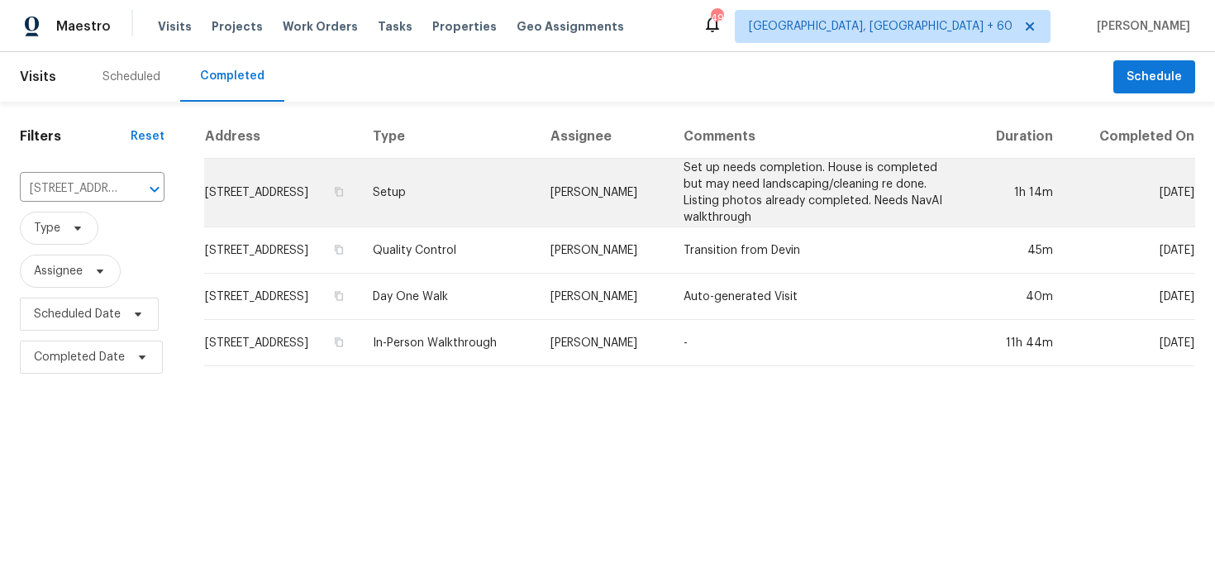
click at [456, 199] on td "Setup" at bounding box center [448, 193] width 178 height 69
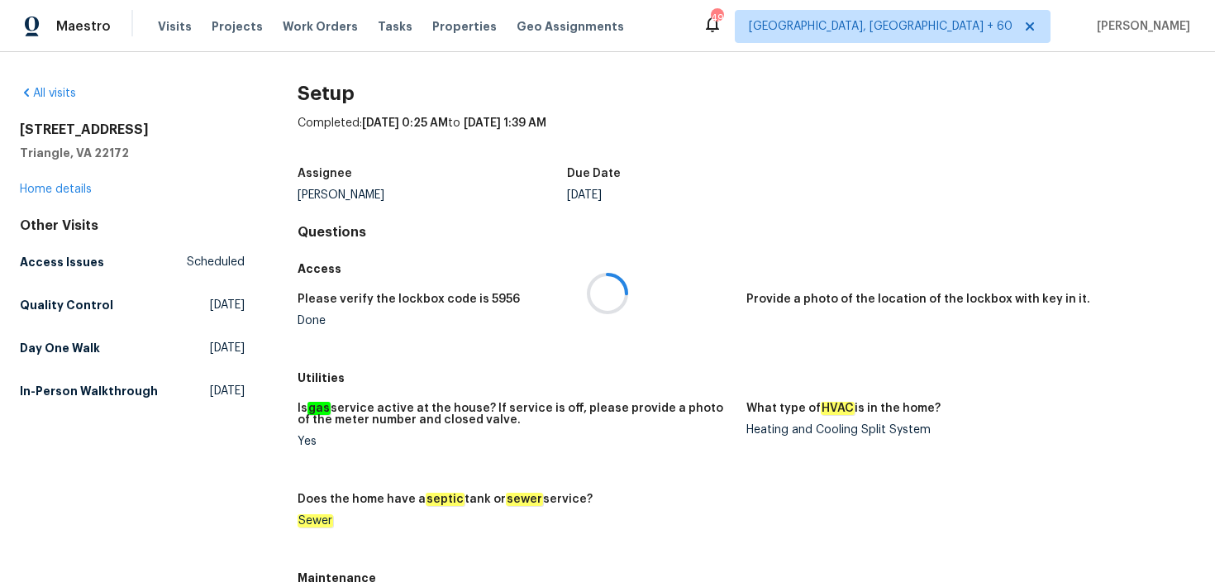
click at [61, 179] on div at bounding box center [607, 293] width 1215 height 587
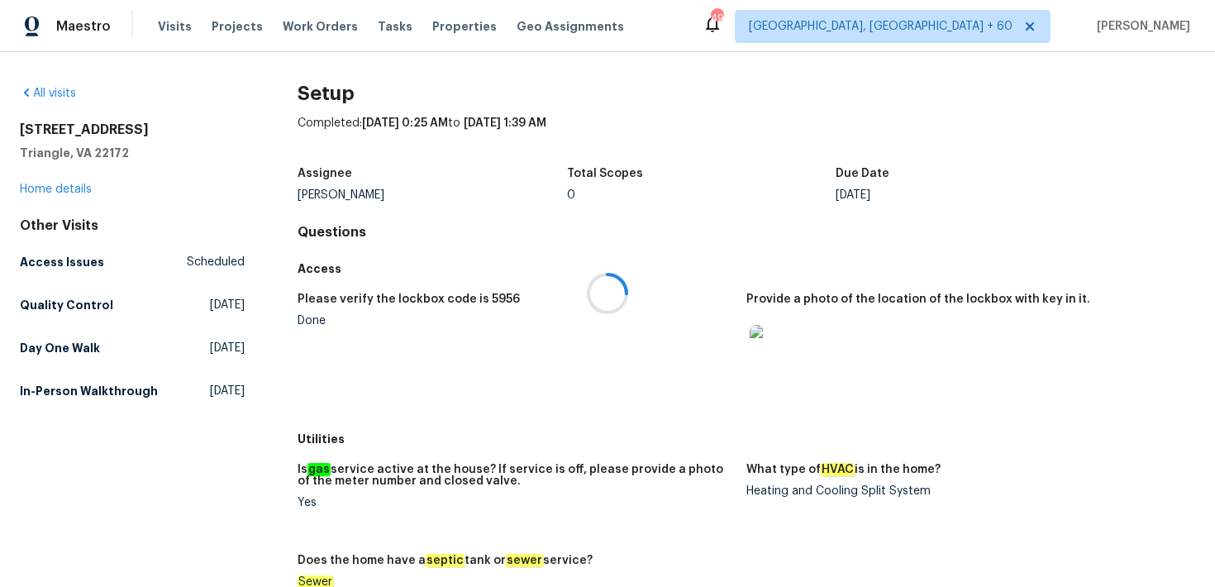
click at [52, 184] on div at bounding box center [607, 293] width 1215 height 587
click at [45, 184] on div at bounding box center [607, 293] width 1215 height 587
click at [38, 188] on link "Home details" at bounding box center [56, 189] width 72 height 12
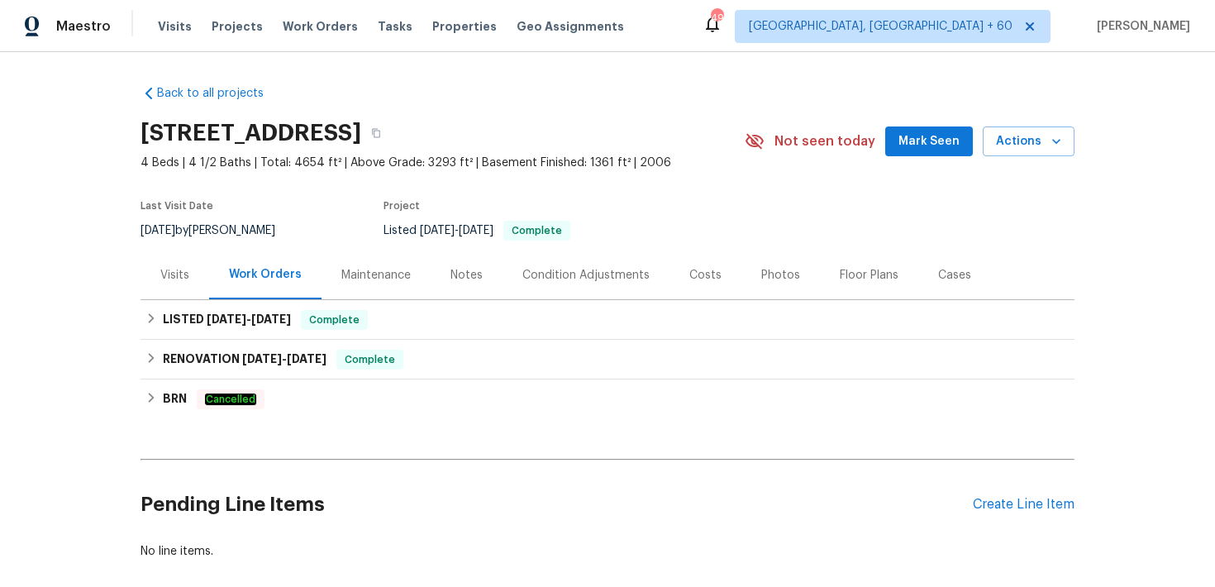
scroll to position [48, 0]
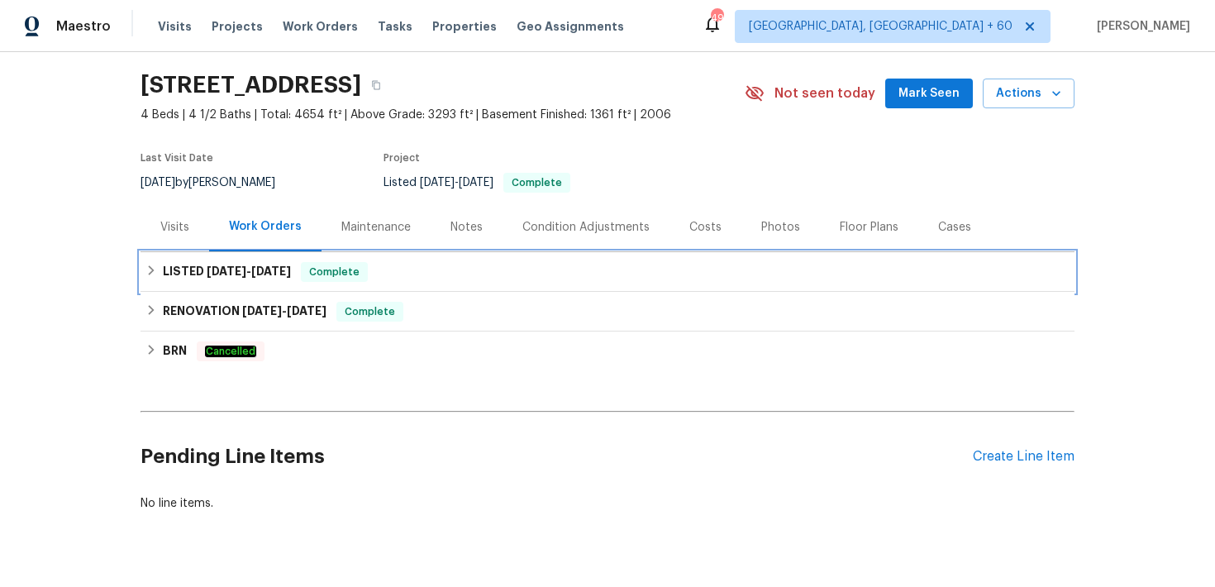
click at [441, 273] on div "LISTED [DATE] - [DATE] Complete" at bounding box center [607, 272] width 924 height 20
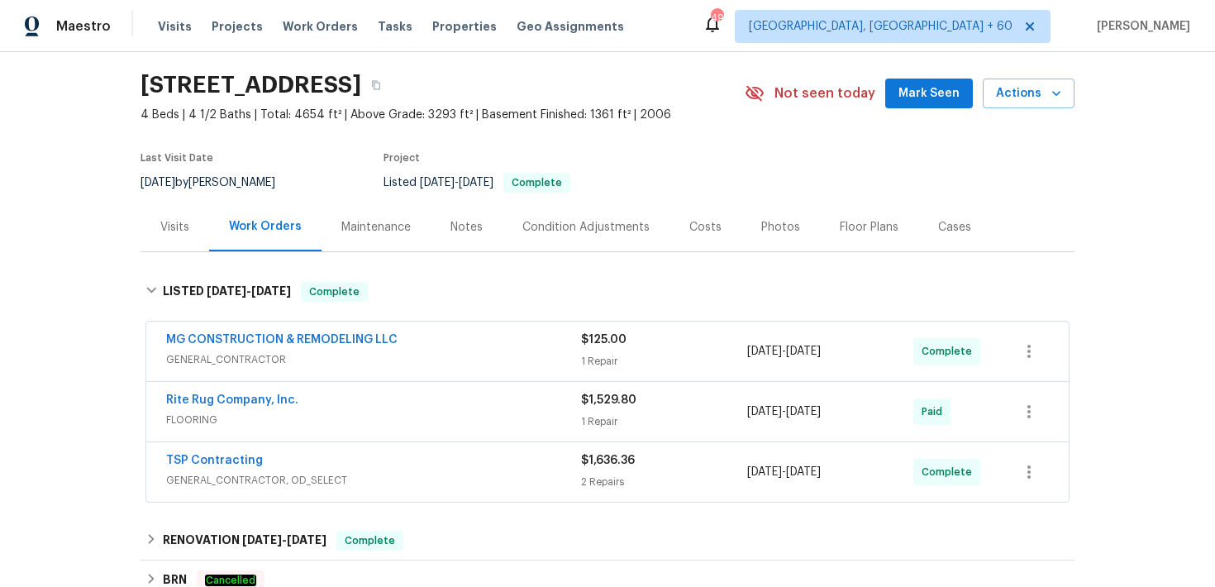
click at [610, 355] on div "1 Repair" at bounding box center [664, 361] width 166 height 17
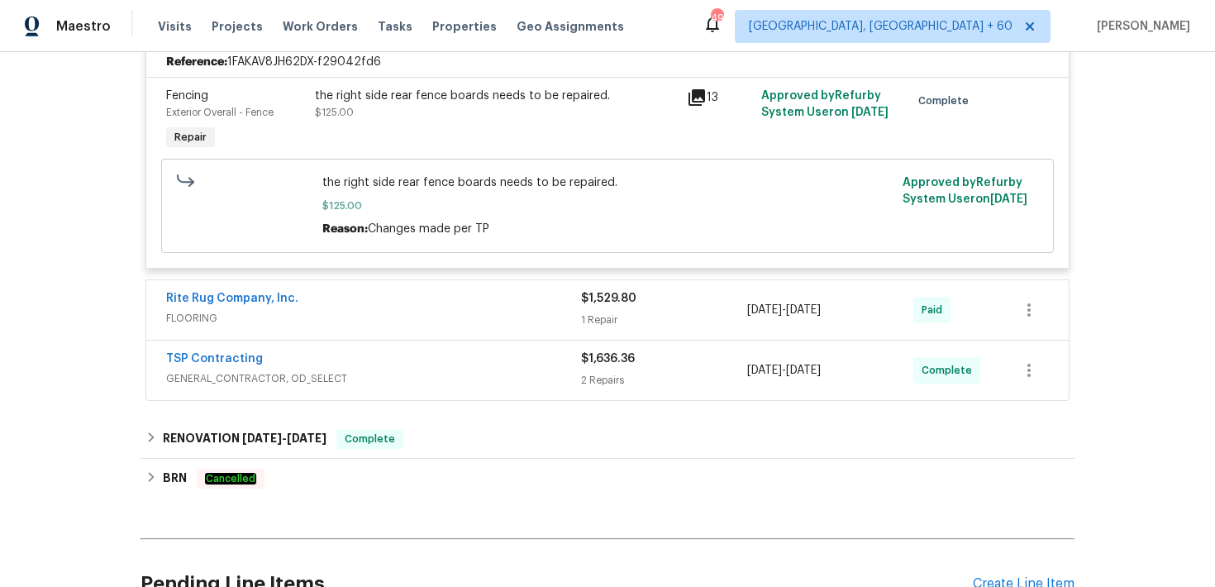
scroll to position [407, 0]
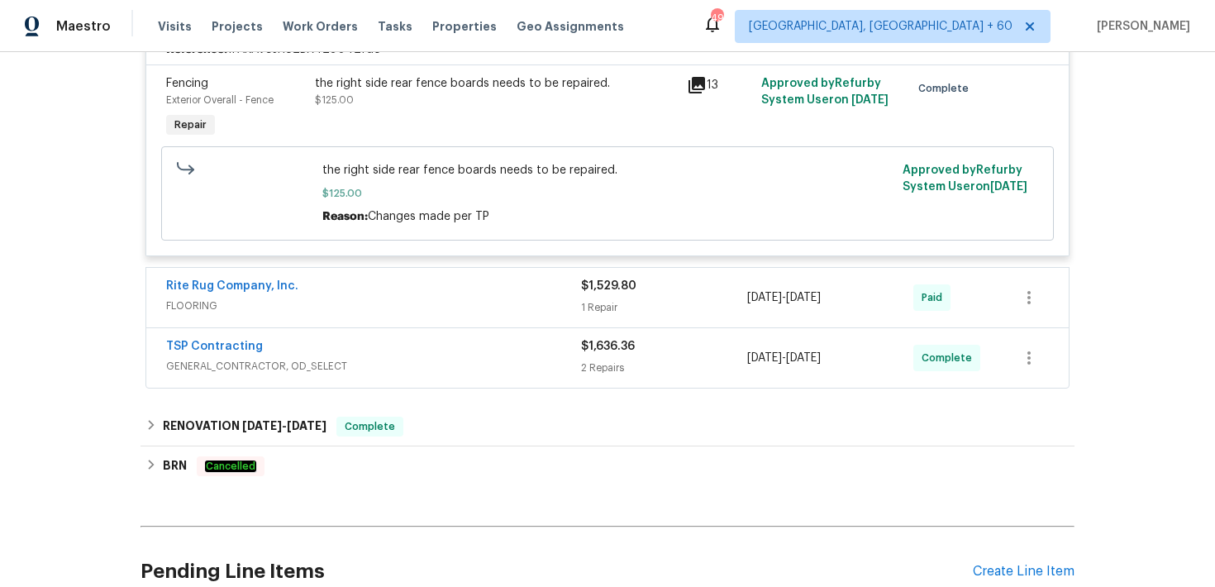
click at [602, 321] on div "Rite Rug Company, Inc. FLOORING $1,529.80 1 Repair [DATE] - [DATE] Paid" at bounding box center [607, 297] width 922 height 59
click at [606, 310] on div "1 Repair" at bounding box center [664, 307] width 166 height 17
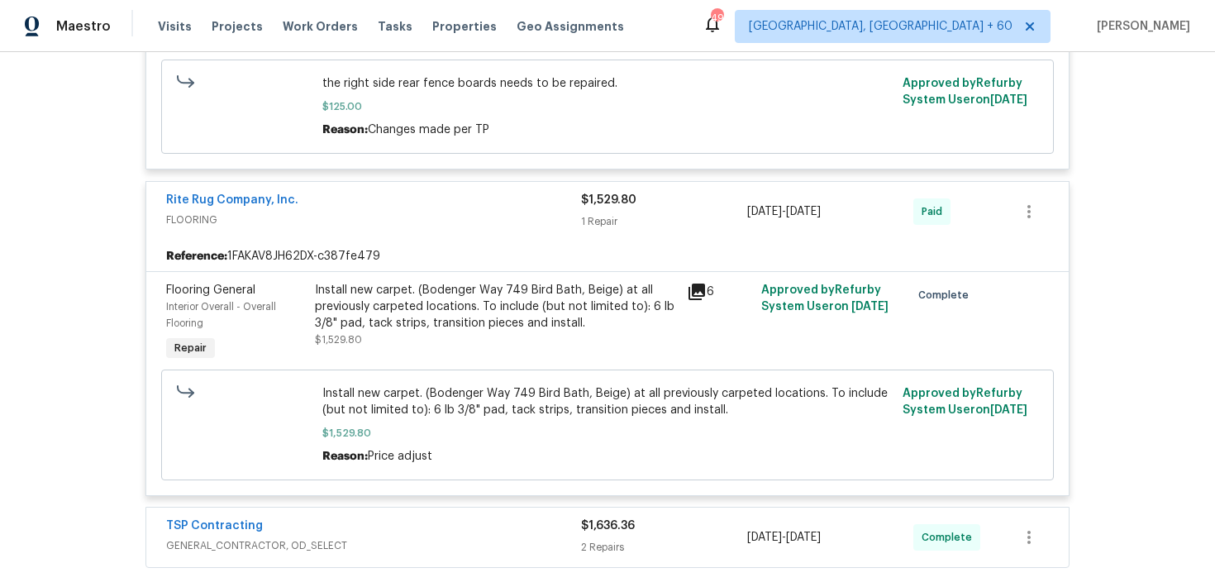
scroll to position [531, 0]
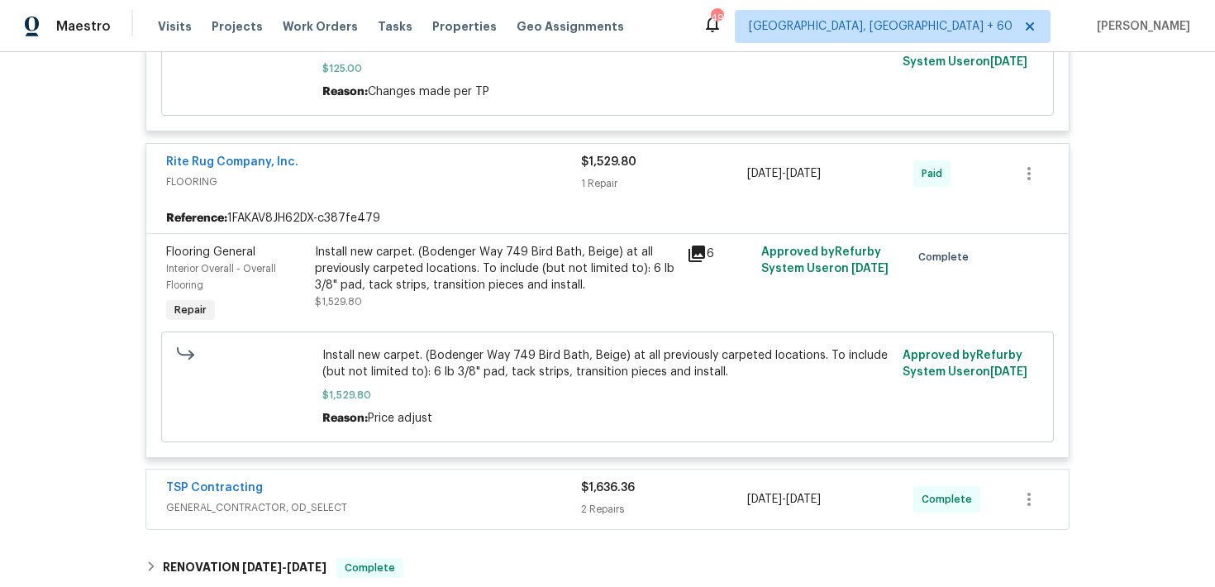
click at [598, 504] on div "2 Repairs" at bounding box center [664, 509] width 166 height 17
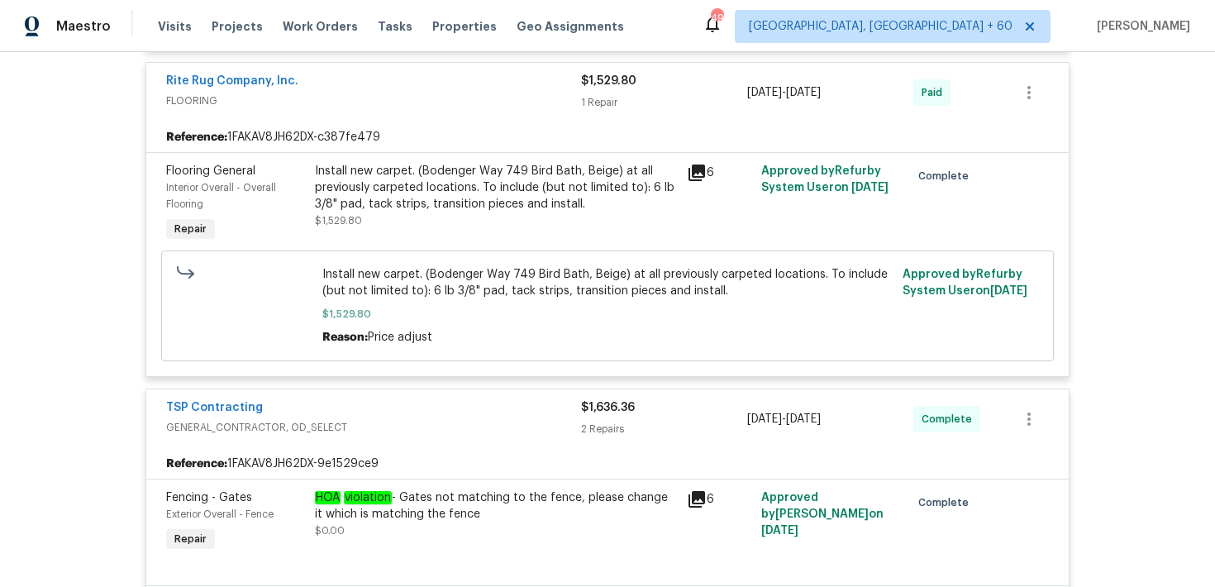
scroll to position [0, 0]
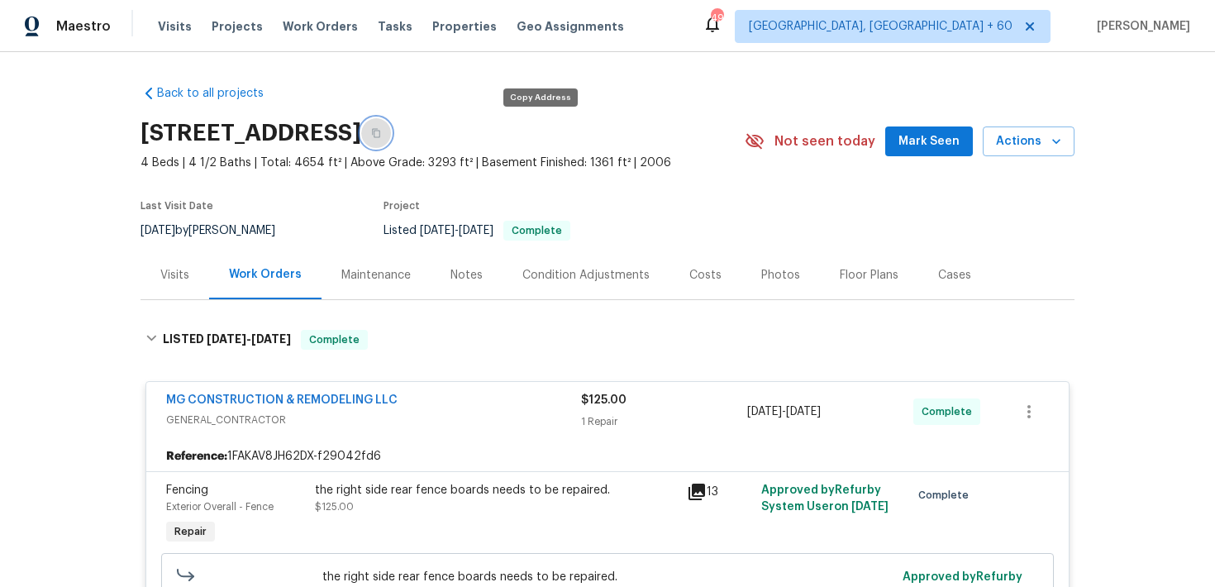
click at [381, 131] on icon "button" at bounding box center [376, 133] width 10 height 10
click at [169, 17] on div "Visits Projects Work Orders Tasks Properties Geo Assignments" at bounding box center [401, 26] width 486 height 33
click at [169, 28] on span "Visits" at bounding box center [175, 26] width 34 height 17
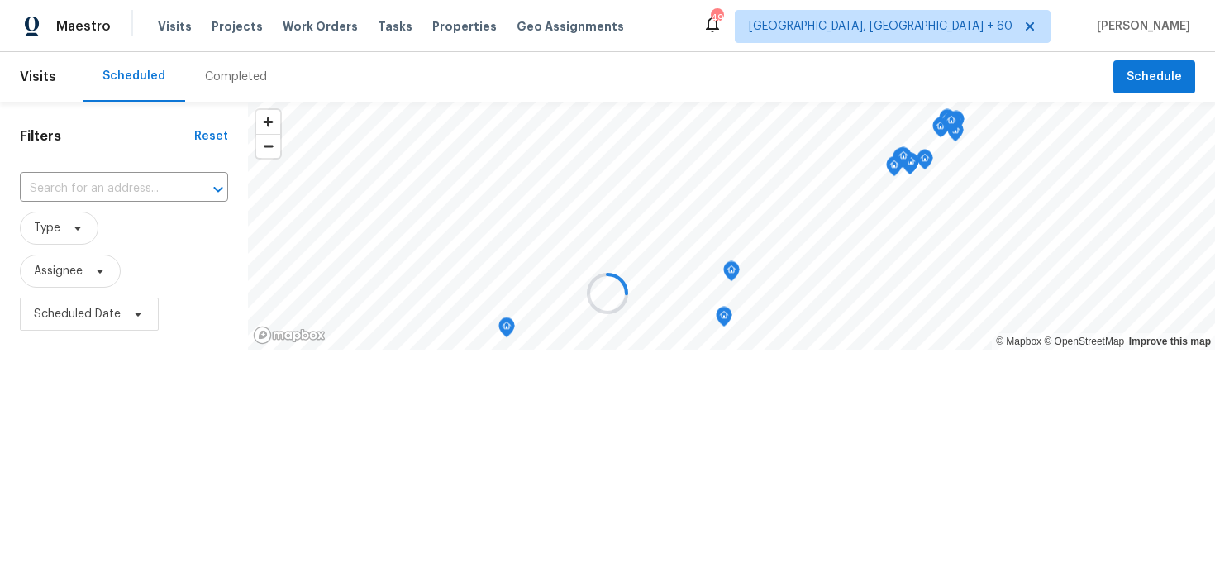
click at [227, 70] on div at bounding box center [607, 293] width 1215 height 587
click at [231, 74] on div at bounding box center [607, 293] width 1215 height 587
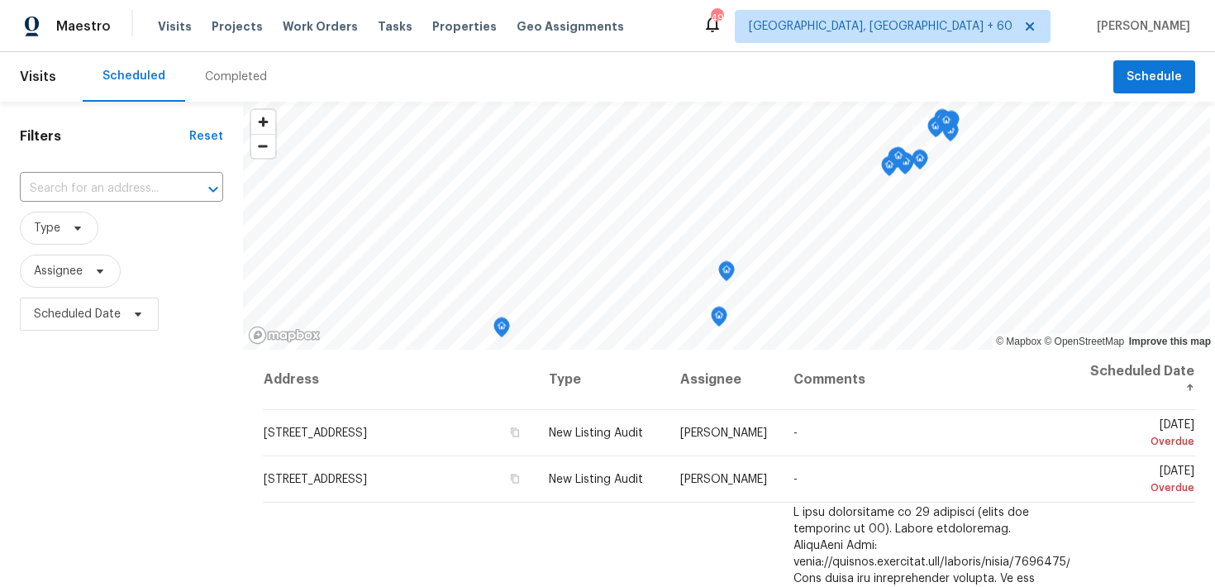
click at [227, 75] on div "Completed" at bounding box center [236, 77] width 62 height 17
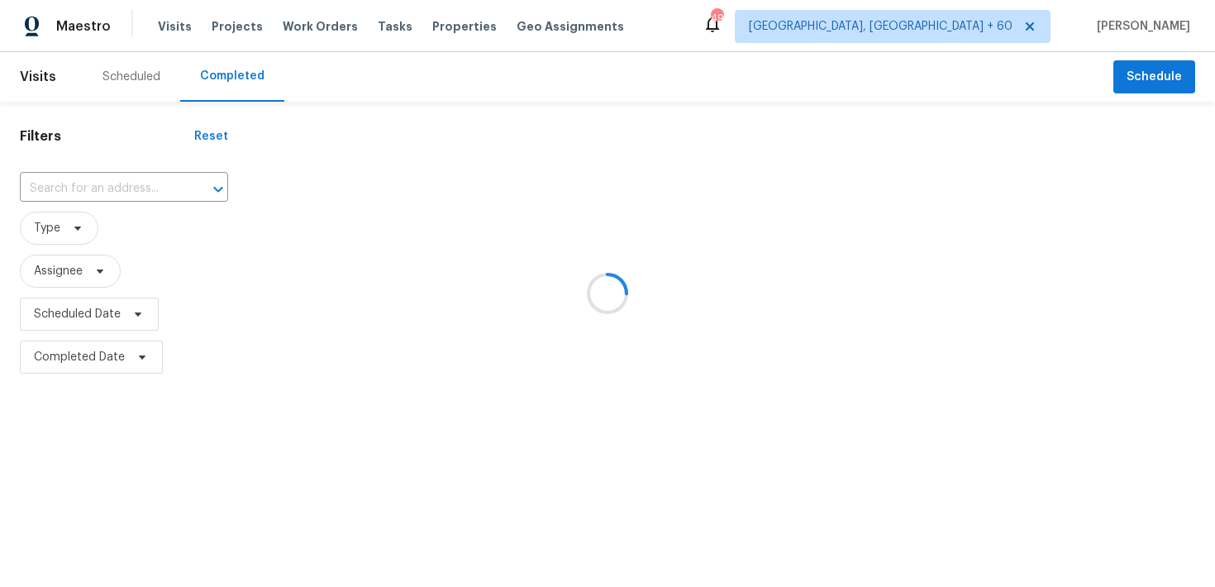
click at [118, 177] on div at bounding box center [607, 293] width 1215 height 587
click at [65, 197] on div at bounding box center [607, 293] width 1215 height 587
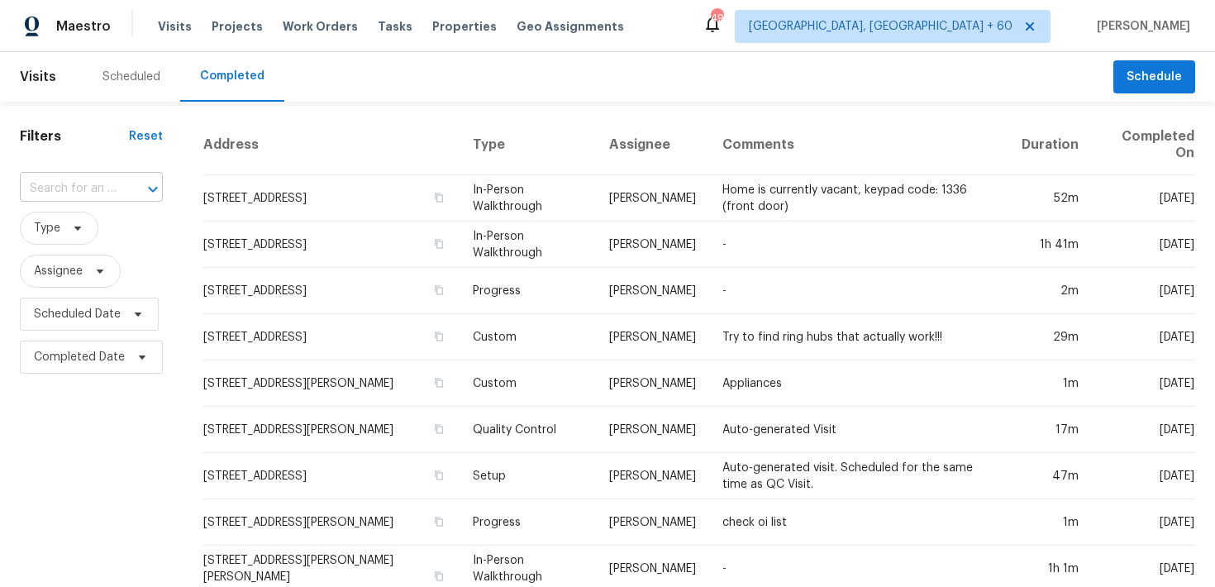
click at [70, 186] on input "text" at bounding box center [68, 189] width 97 height 26
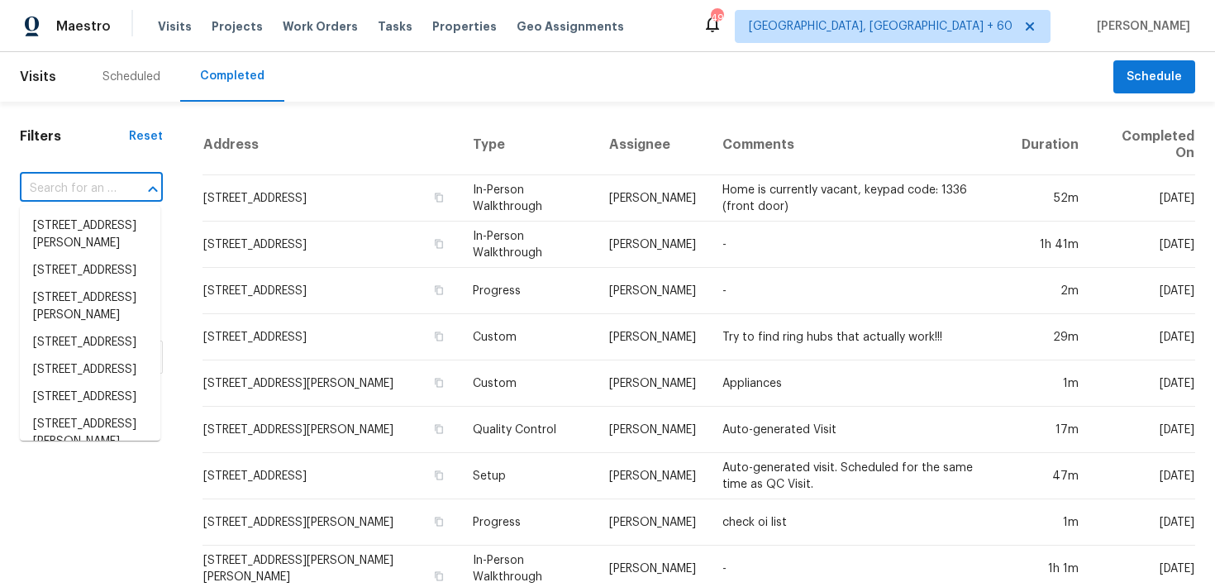
paste input "[STREET_ADDRESS]"
type input "[STREET_ADDRESS]"
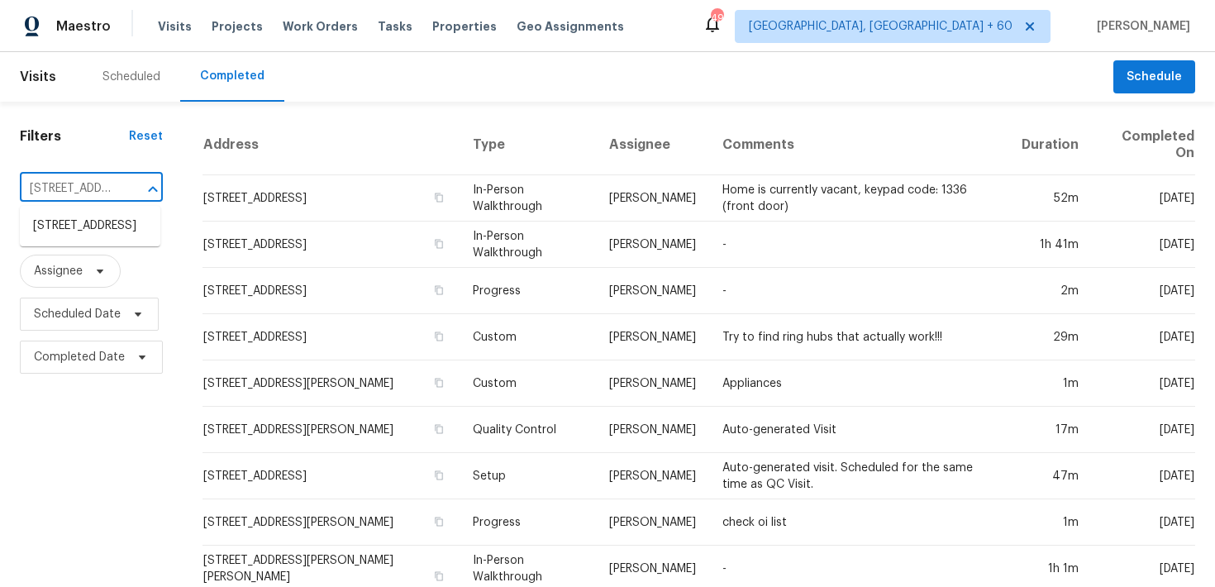
scroll to position [0, 124]
click at [74, 231] on li "[STREET_ADDRESS]" at bounding box center [90, 225] width 140 height 27
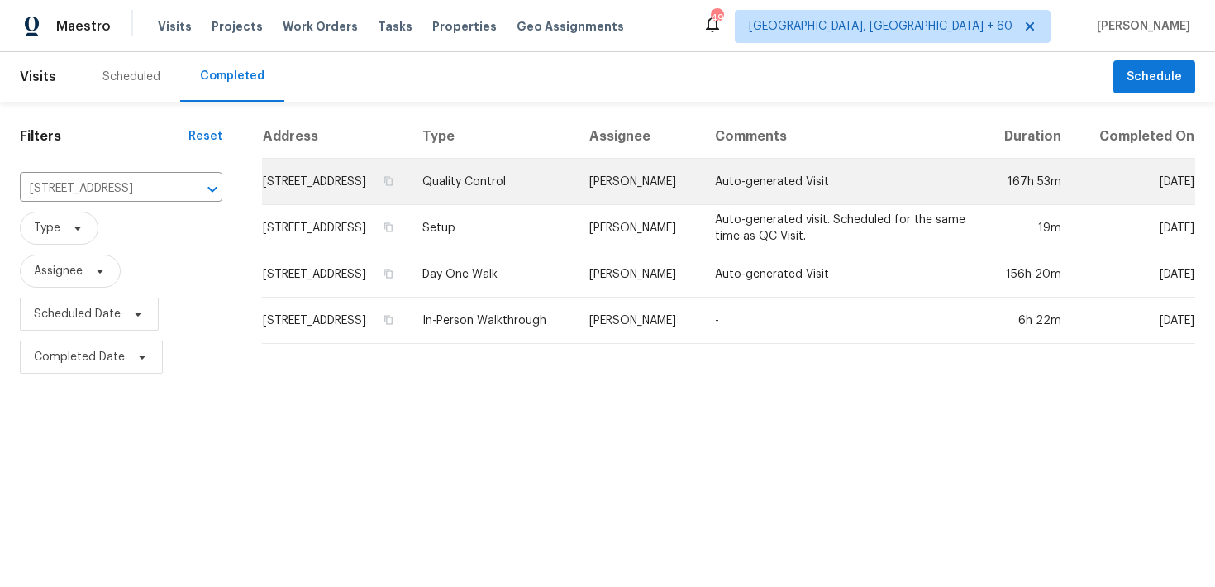
click at [546, 200] on td "Quality Control" at bounding box center [492, 182] width 167 height 46
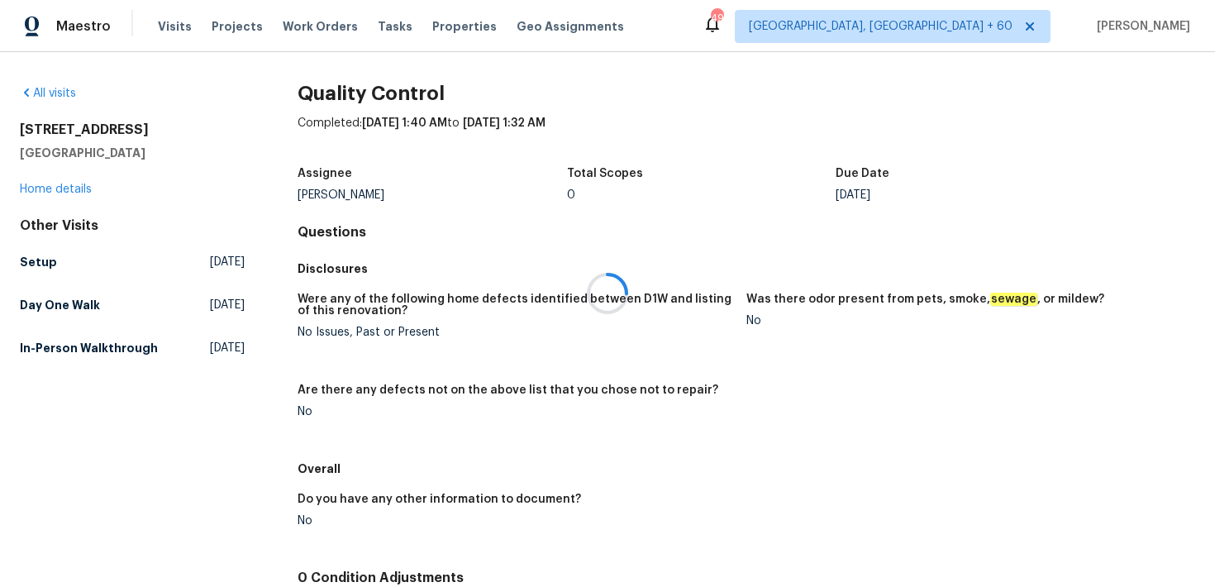
click at [61, 190] on div at bounding box center [607, 293] width 1215 height 587
click at [58, 189] on div at bounding box center [607, 293] width 1215 height 587
click at [60, 193] on link "Home details" at bounding box center [56, 189] width 72 height 12
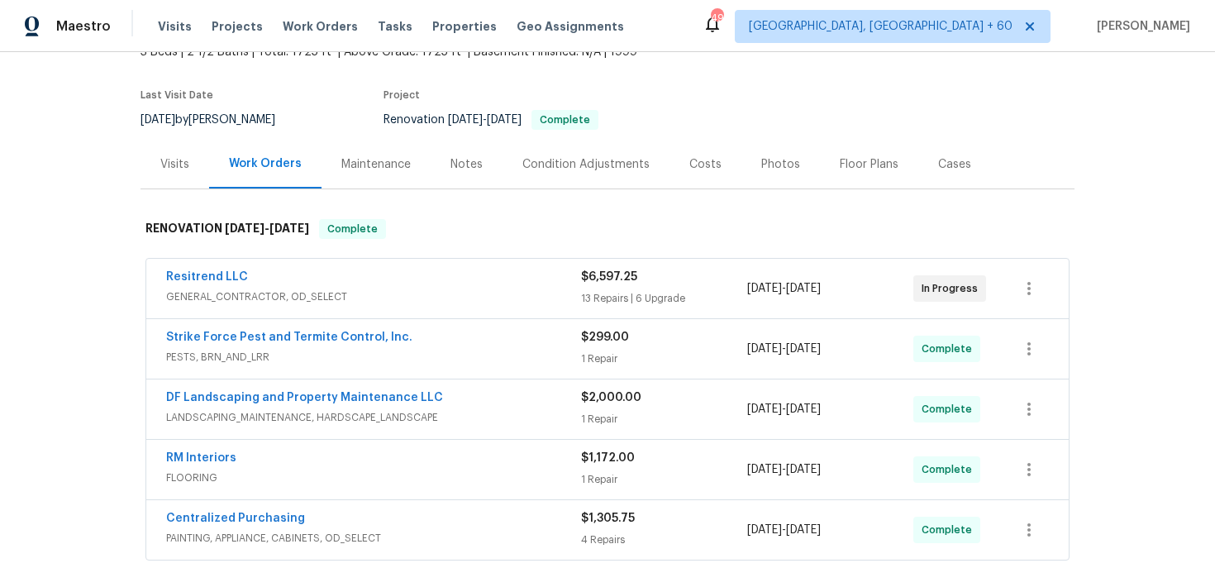
scroll to position [168, 0]
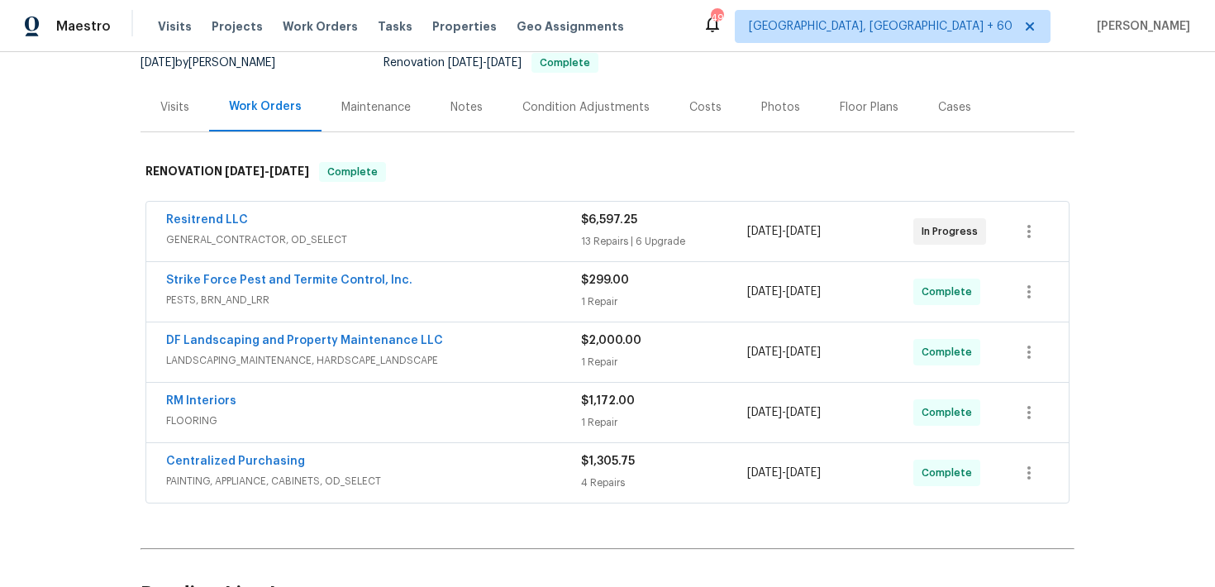
click at [579, 283] on div "Strike Force Pest and Termite Control, Inc." at bounding box center [373, 282] width 415 height 20
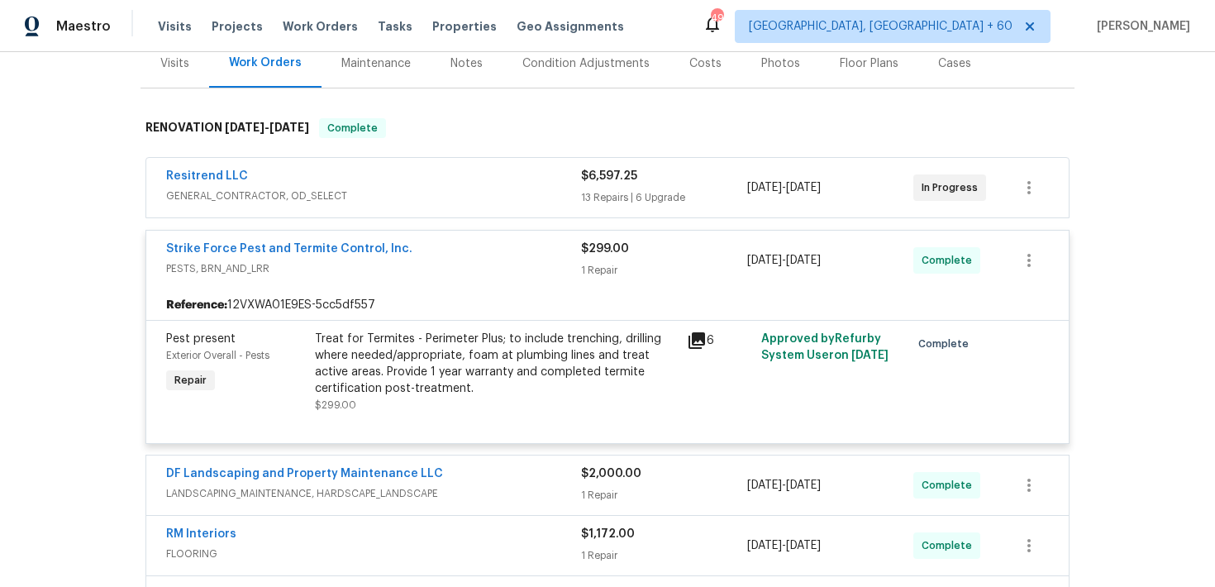
scroll to position [217, 0]
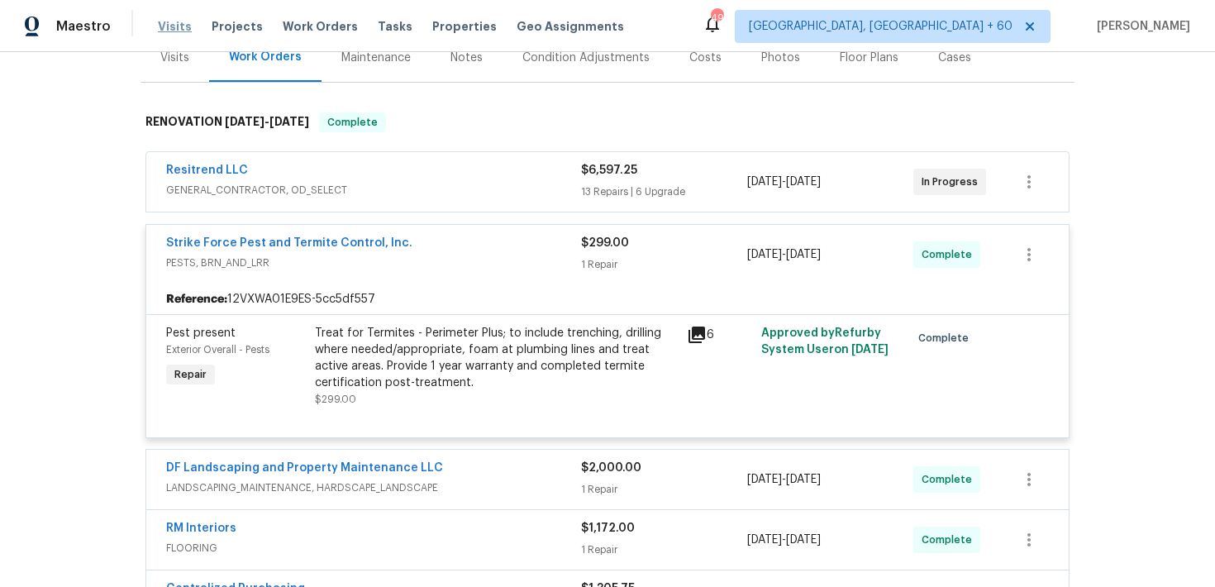
click at [176, 25] on span "Visits" at bounding box center [175, 26] width 34 height 17
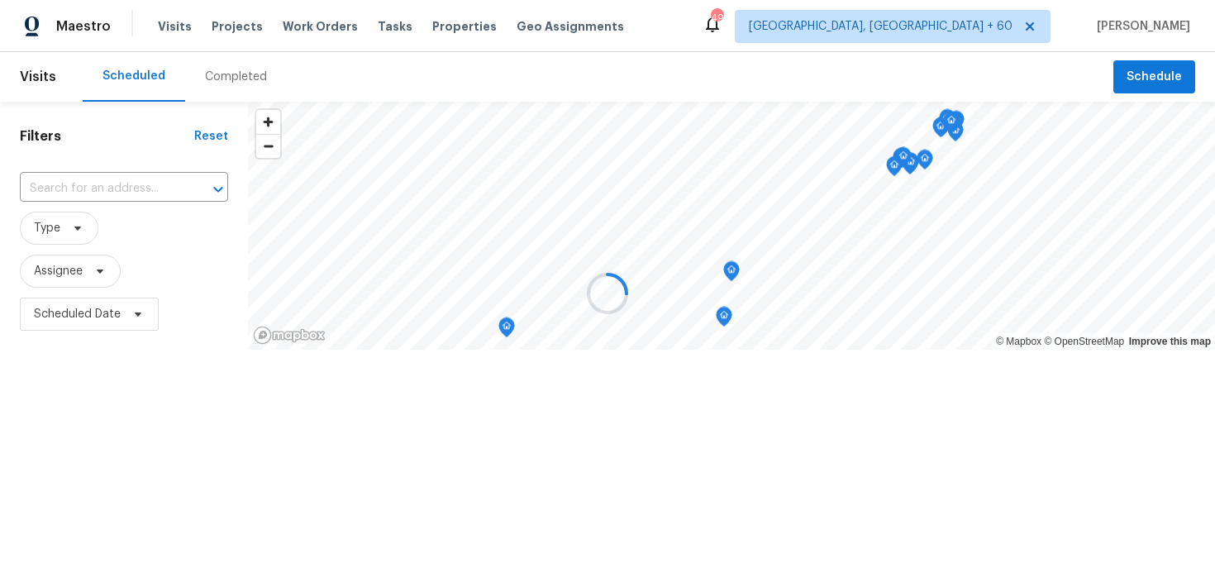
click at [222, 69] on div at bounding box center [607, 293] width 1215 height 587
click at [235, 73] on div at bounding box center [607, 293] width 1215 height 587
click at [223, 74] on div at bounding box center [607, 293] width 1215 height 587
click at [217, 83] on div "Completed" at bounding box center [236, 77] width 62 height 17
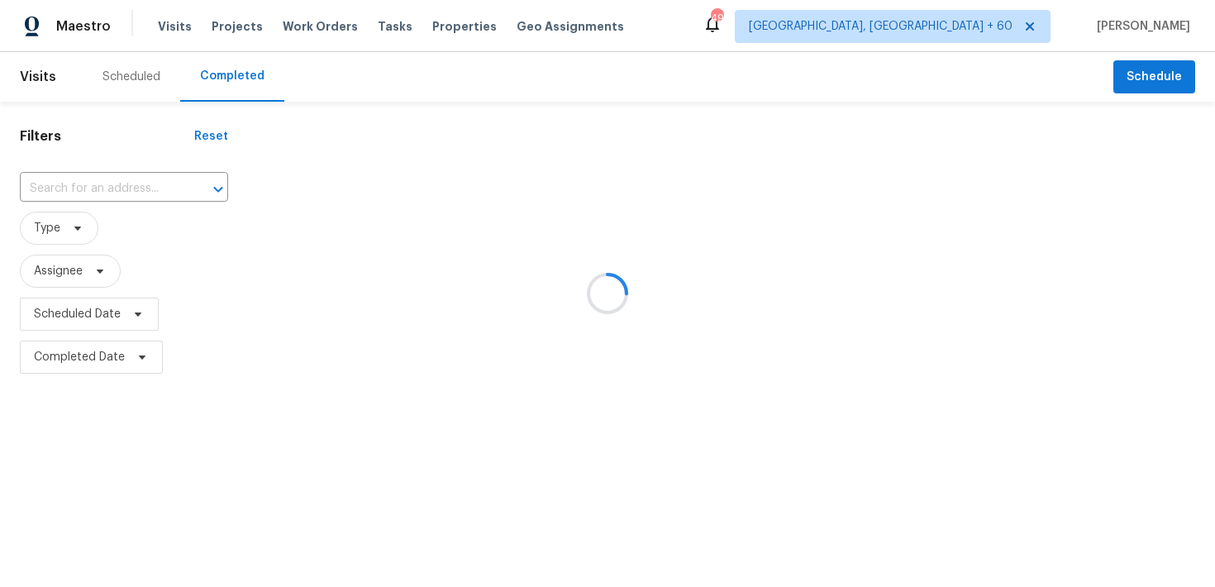
click at [62, 193] on div at bounding box center [607, 293] width 1215 height 587
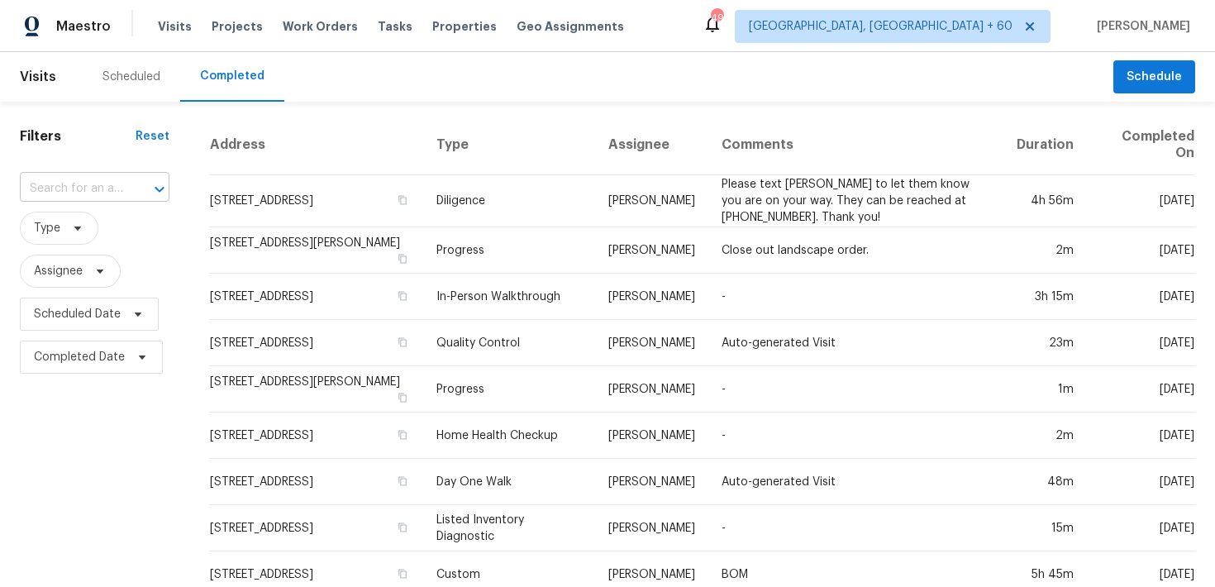
click at [50, 188] on input "text" at bounding box center [71, 189] width 103 height 26
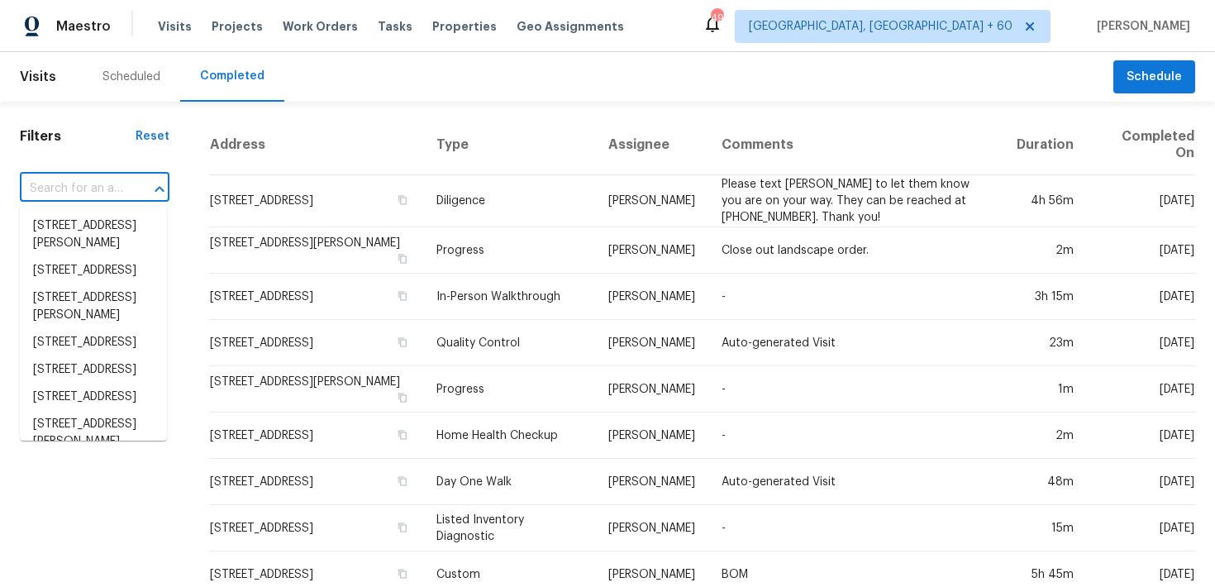
paste input "[STREET_ADDRESS][PERSON_NAME]"
type input "[STREET_ADDRESS][PERSON_NAME]"
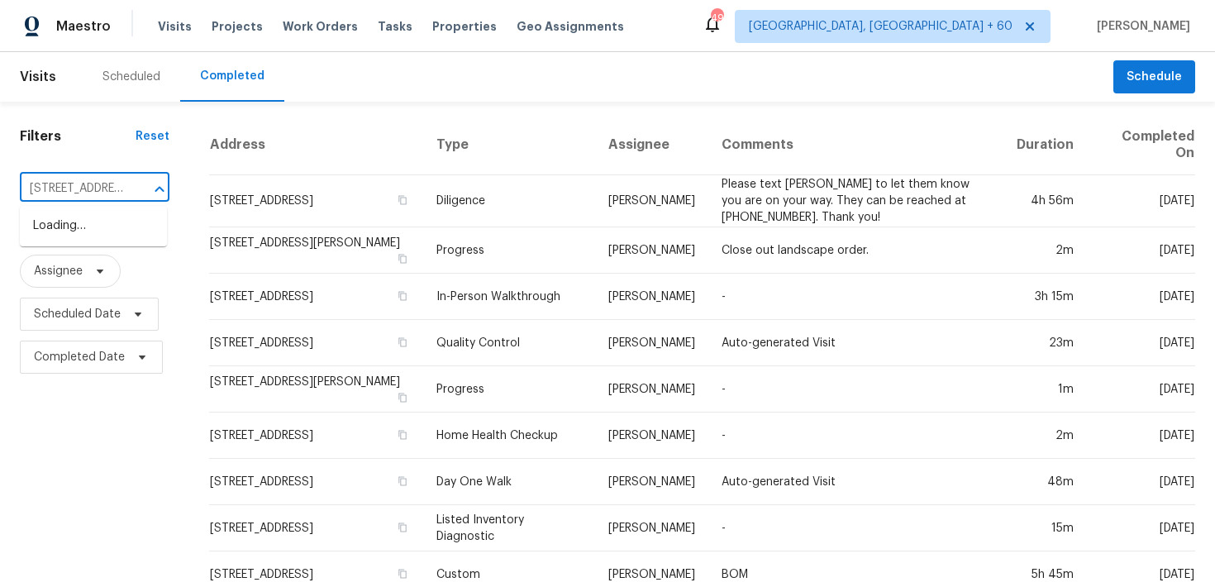
scroll to position [0, 98]
click at [58, 224] on li "[STREET_ADDRESS][PERSON_NAME]" at bounding box center [93, 234] width 147 height 45
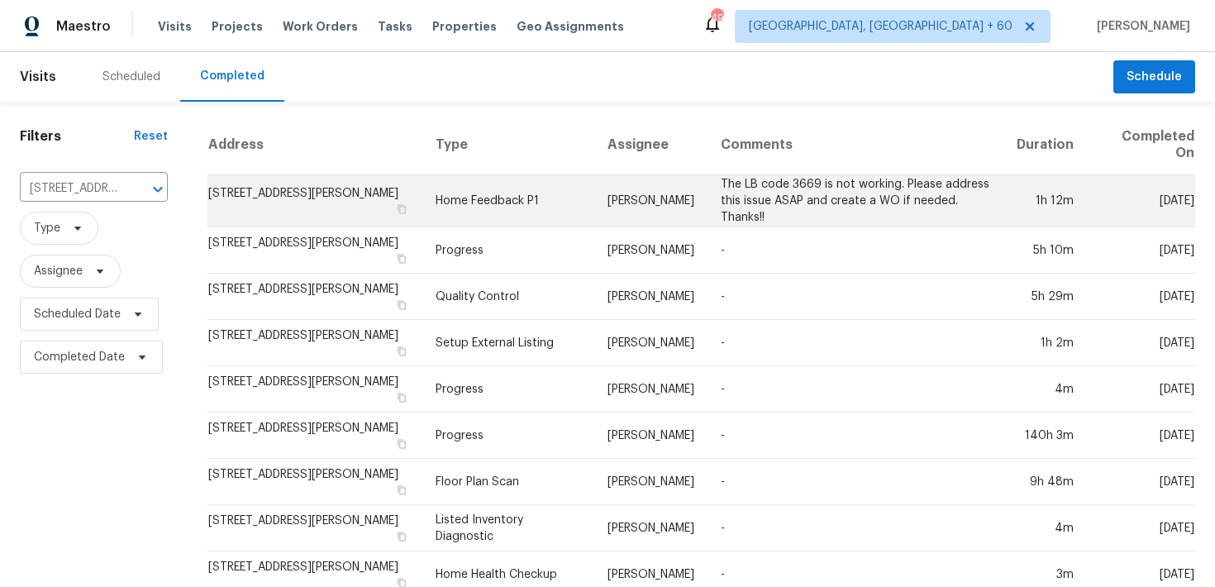
click at [478, 200] on td "Home Feedback P1" at bounding box center [507, 201] width 171 height 52
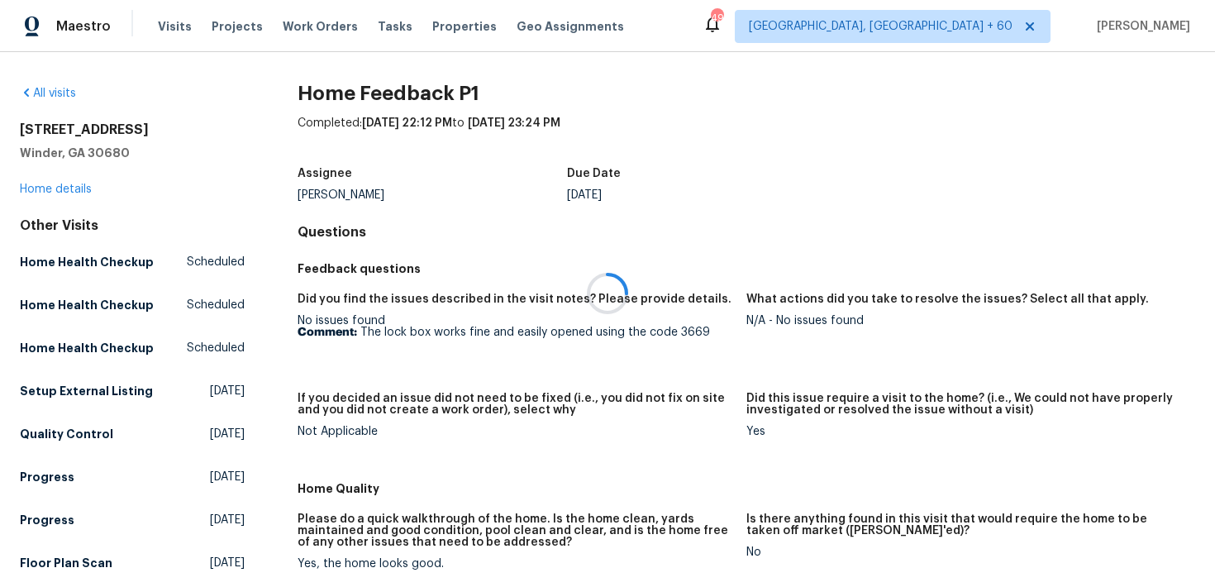
click at [53, 190] on div at bounding box center [607, 293] width 1215 height 587
click at [40, 188] on div at bounding box center [607, 293] width 1215 height 587
click at [57, 188] on link "Home details" at bounding box center [56, 189] width 72 height 12
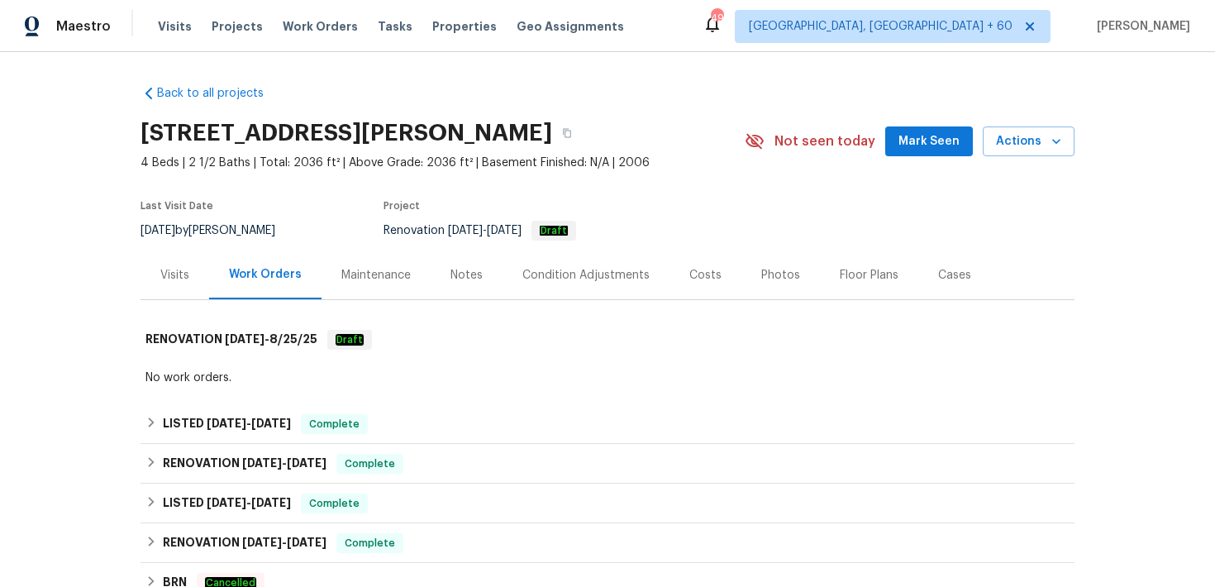
scroll to position [135, 0]
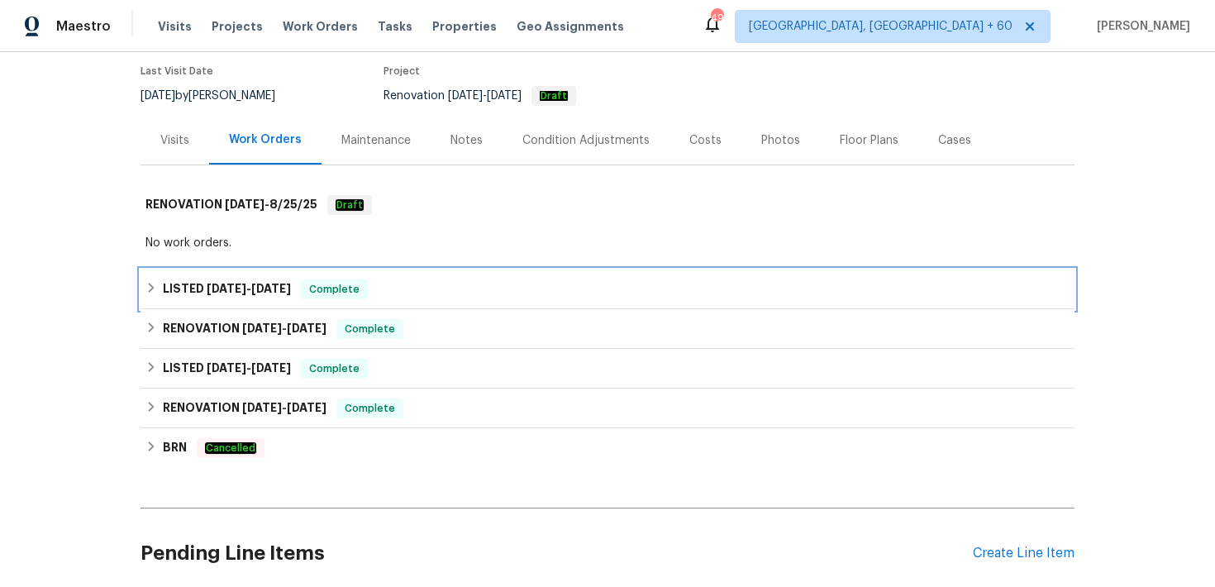
click at [376, 297] on div "LISTED [DATE] - [DATE] Complete" at bounding box center [607, 289] width 924 height 20
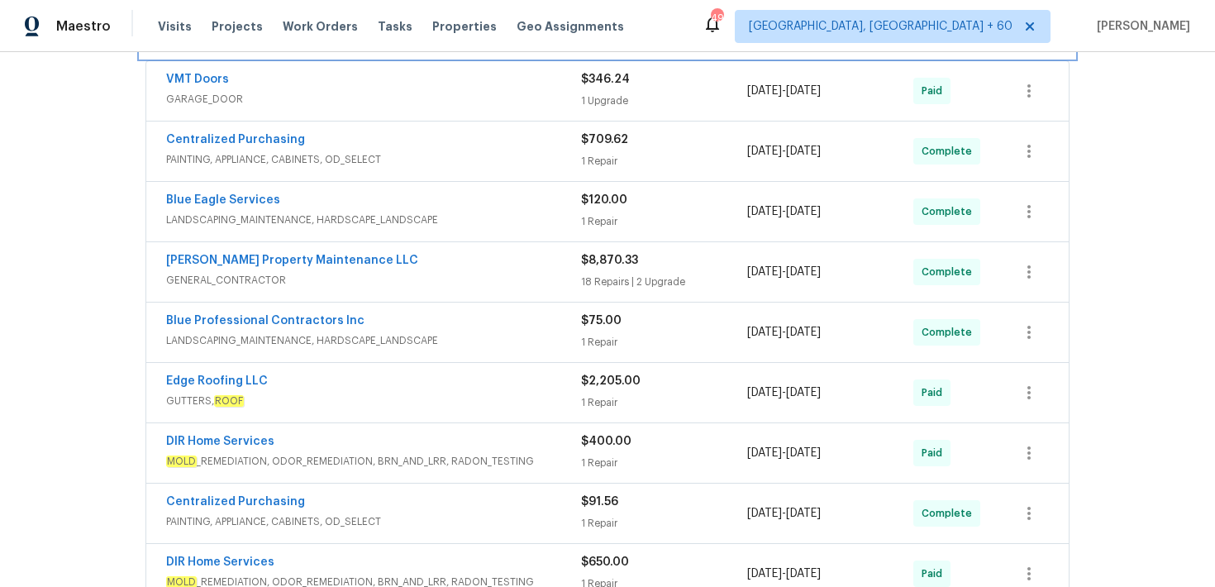
scroll to position [504, 0]
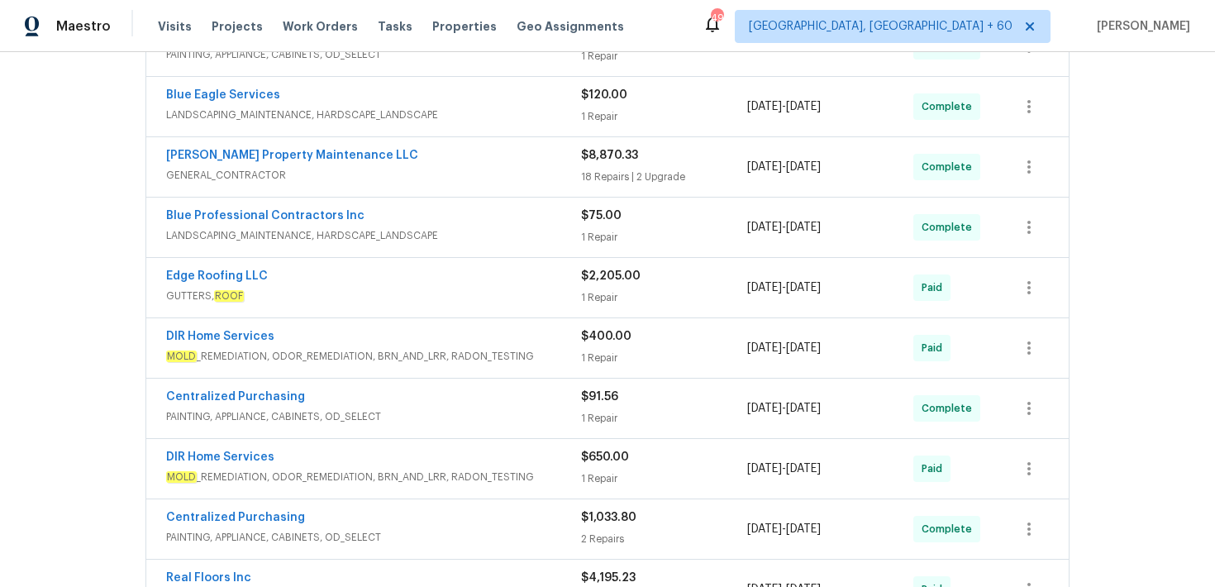
click at [604, 233] on div "1 Repair" at bounding box center [664, 237] width 166 height 17
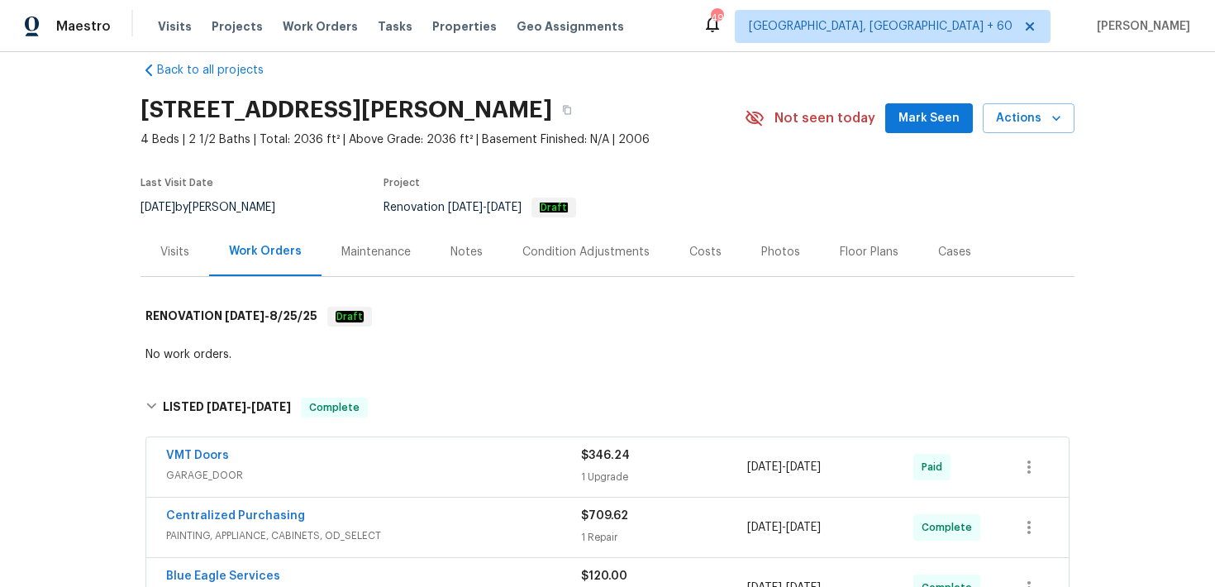
scroll to position [0, 0]
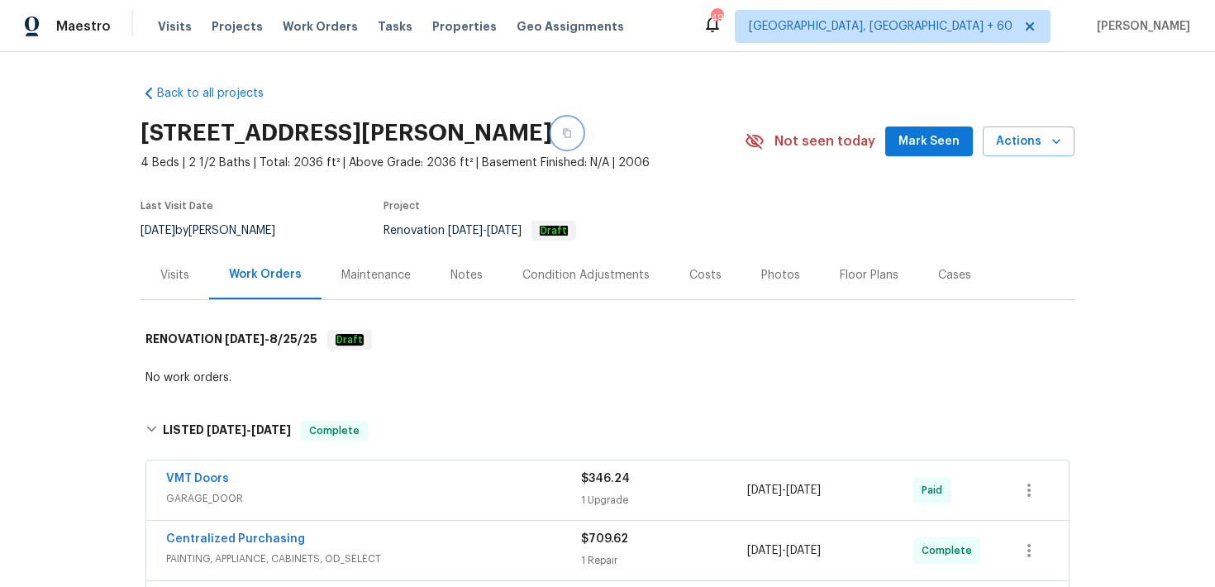
click at [562, 134] on icon "button" at bounding box center [567, 133] width 10 height 10
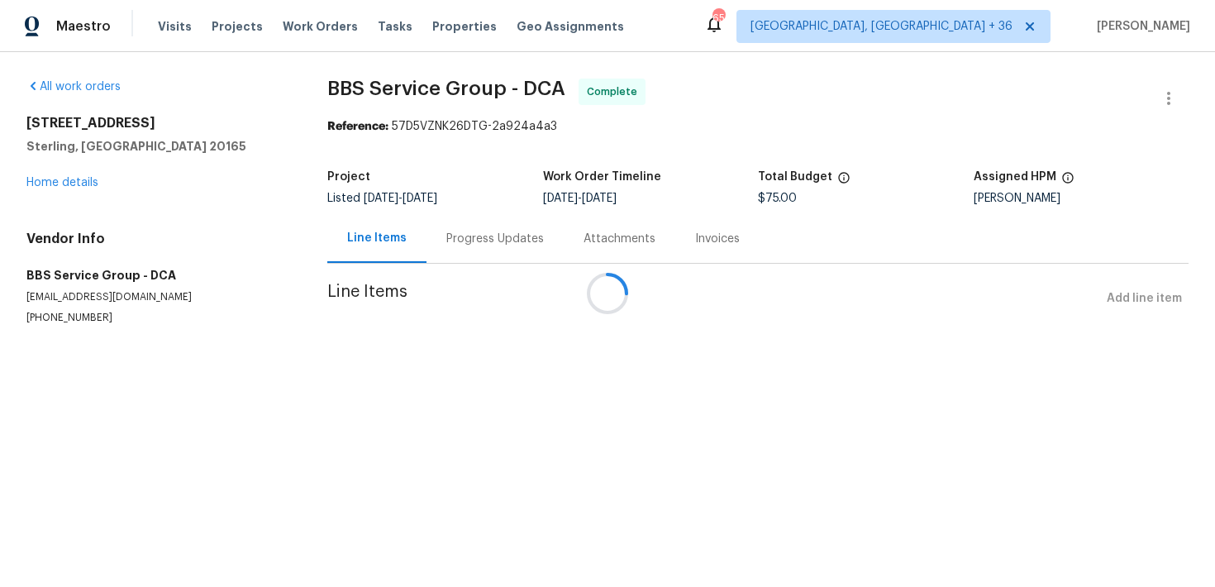
click at [460, 244] on div at bounding box center [607, 293] width 1215 height 587
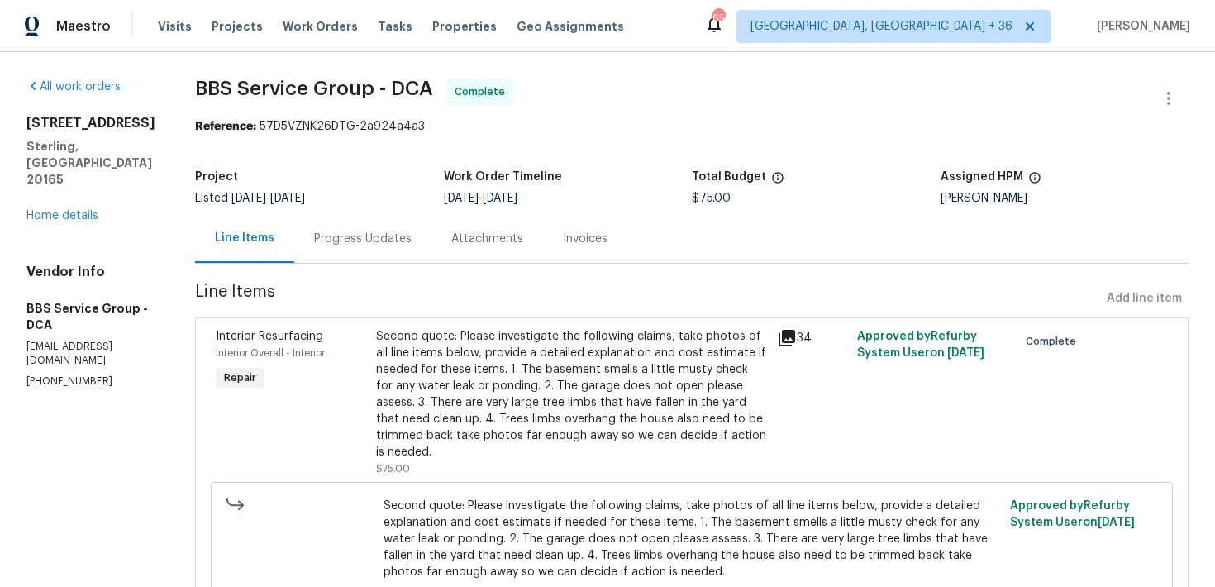
click at [327, 230] on div "Progress Updates" at bounding box center [362, 238] width 137 height 49
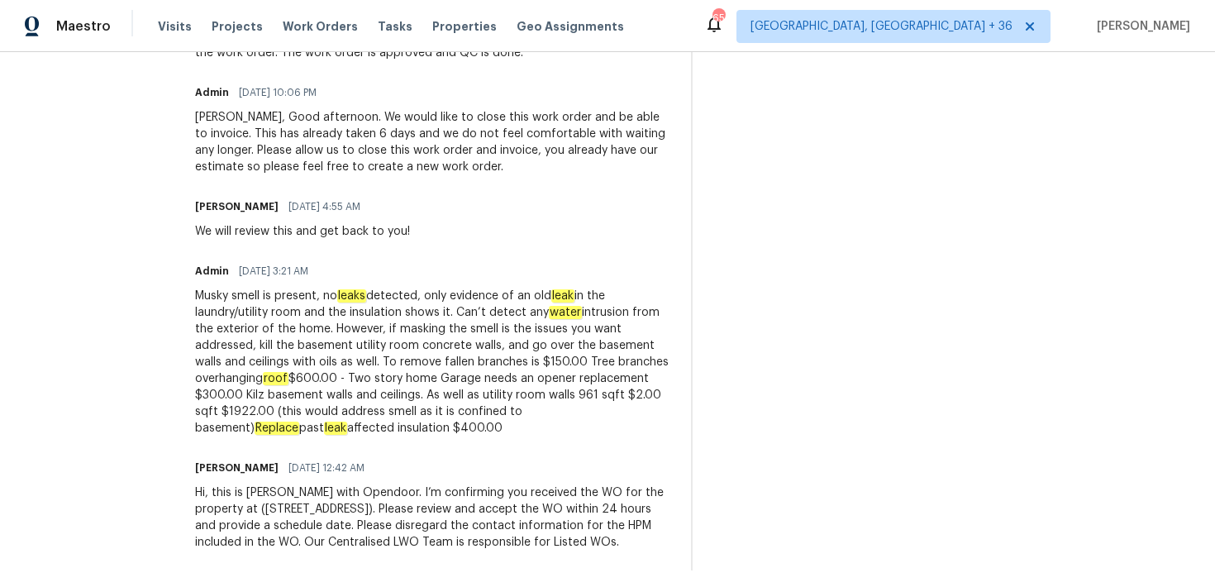
scroll to position [747, 0]
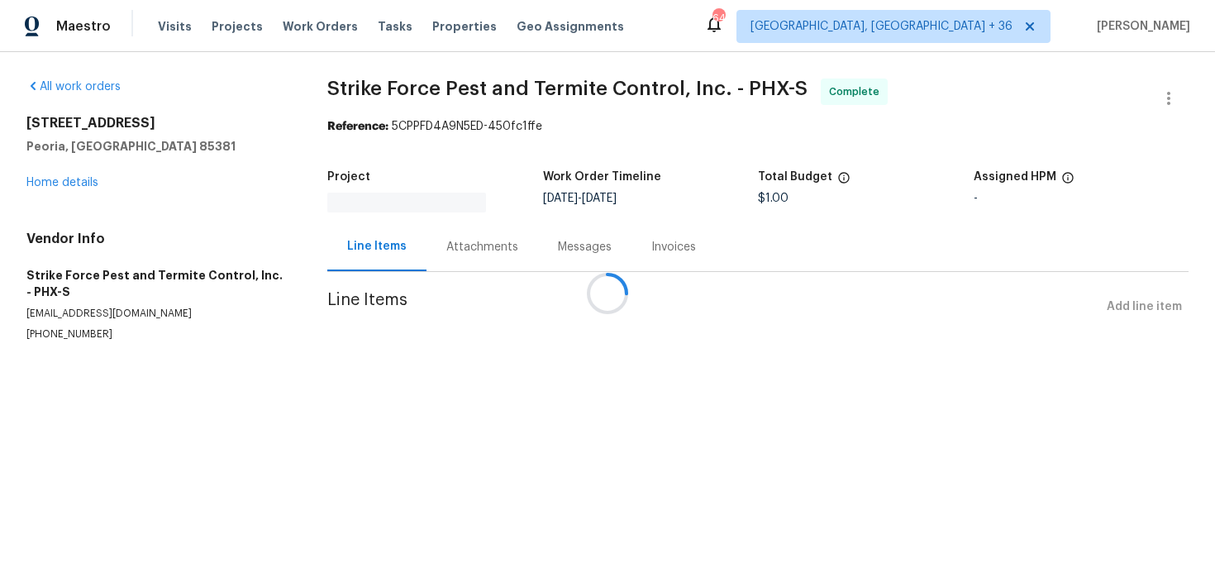
drag, startPoint x: 455, startPoint y: 235, endPoint x: 463, endPoint y: 248, distance: 14.5
click at [462, 248] on div at bounding box center [607, 293] width 1215 height 587
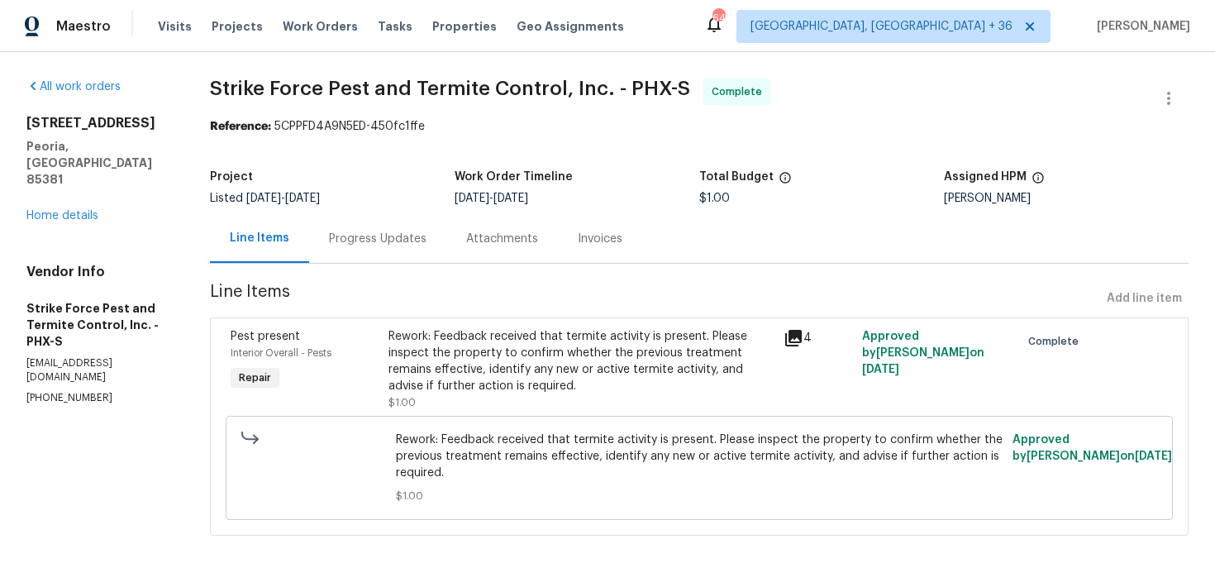
click at [466, 231] on div "Attachments" at bounding box center [502, 239] width 72 height 17
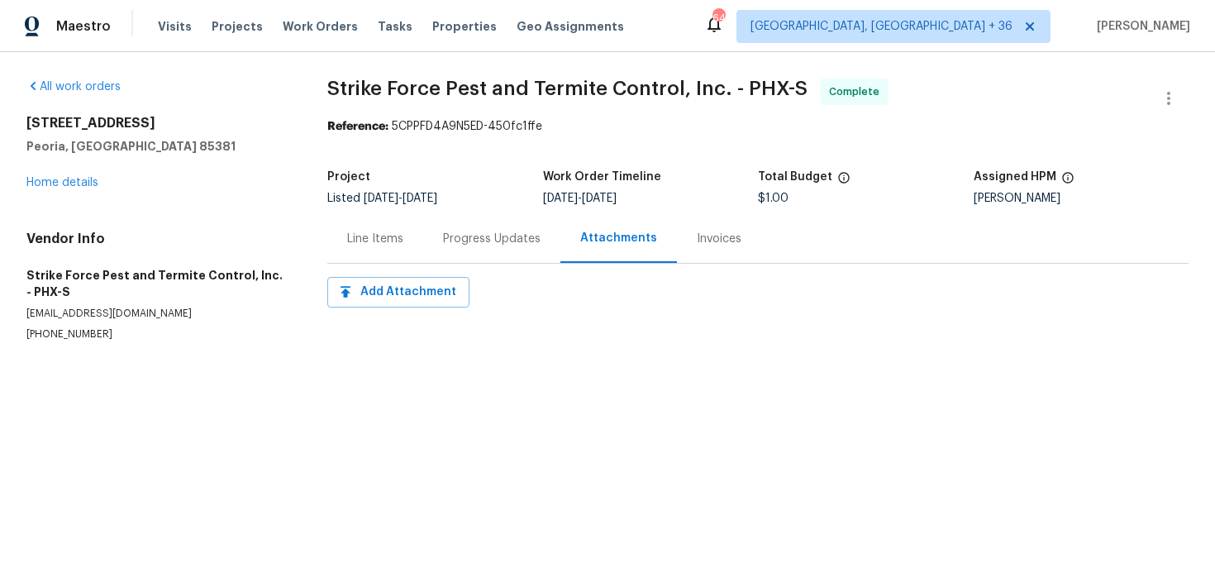
click at [458, 243] on div "Progress Updates" at bounding box center [491, 239] width 97 height 17
